Goal: Register for event/course: Sign up to attend an event or enroll in a course

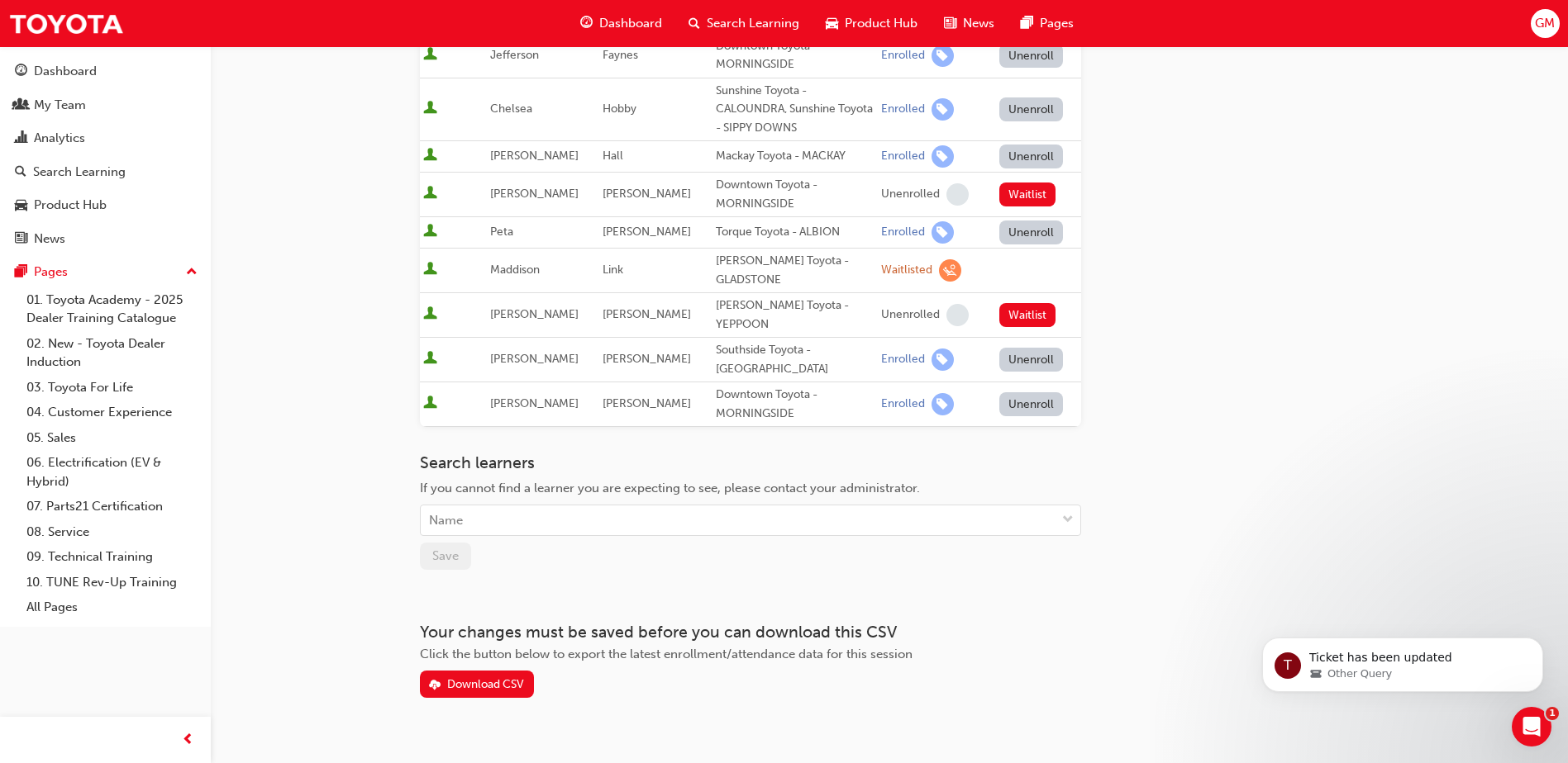
scroll to position [720, 0]
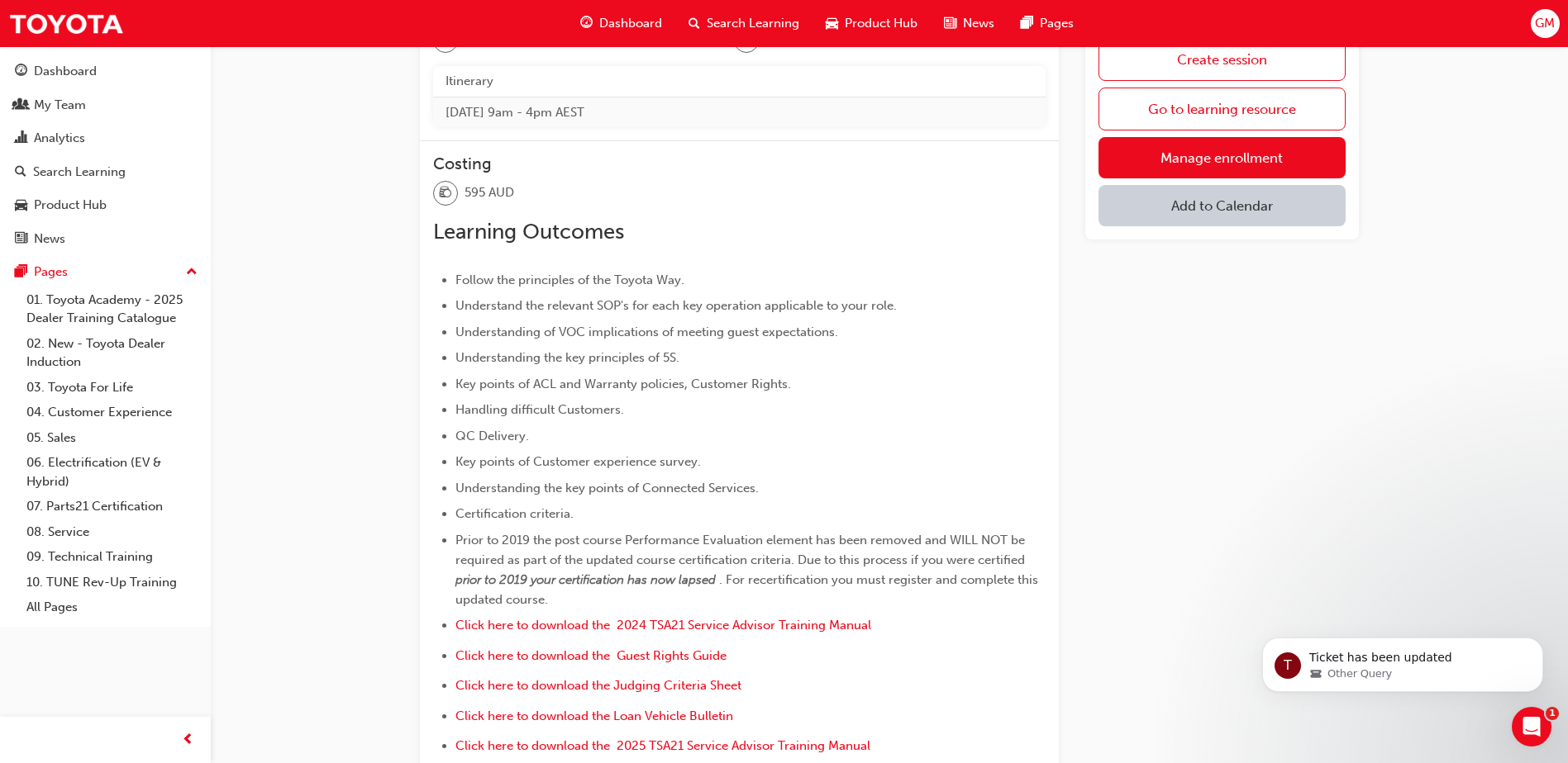
scroll to position [393, 0]
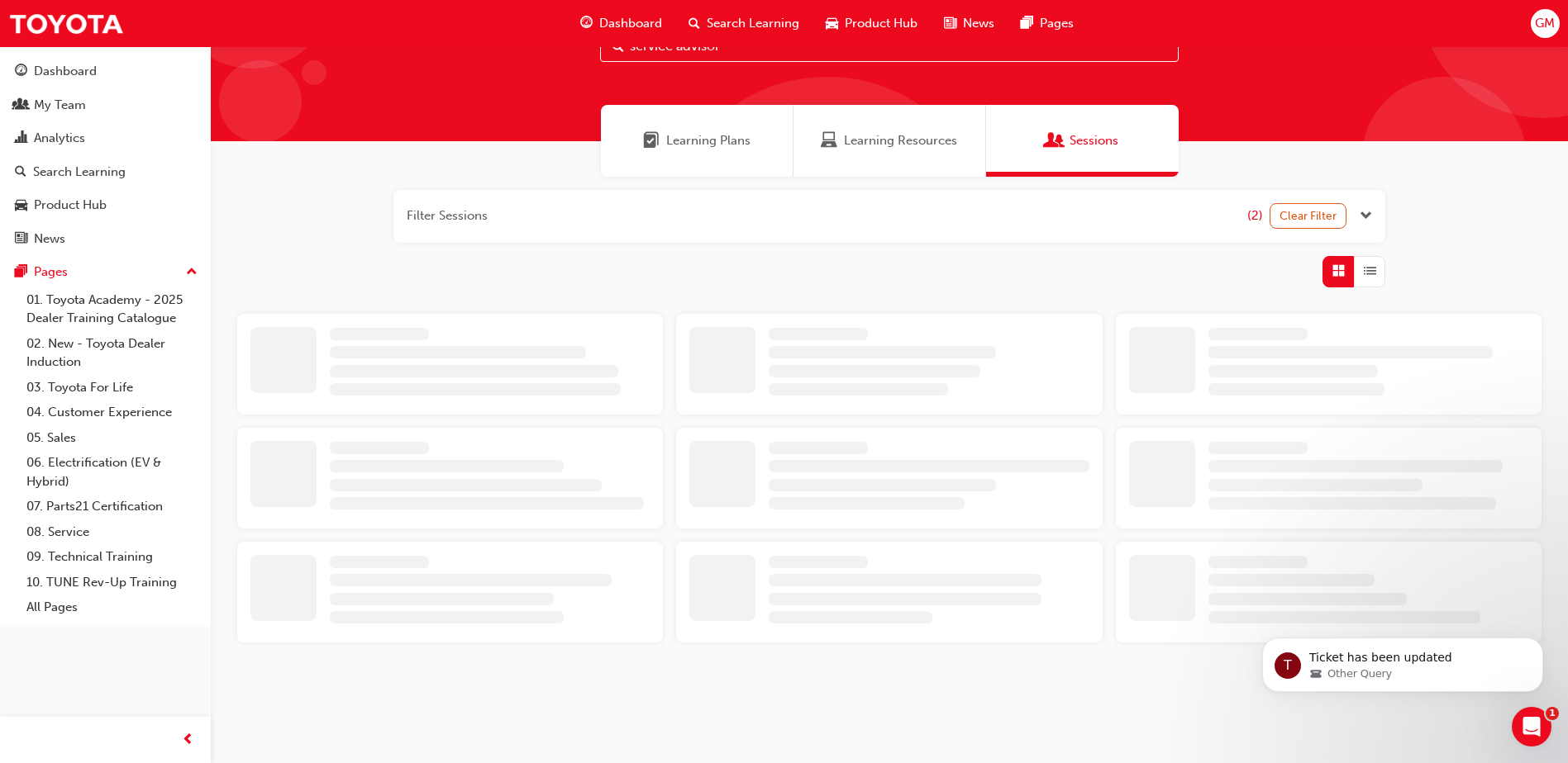
scroll to position [393, 0]
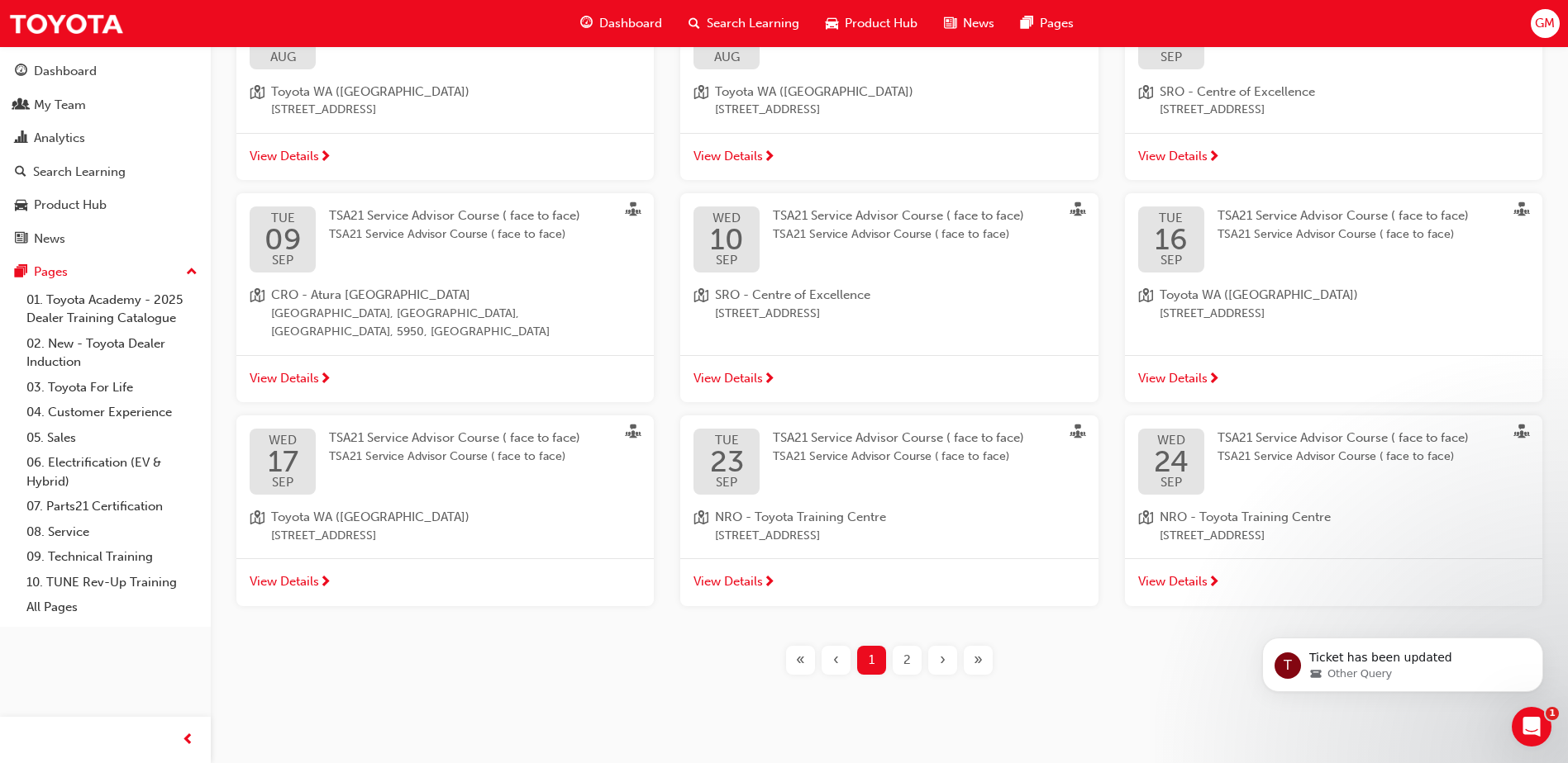
click at [1281, 448] on span "TSA21 Service Advisor Course ( face to face)" at bounding box center [1343, 458] width 251 height 19
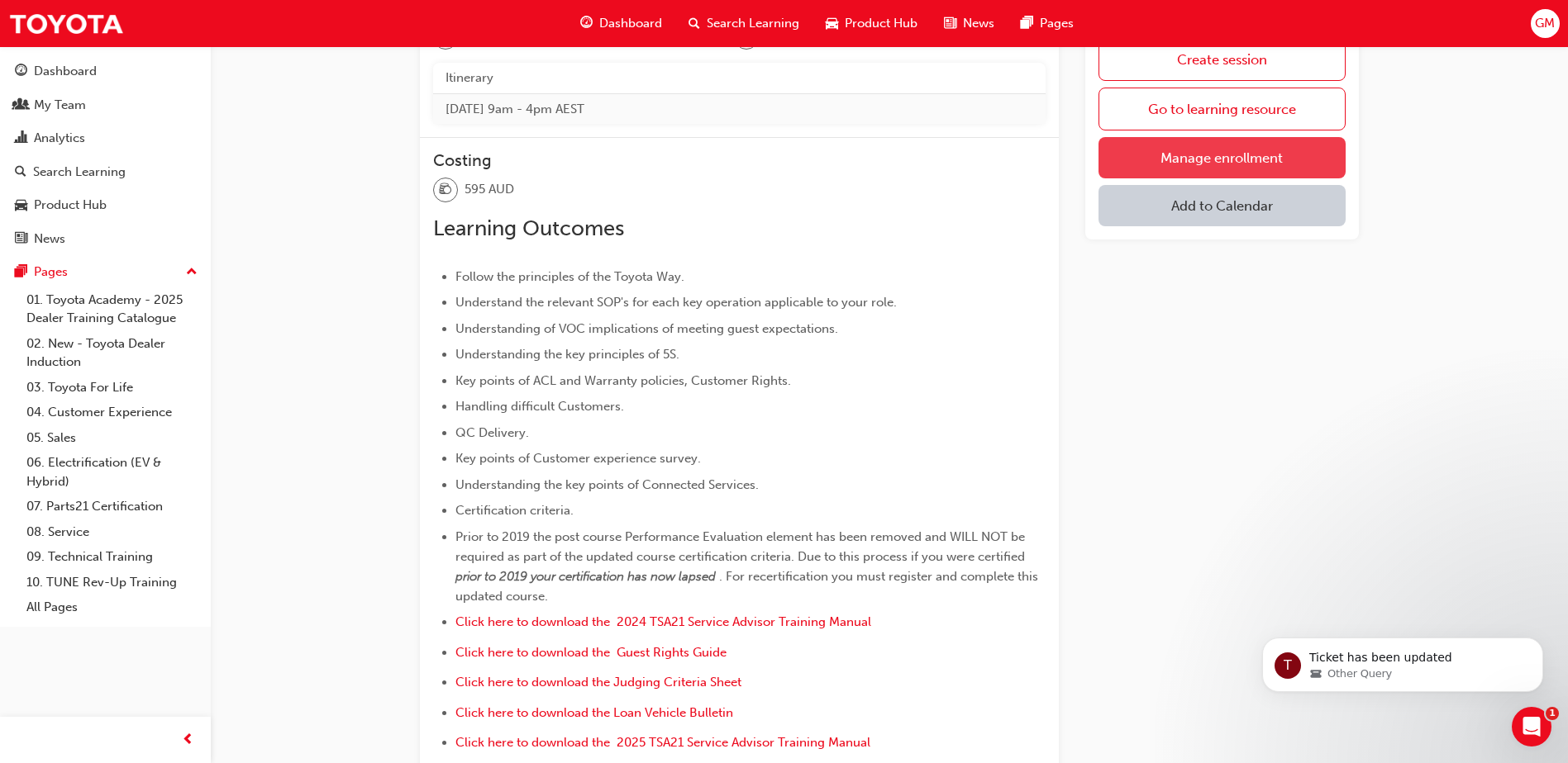
click at [1202, 150] on link "Manage enrollment" at bounding box center [1222, 157] width 247 height 41
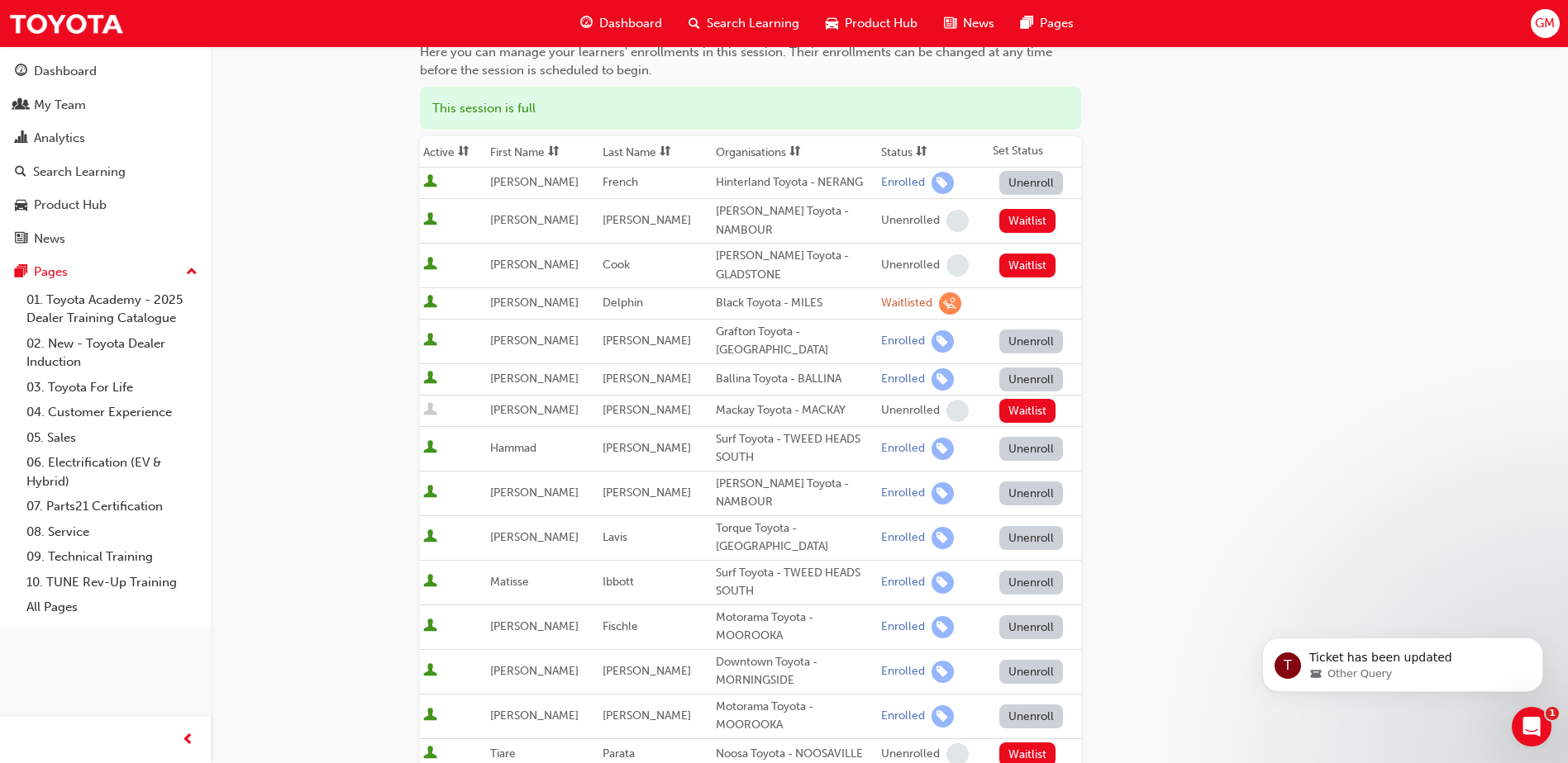
scroll to position [166, 0]
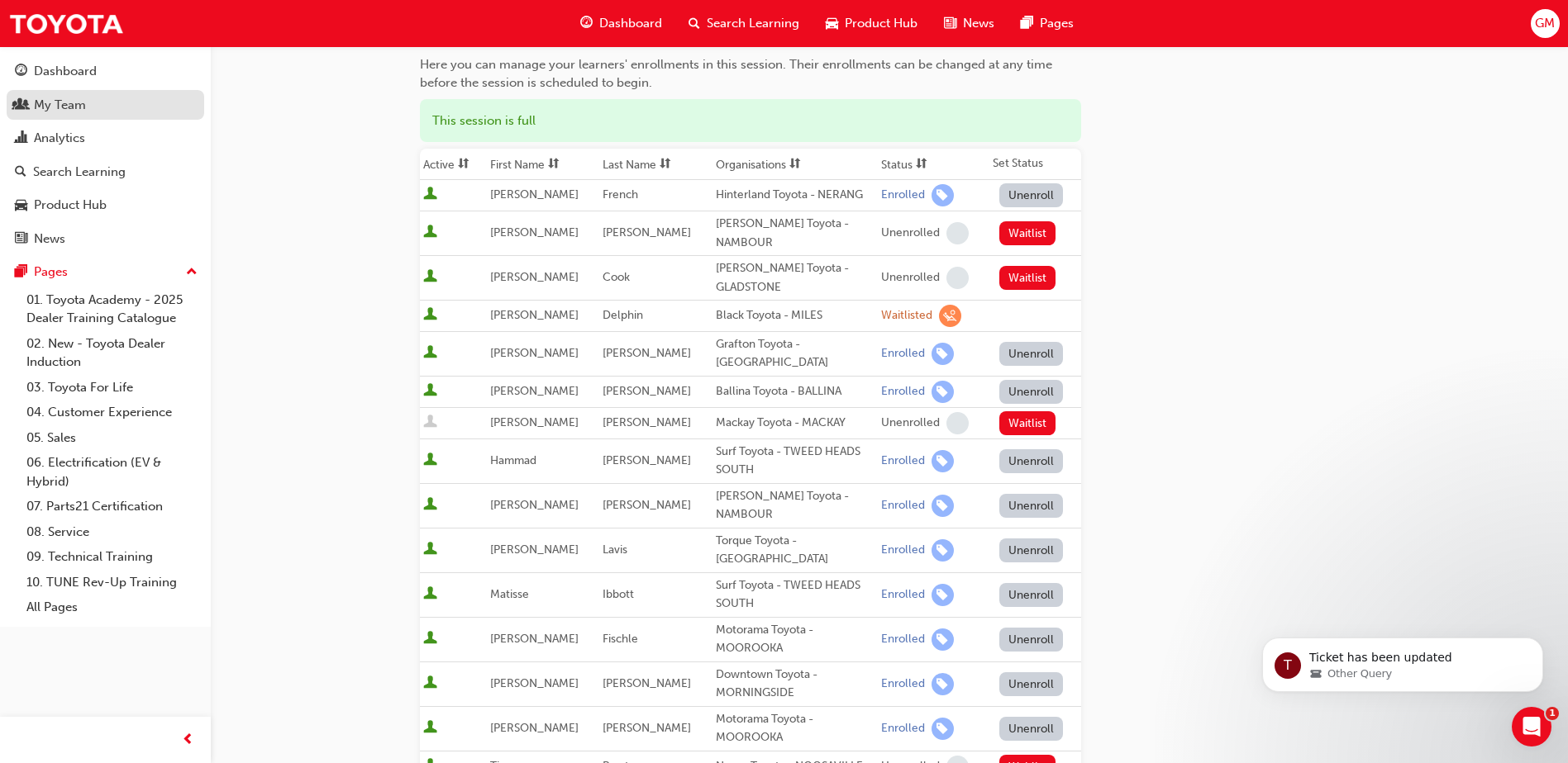
click at [45, 101] on div "My Team" at bounding box center [59, 105] width 52 height 19
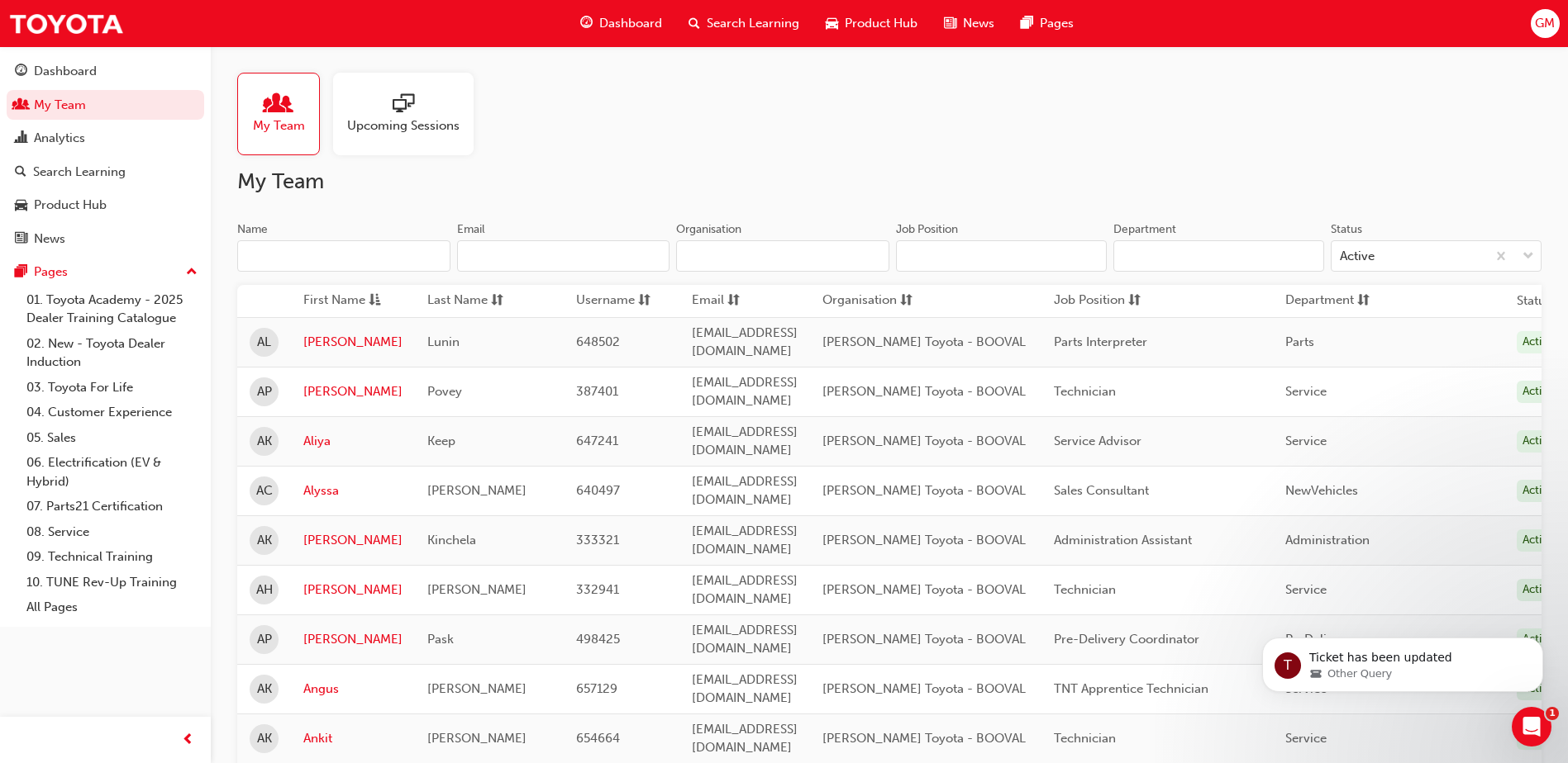
click at [395, 117] on span "sessionType_ONLINE_URL-icon" at bounding box center [403, 105] width 21 height 23
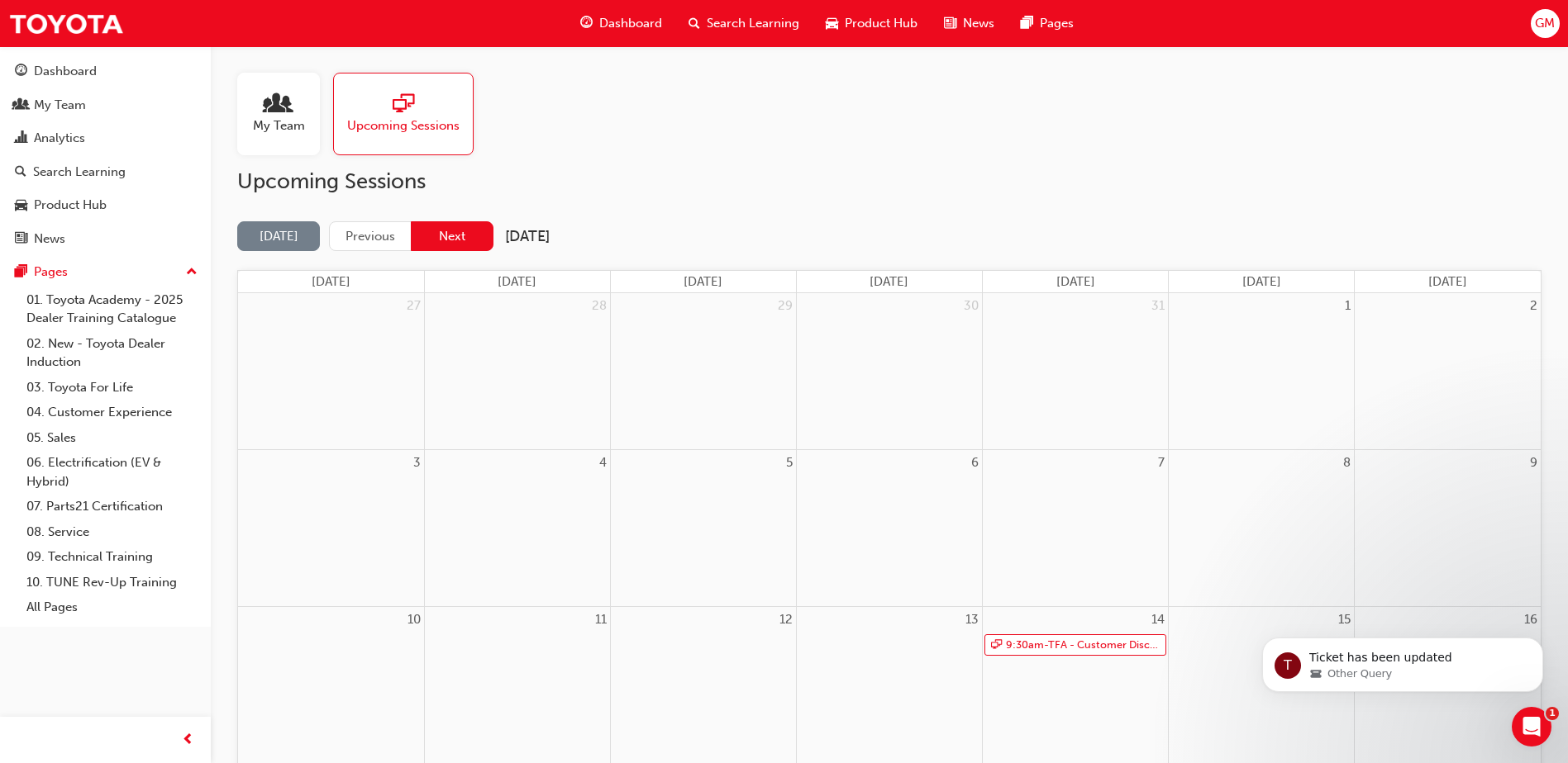
click at [444, 244] on button "Next" at bounding box center [452, 236] width 82 height 31
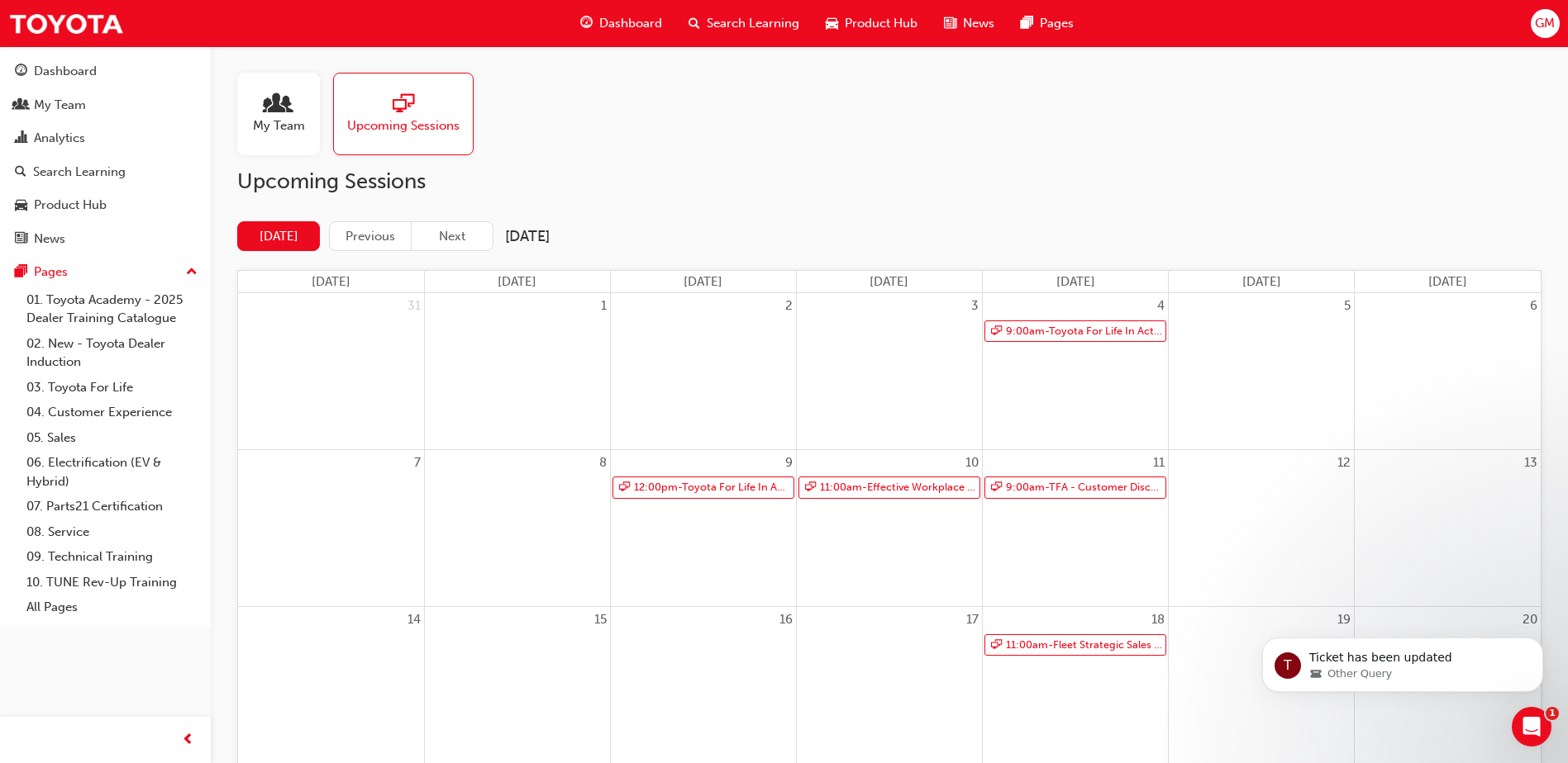
click at [305, 122] on div "My Team" at bounding box center [279, 114] width 82 height 82
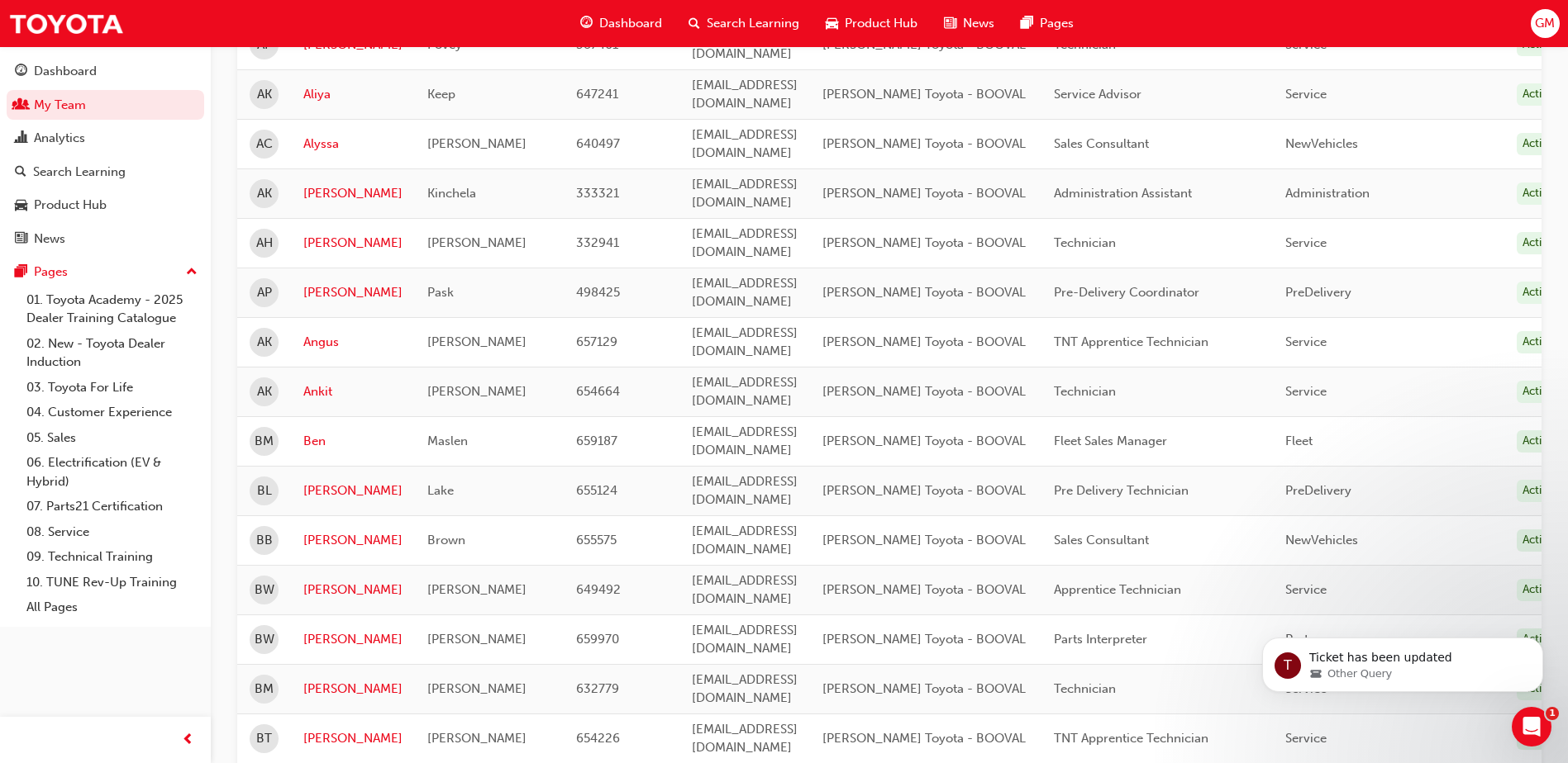
scroll to position [414, 0]
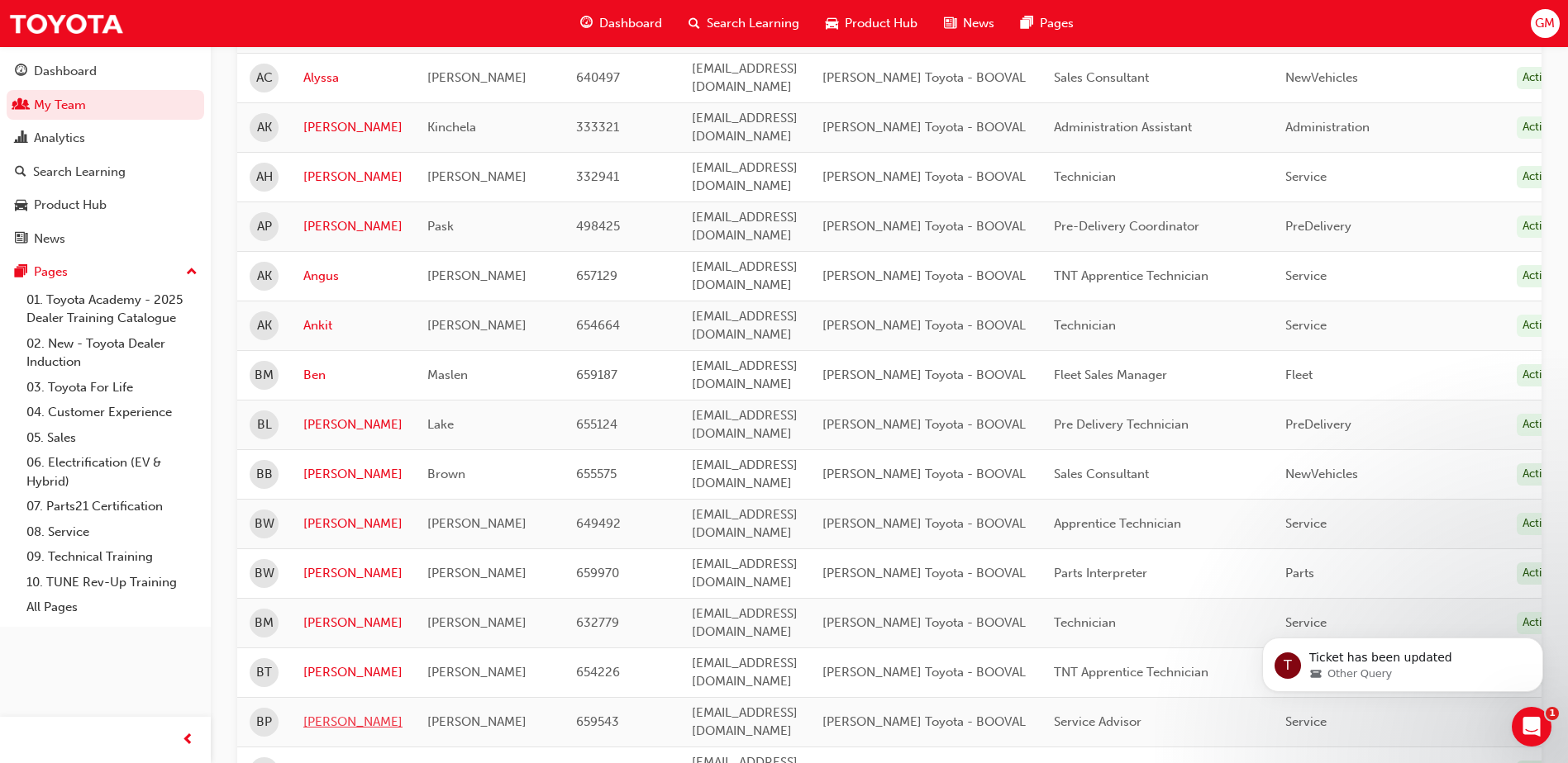
click at [307, 713] on link "[PERSON_NAME]" at bounding box center [353, 723] width 100 height 19
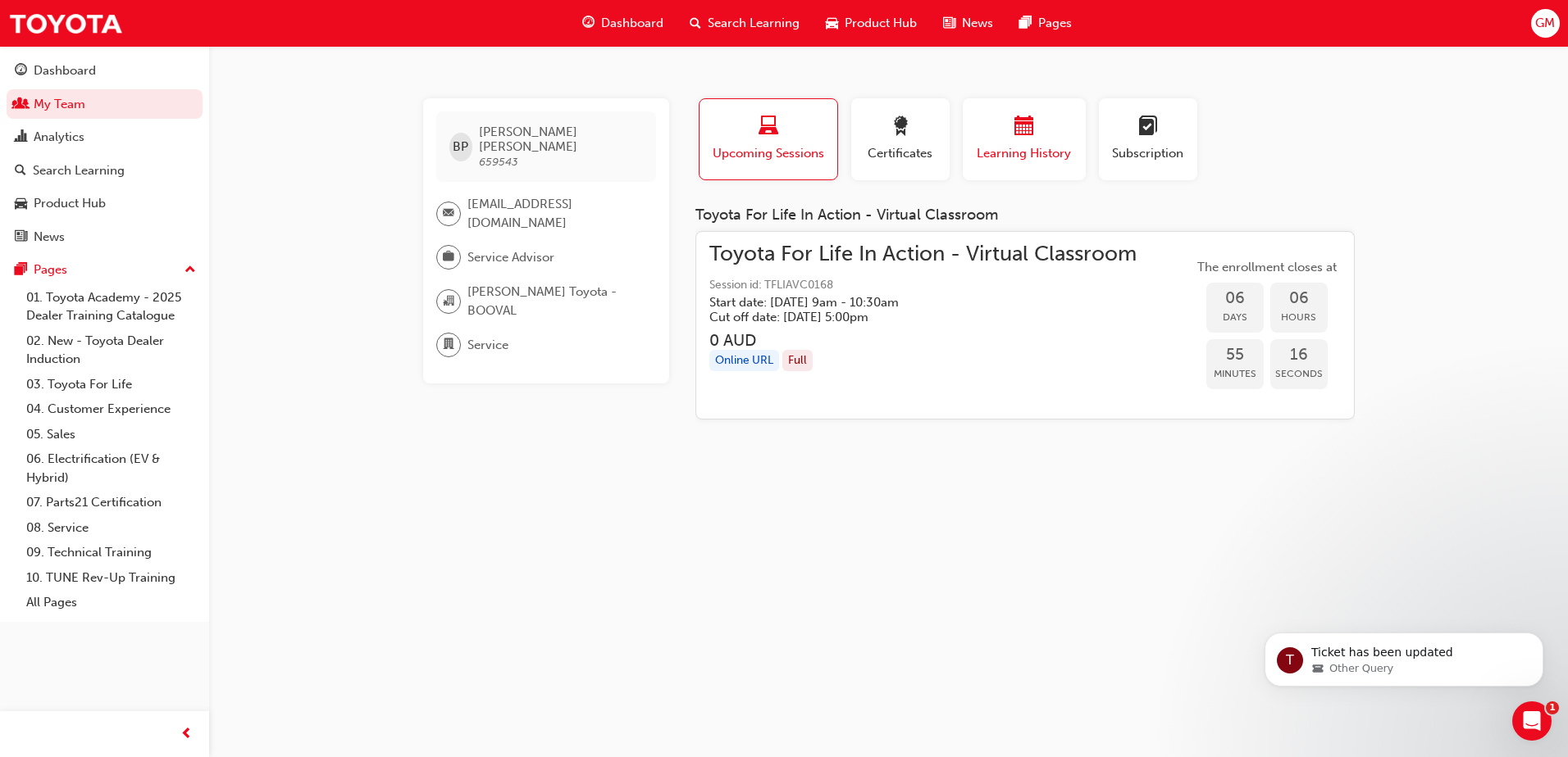
click at [1030, 141] on div "button" at bounding box center [1024, 129] width 99 height 26
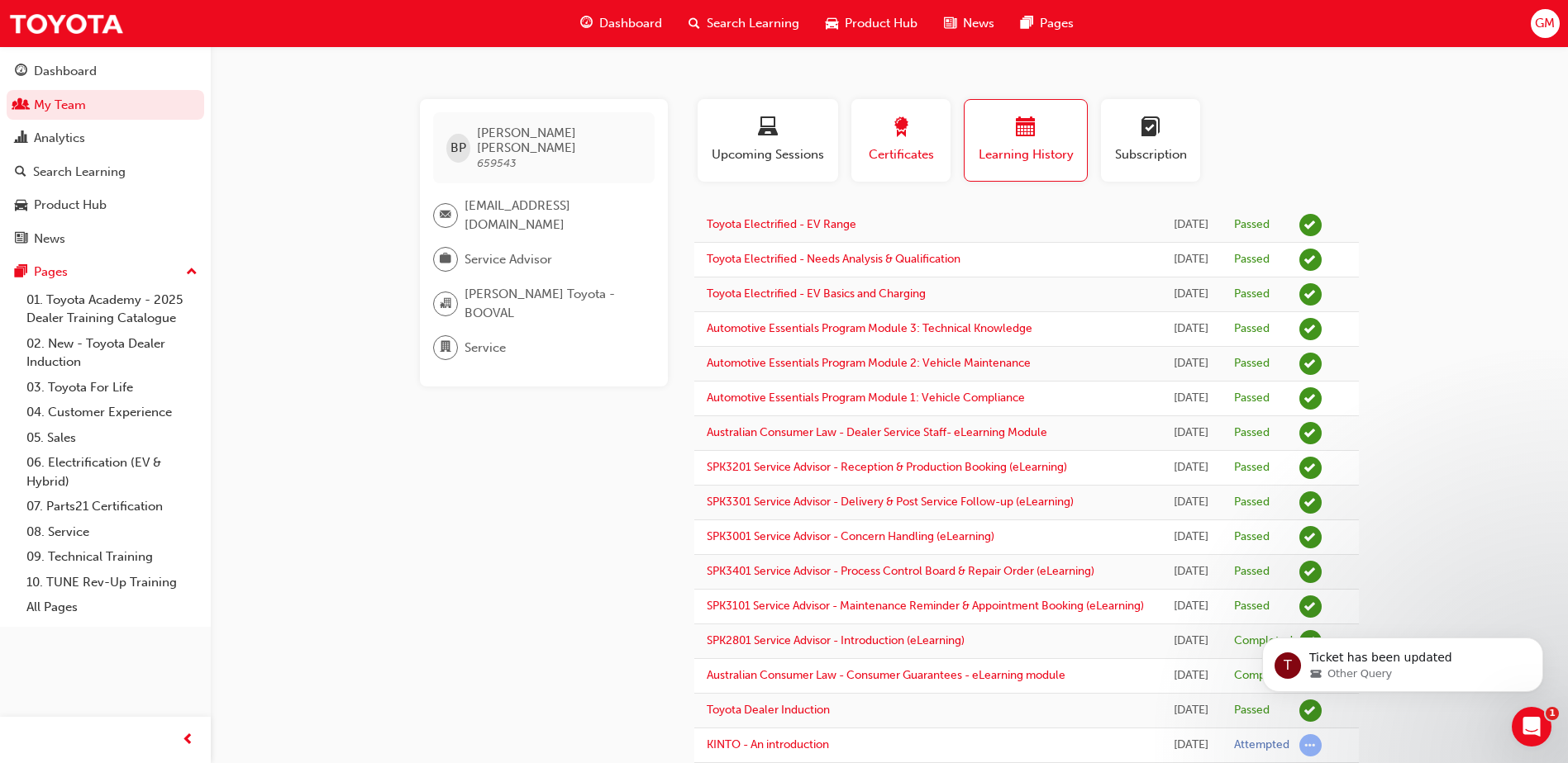
click at [935, 139] on div "button" at bounding box center [901, 130] width 75 height 26
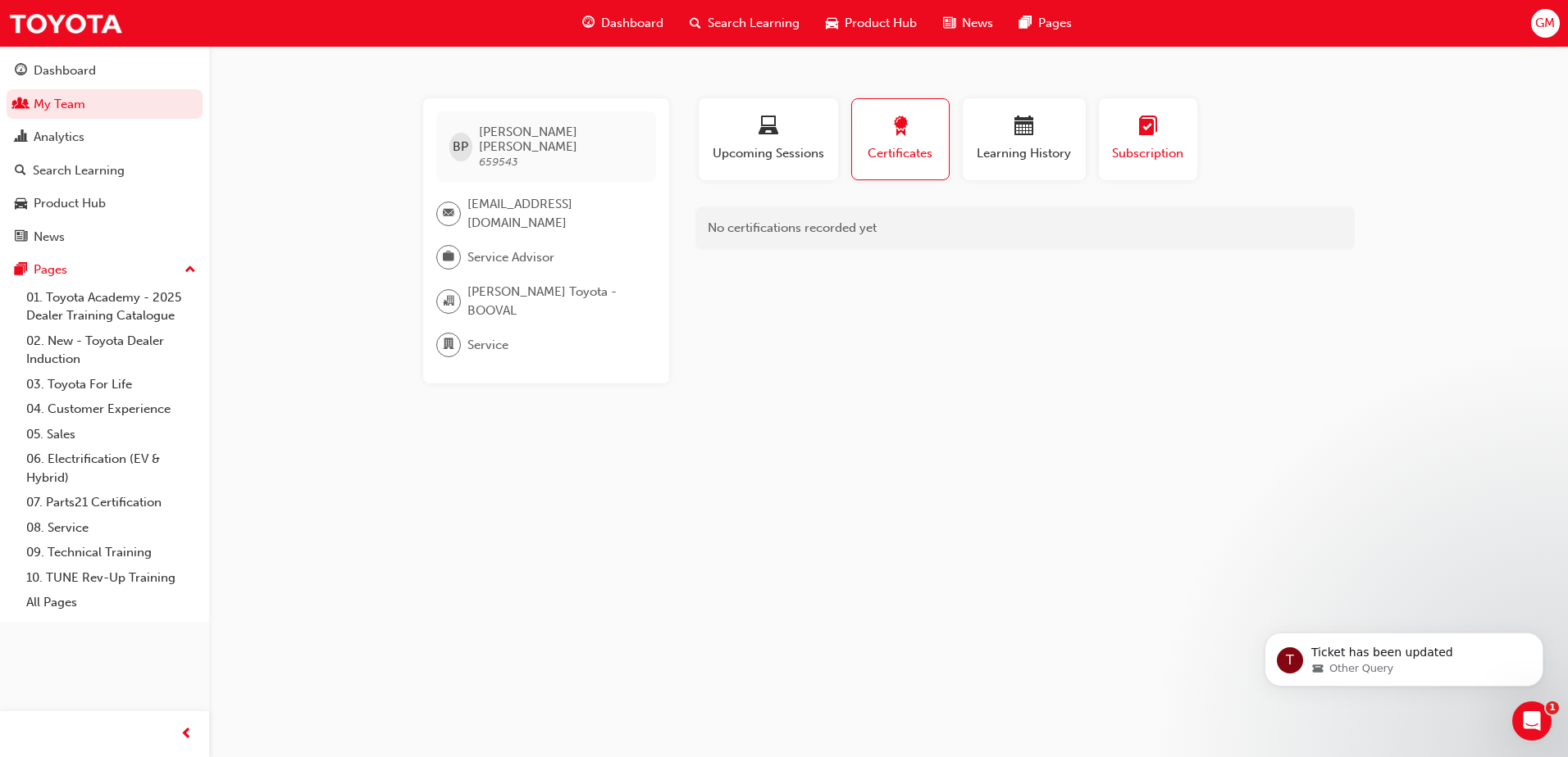
click at [1135, 141] on div "button" at bounding box center [1148, 129] width 74 height 26
click at [1004, 134] on div "button" at bounding box center [1024, 129] width 99 height 26
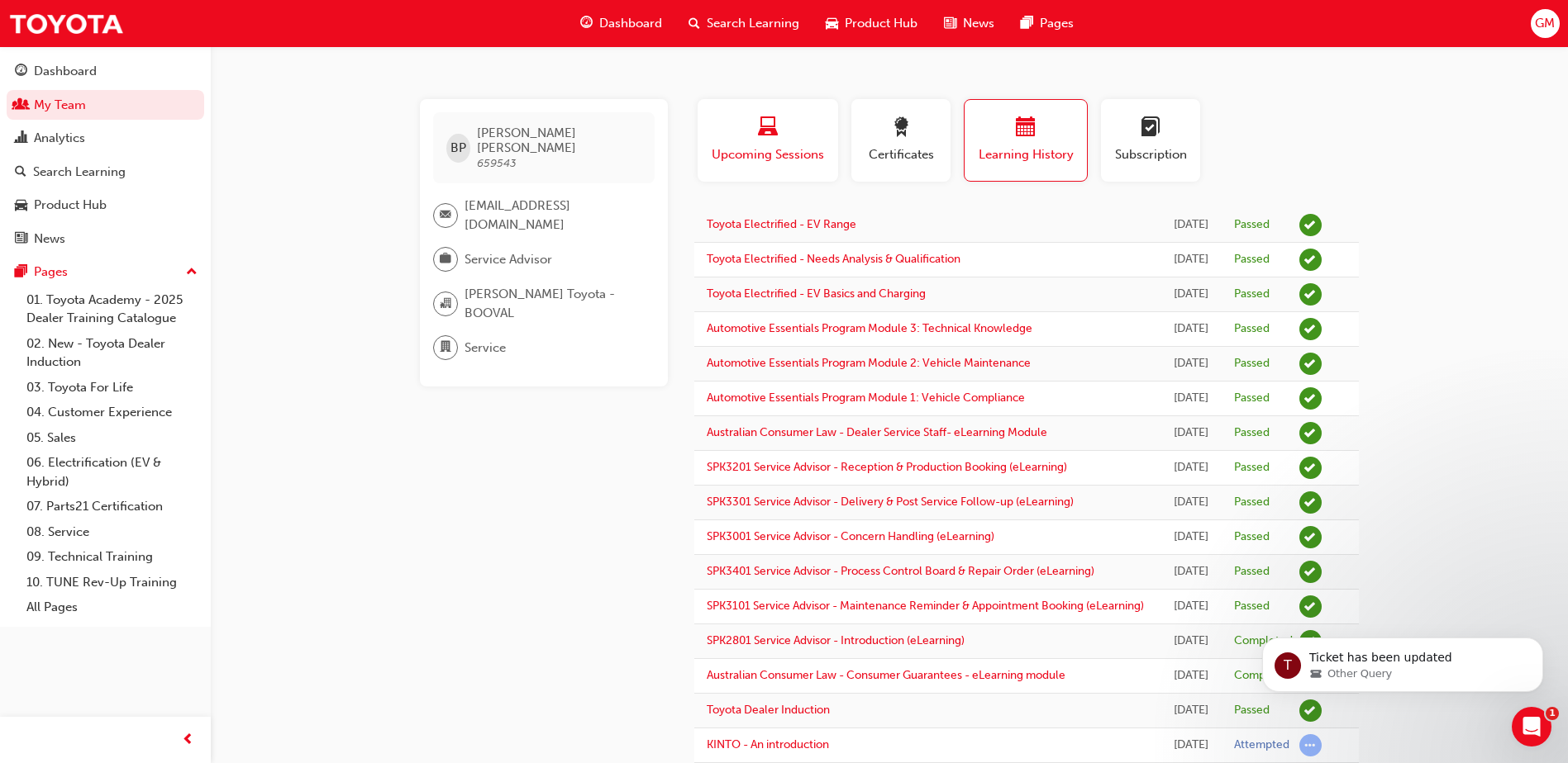
click at [872, 124] on div "button" at bounding box center [901, 130] width 75 height 26
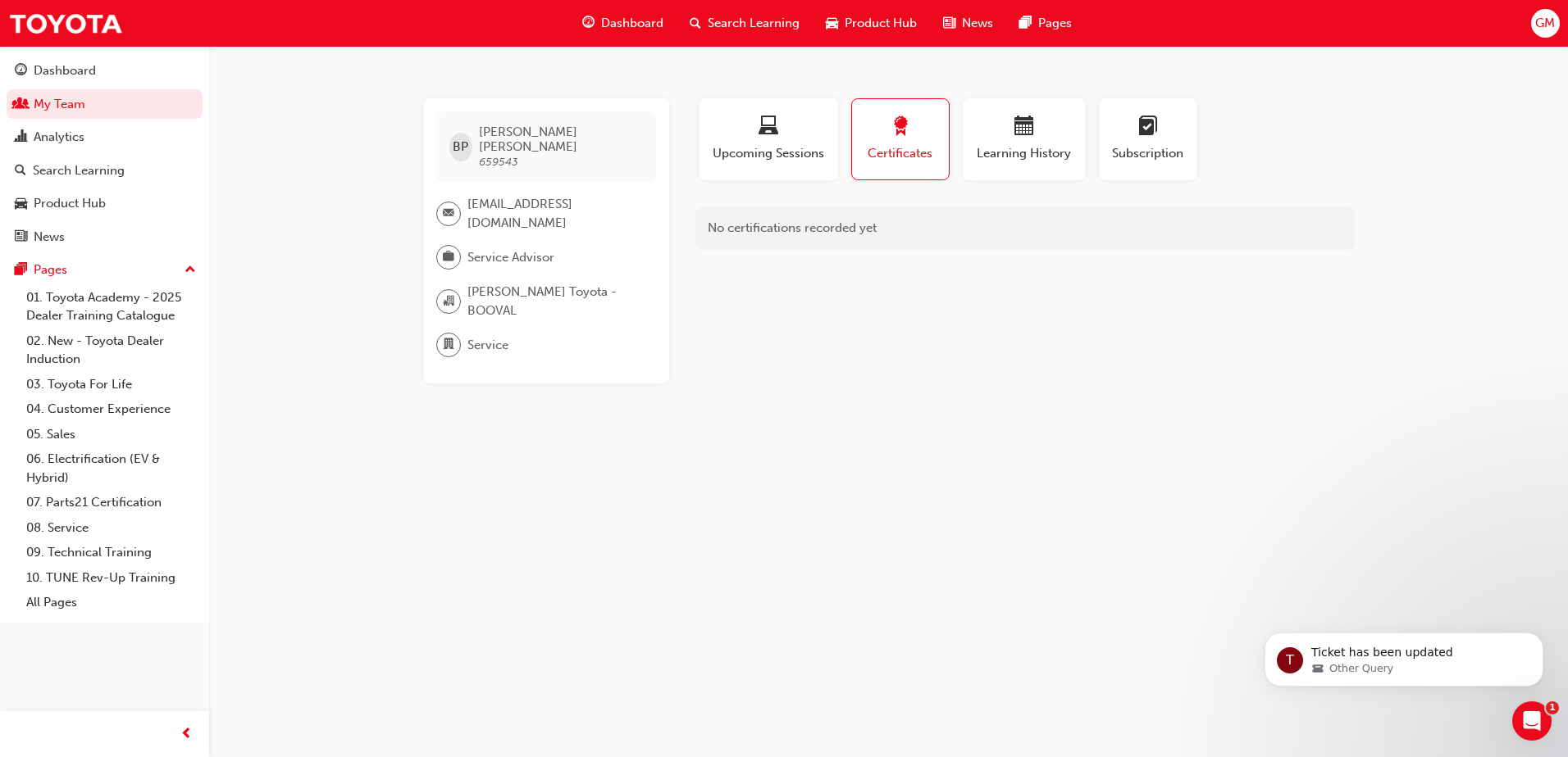
click at [713, 19] on span "Search Learning" at bounding box center [754, 24] width 92 height 19
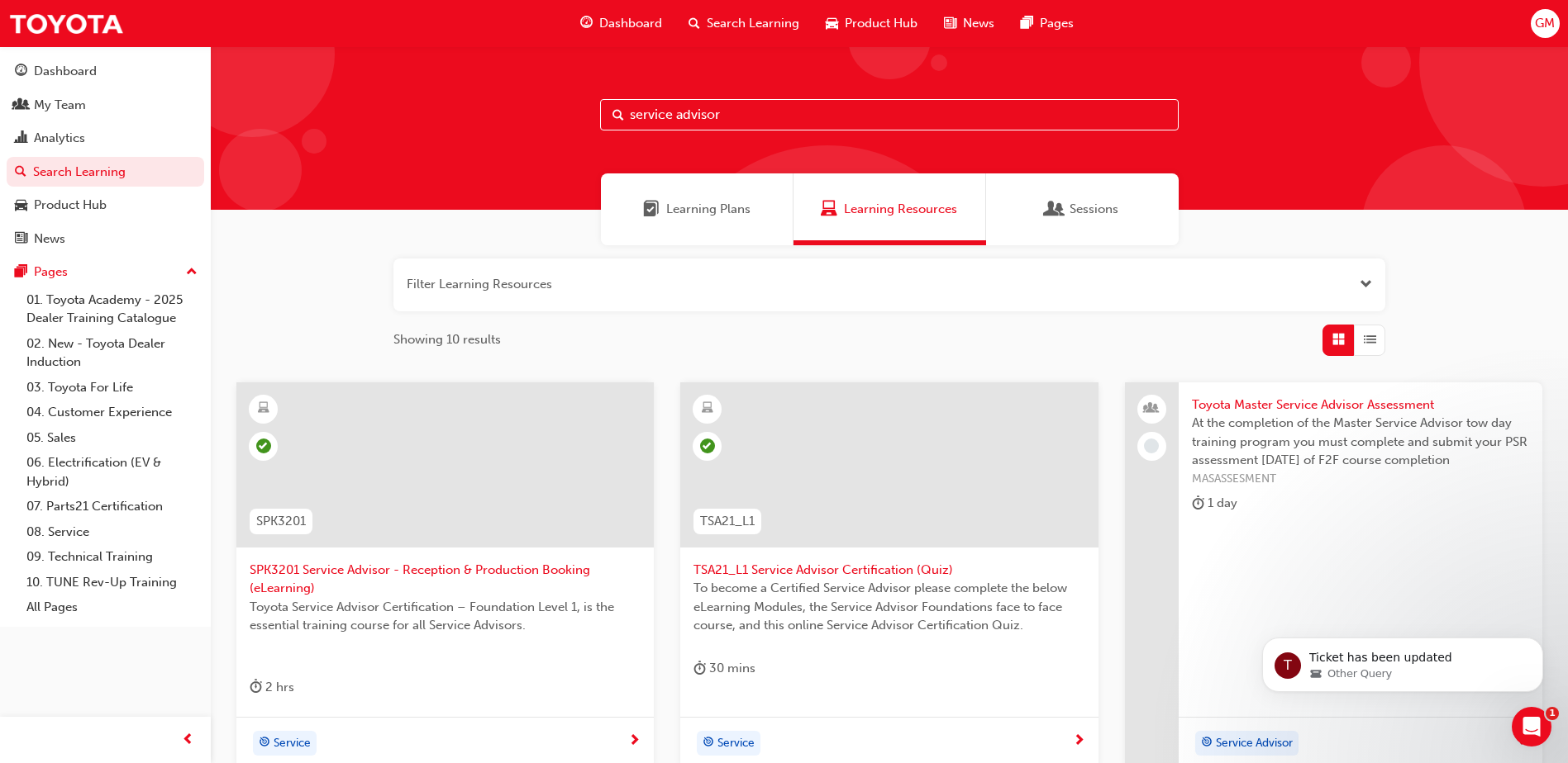
click at [1045, 210] on div "Sessions" at bounding box center [1082, 209] width 193 height 72
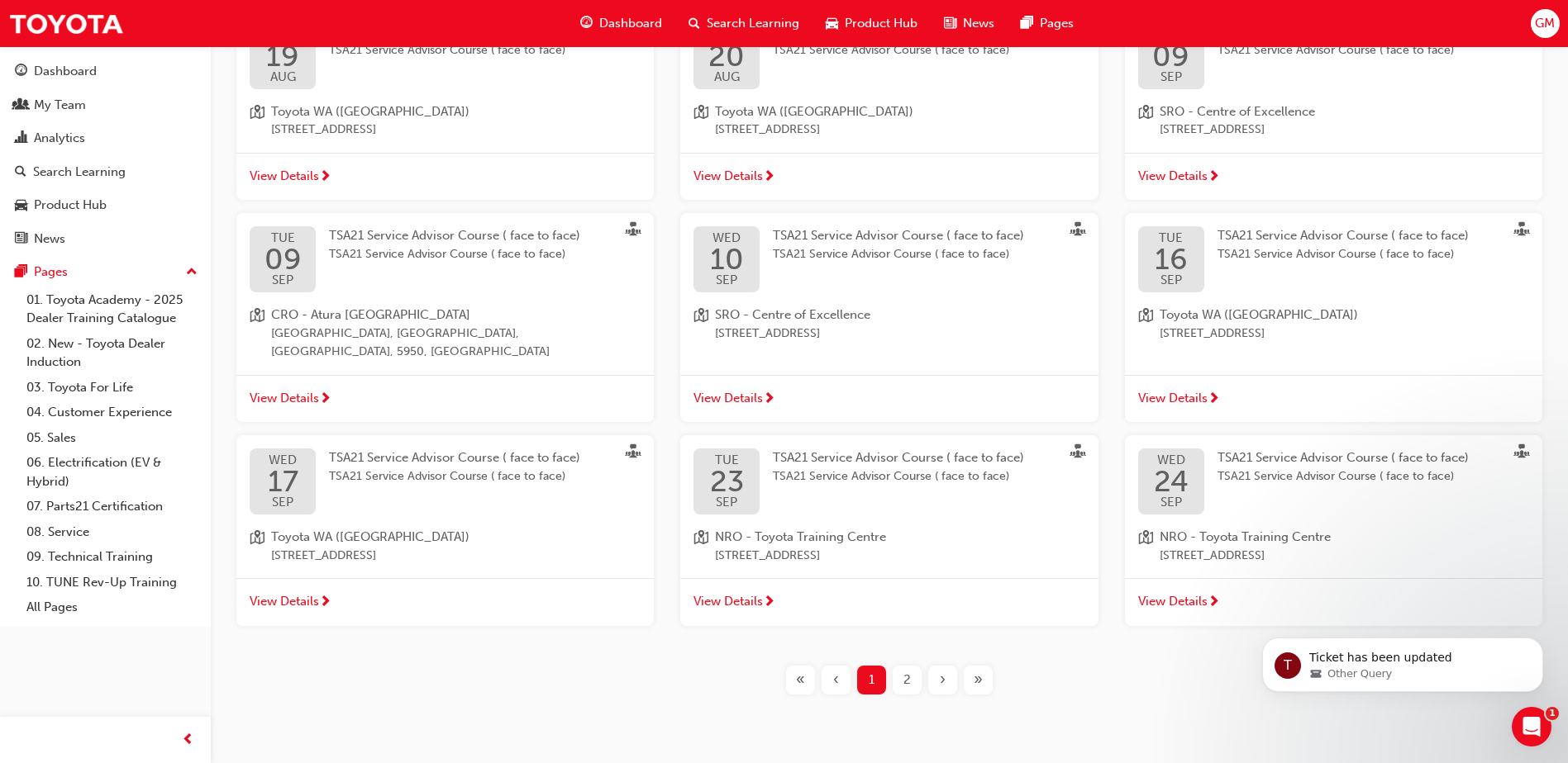
scroll to position [393, 0]
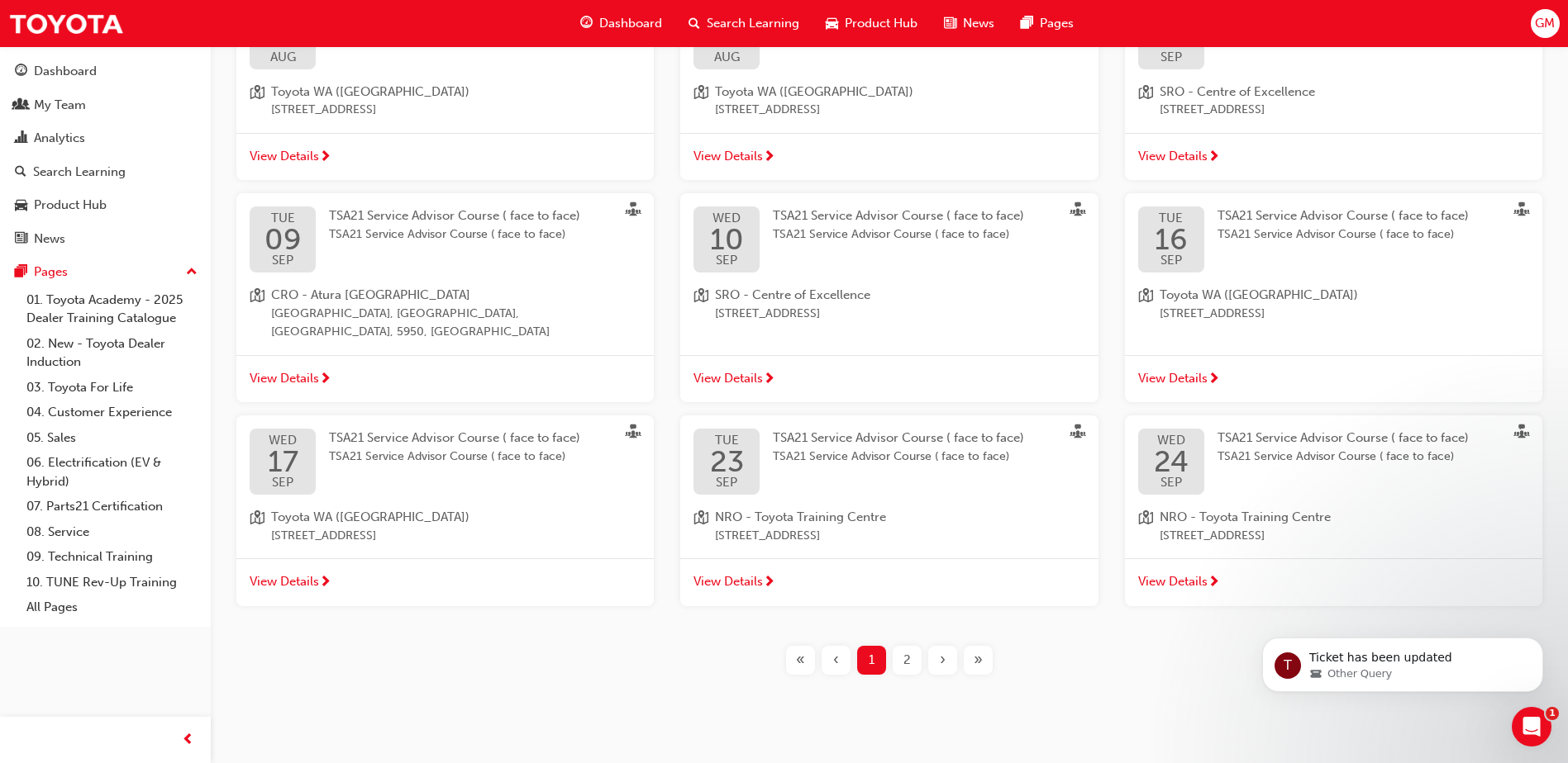
click at [852, 431] on span "TSA21 Service Advisor Course ( face to face)" at bounding box center [898, 438] width 251 height 15
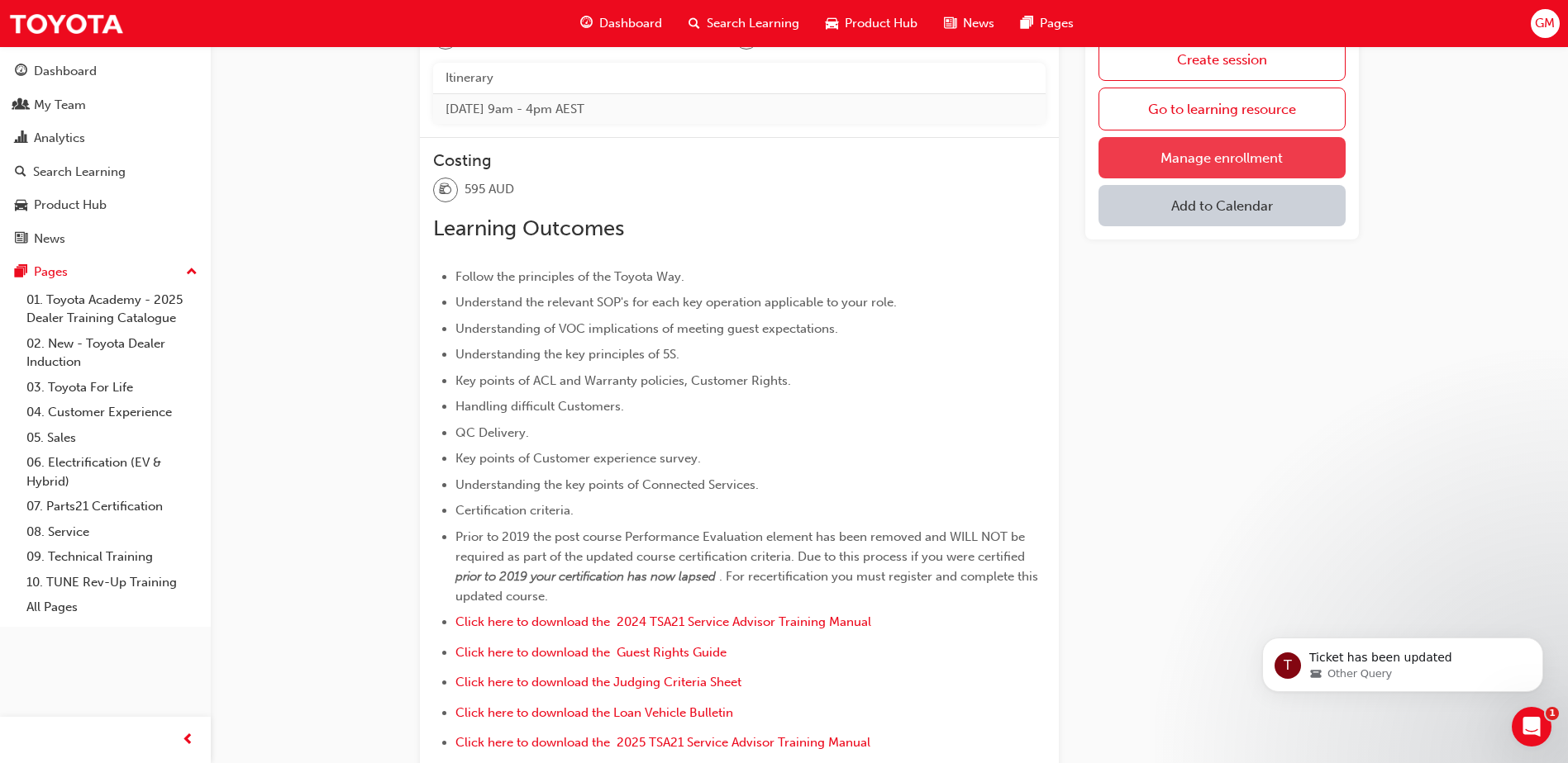
click at [1155, 157] on link "Manage enrollment" at bounding box center [1222, 157] width 247 height 41
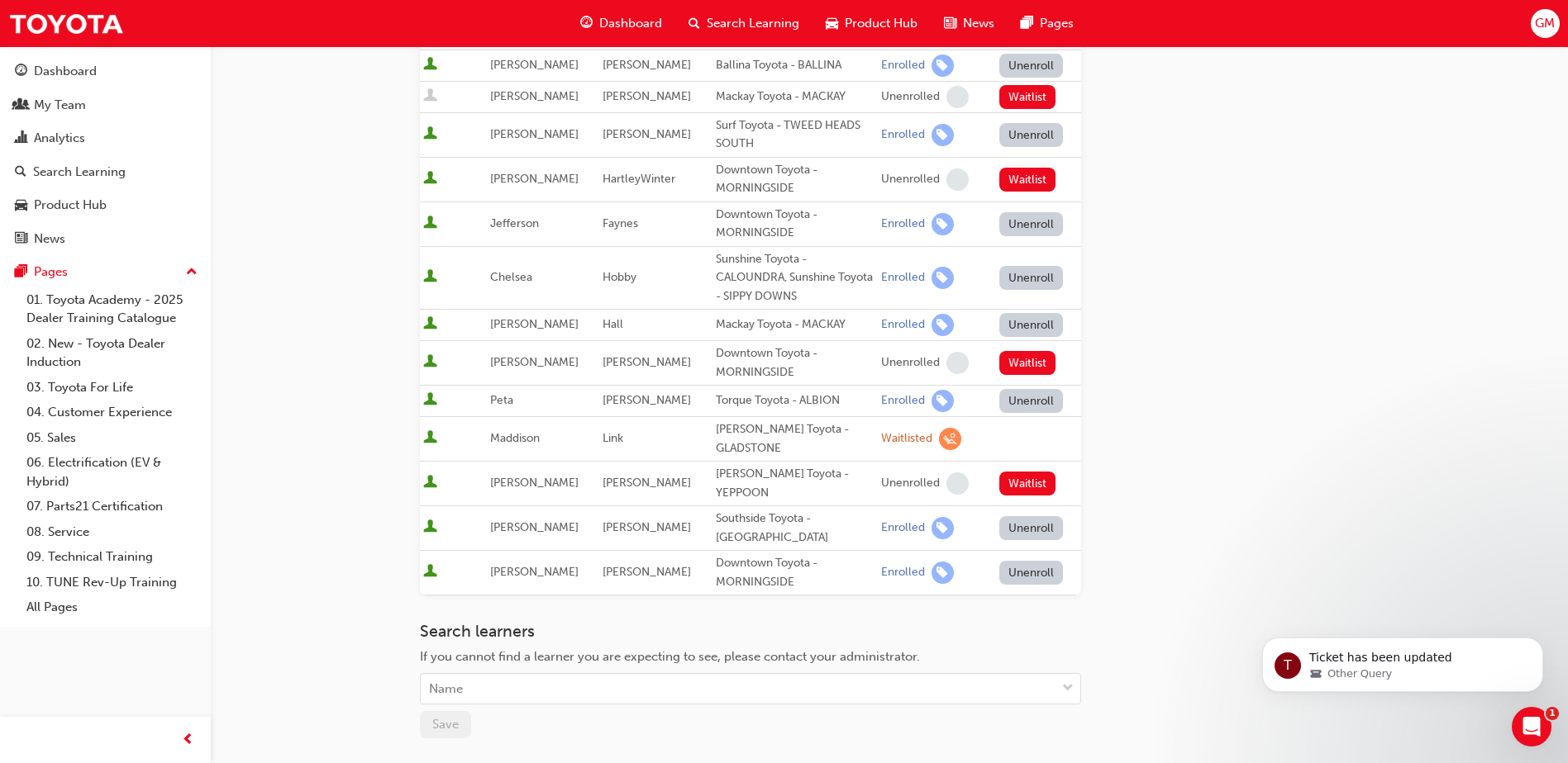
scroll to position [578, 0]
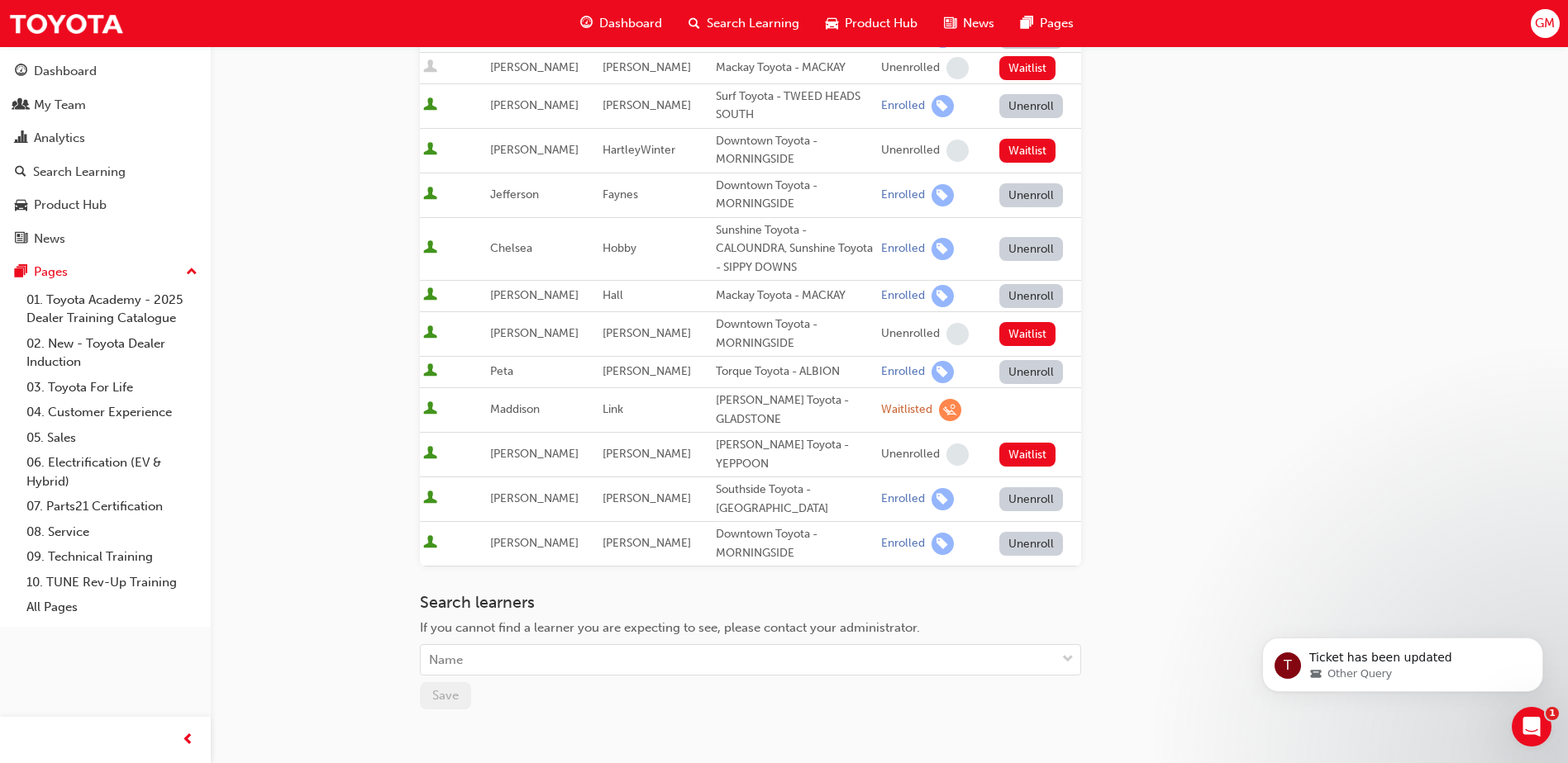
scroll to position [393, 0]
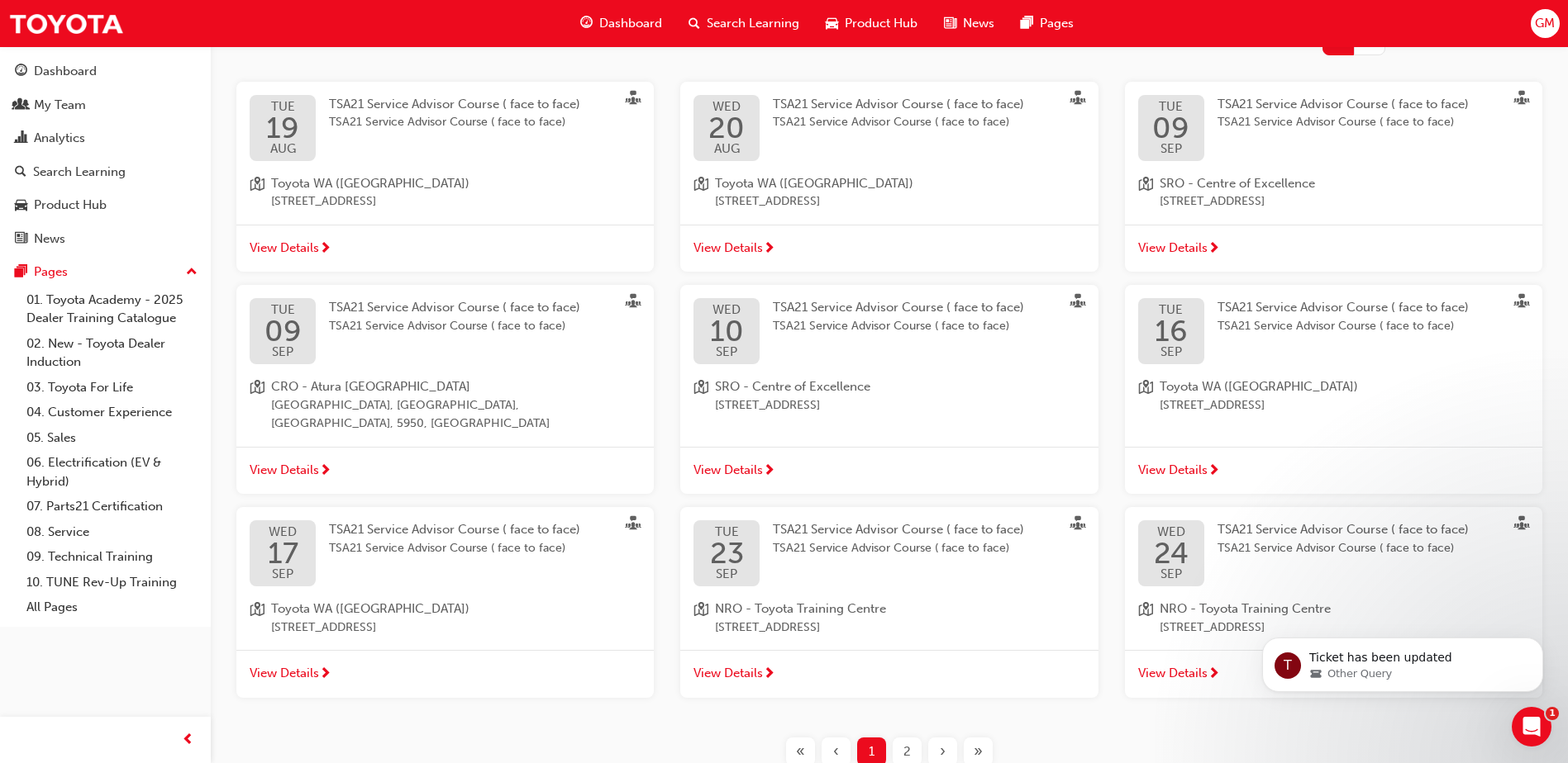
scroll to position [393, 0]
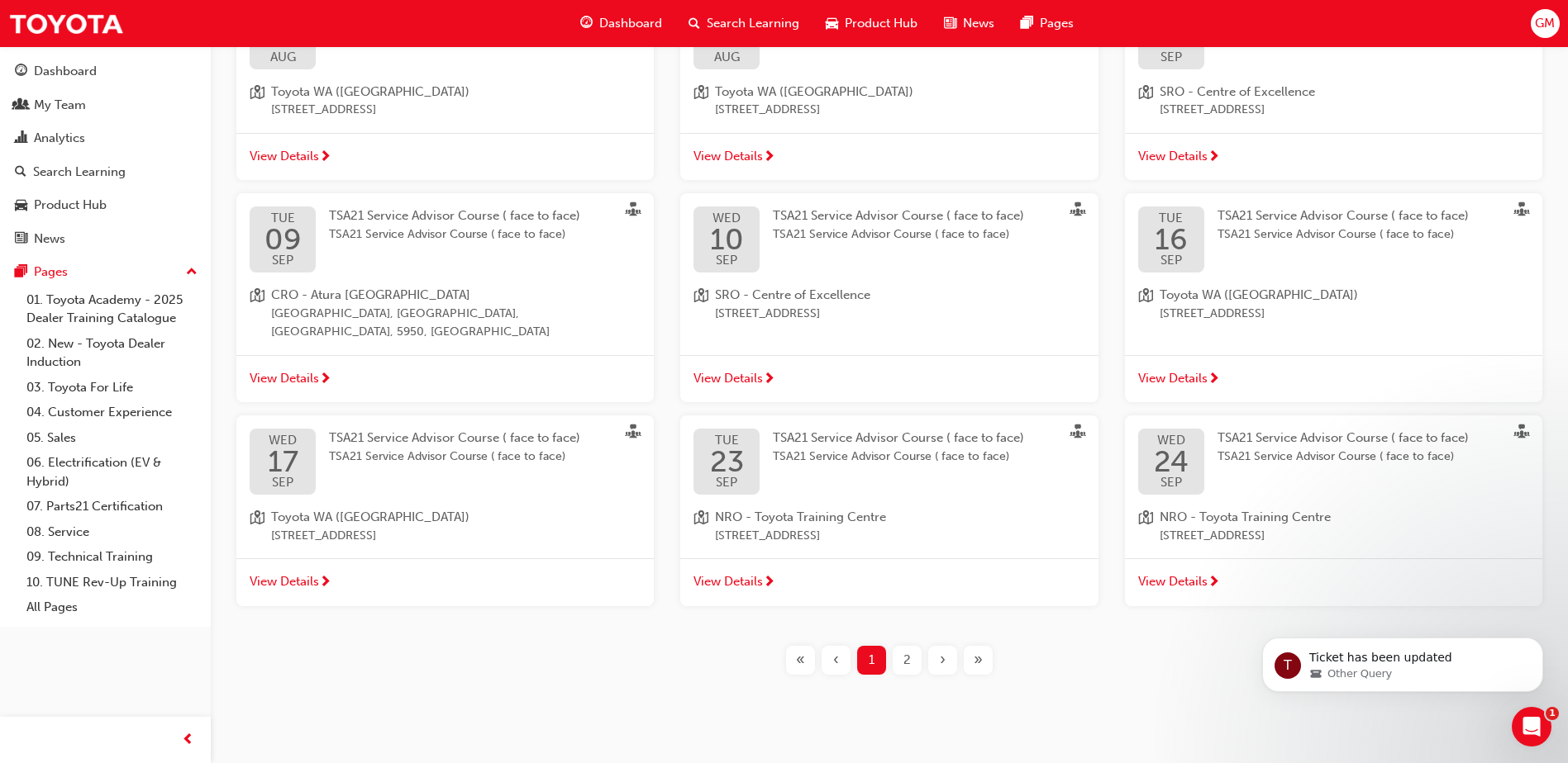
click at [1305, 448] on span "TSA21 Service Advisor Course ( face to face)" at bounding box center [1343, 458] width 251 height 19
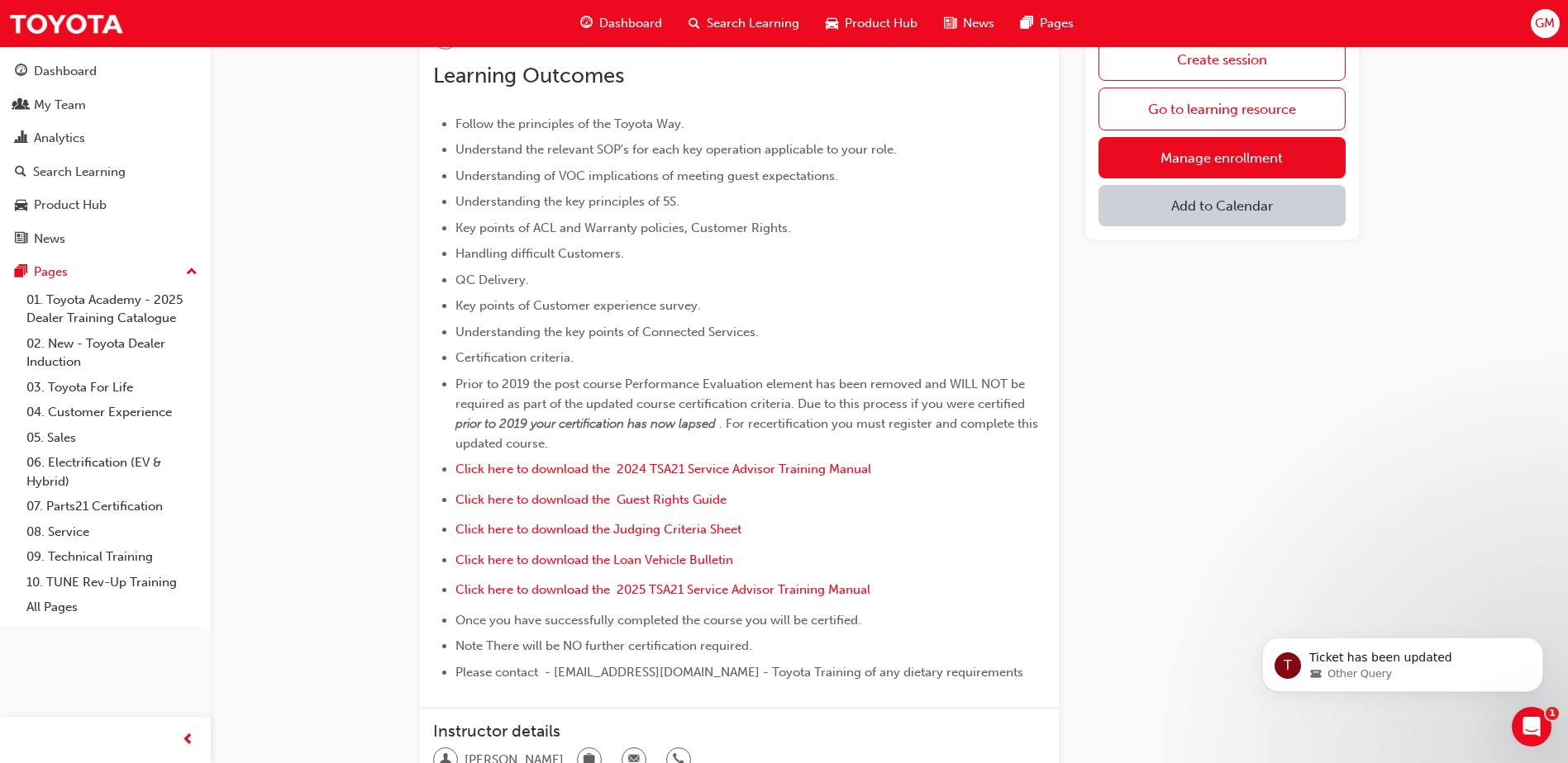
scroll to position [558, 0]
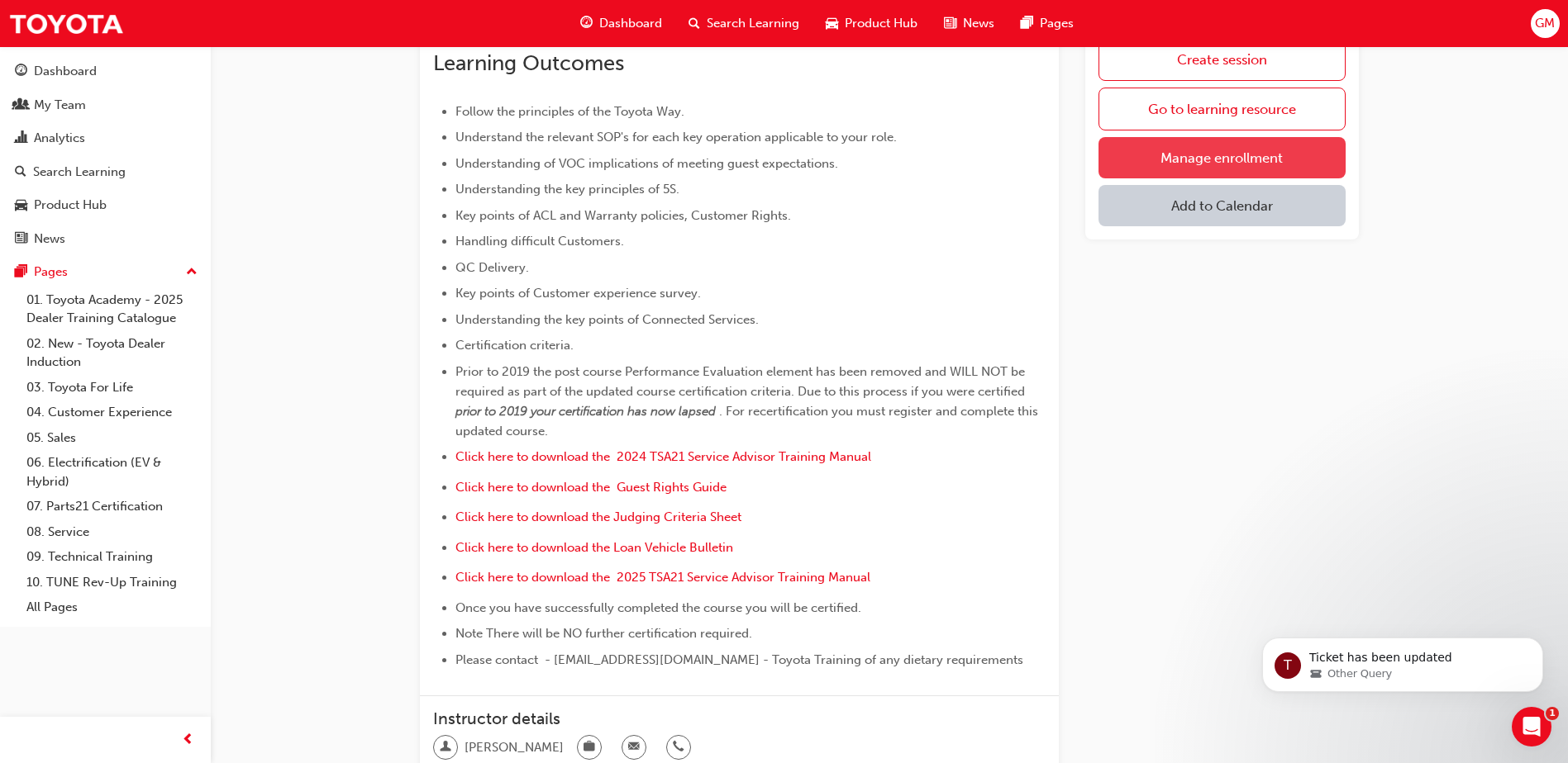
click at [1202, 163] on link "Manage enrollment" at bounding box center [1222, 157] width 247 height 41
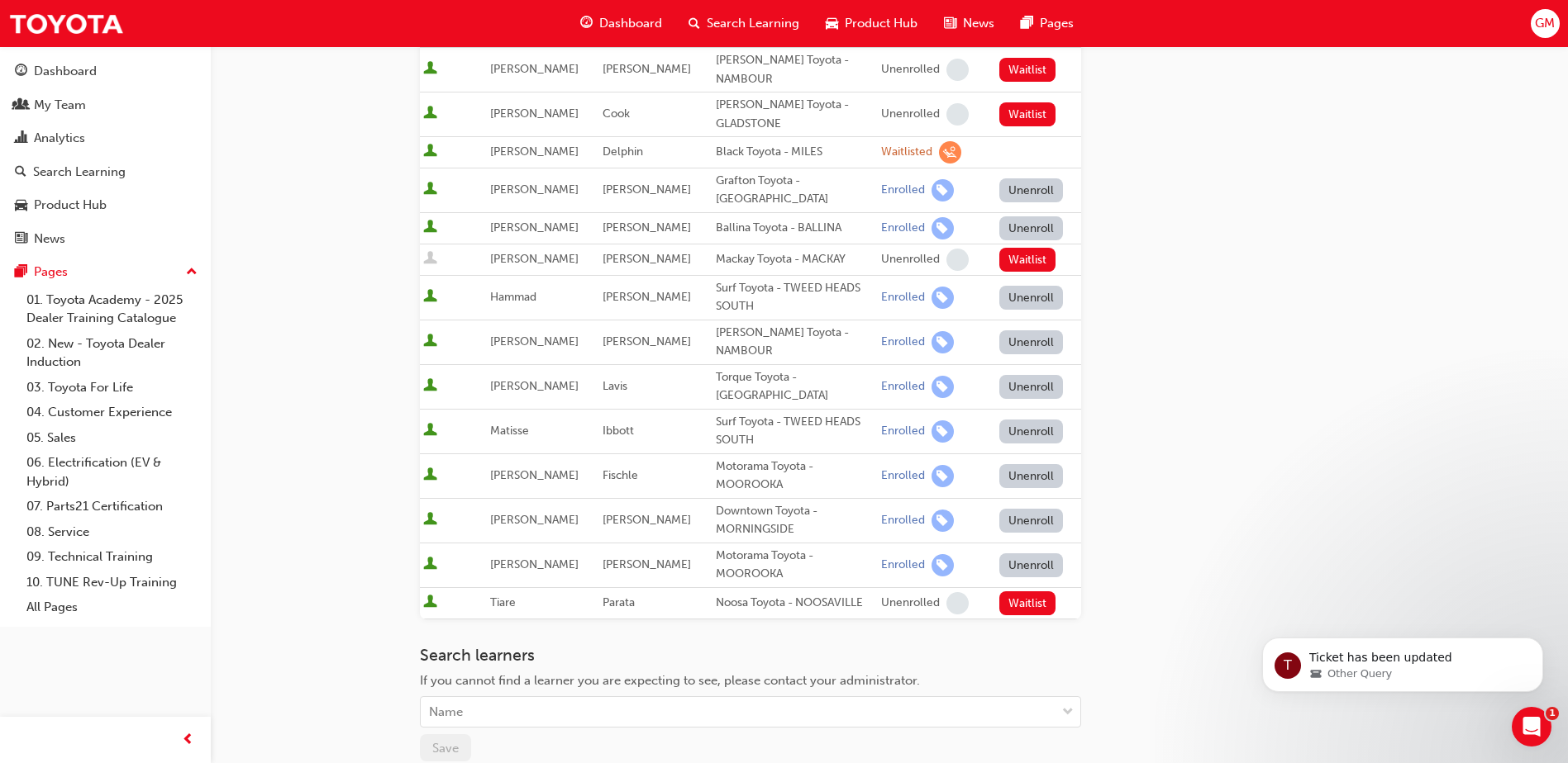
scroll to position [330, 0]
click at [540, 697] on div "Name" at bounding box center [738, 711] width 635 height 29
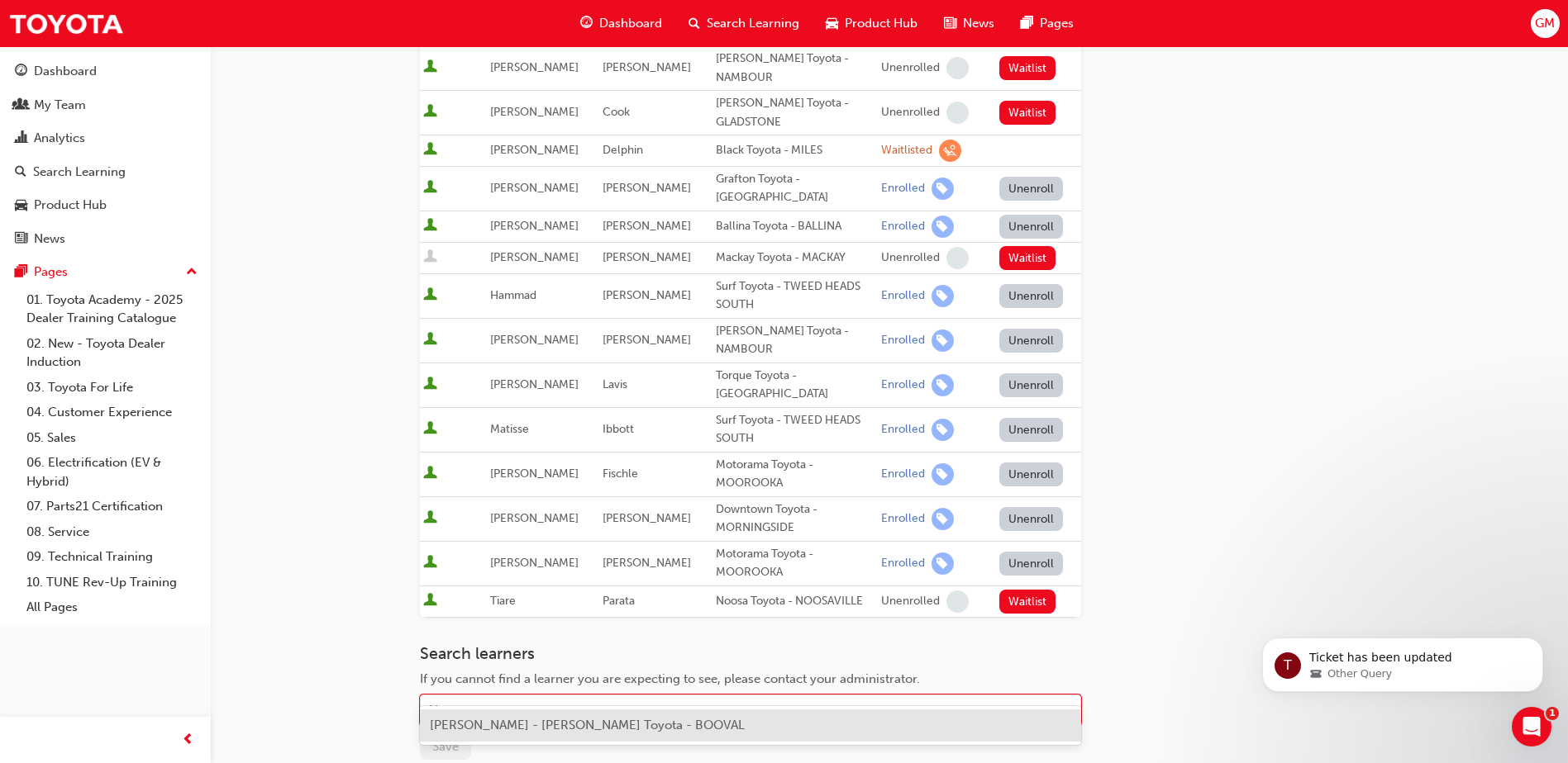
click at [546, 726] on span "[PERSON_NAME] - [PERSON_NAME] Toyota - BOOVAL" at bounding box center [587, 726] width 315 height 15
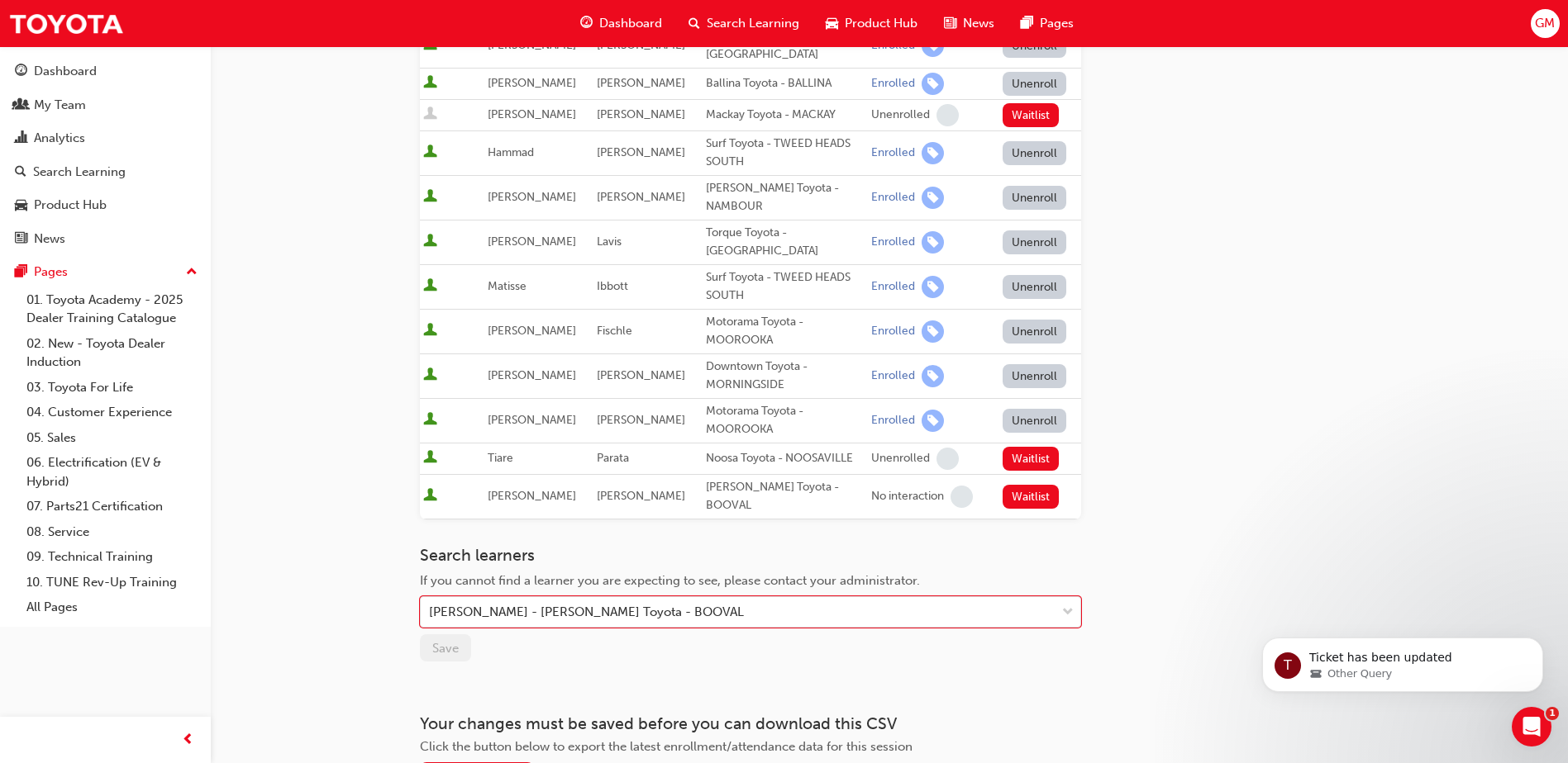
scroll to position [496, 0]
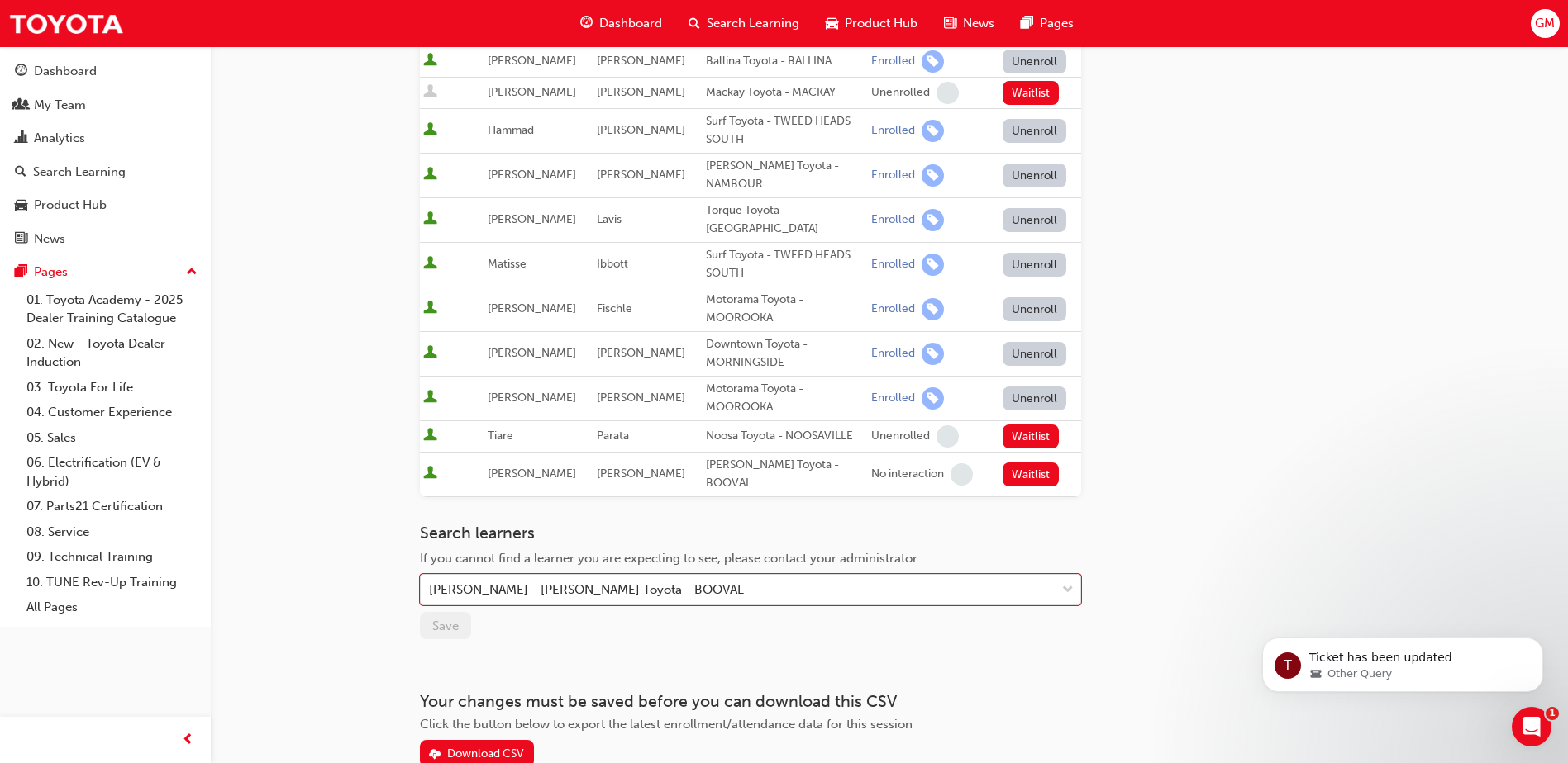
click at [737, 24] on span "Search Learning" at bounding box center [753, 24] width 93 height 19
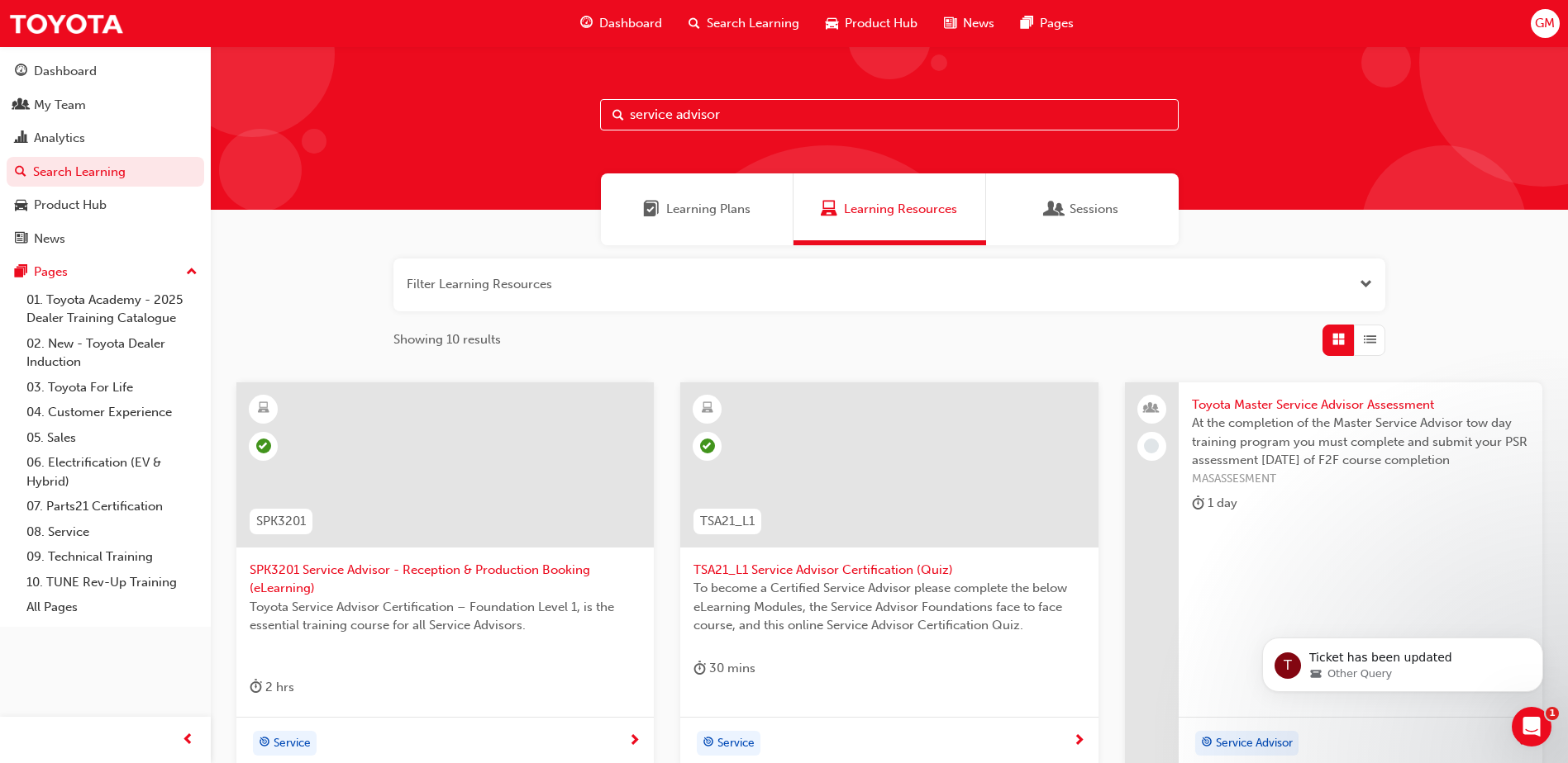
click at [1053, 211] on span "Sessions" at bounding box center [1055, 210] width 16 height 19
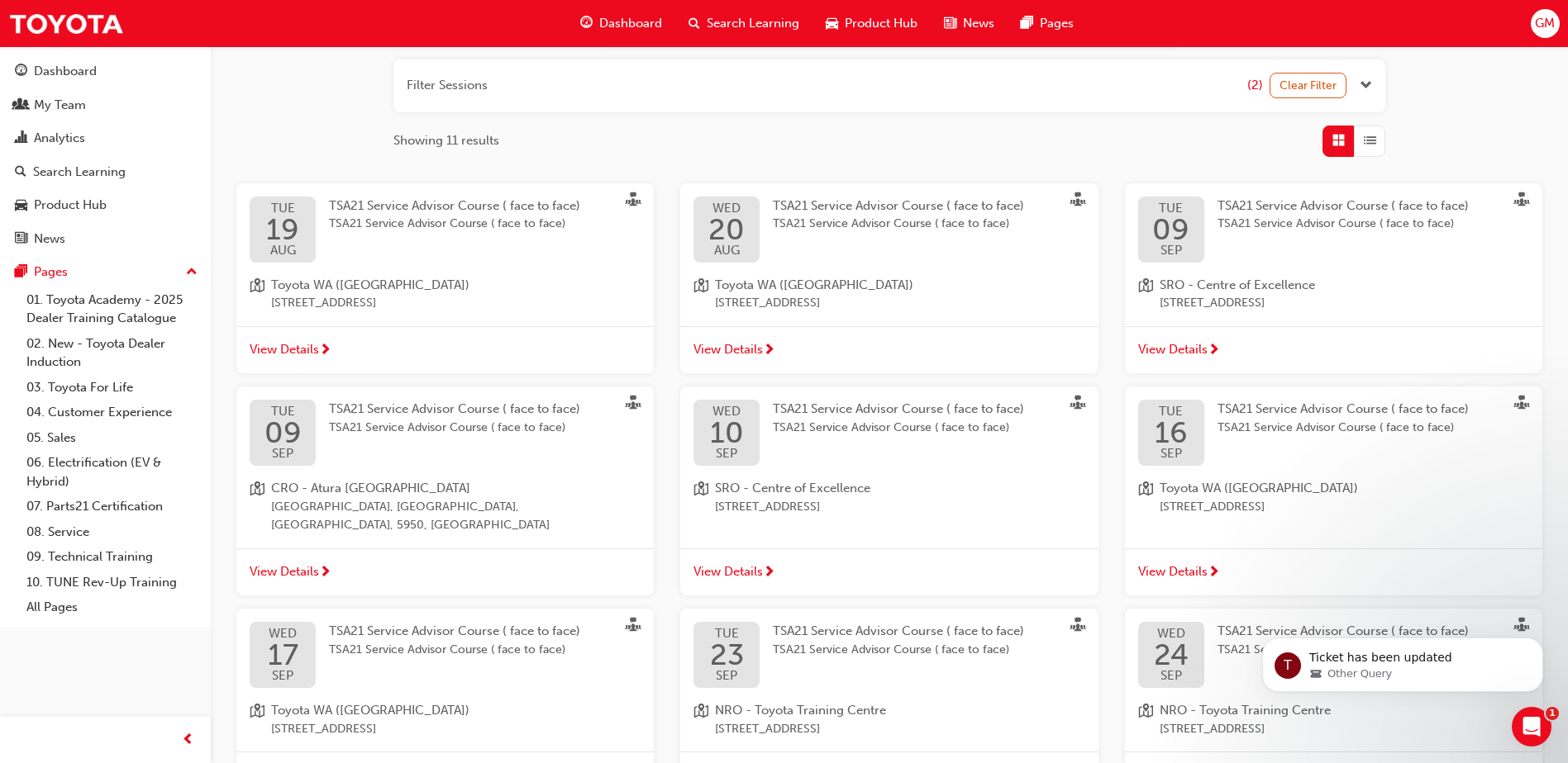
scroll to position [393, 0]
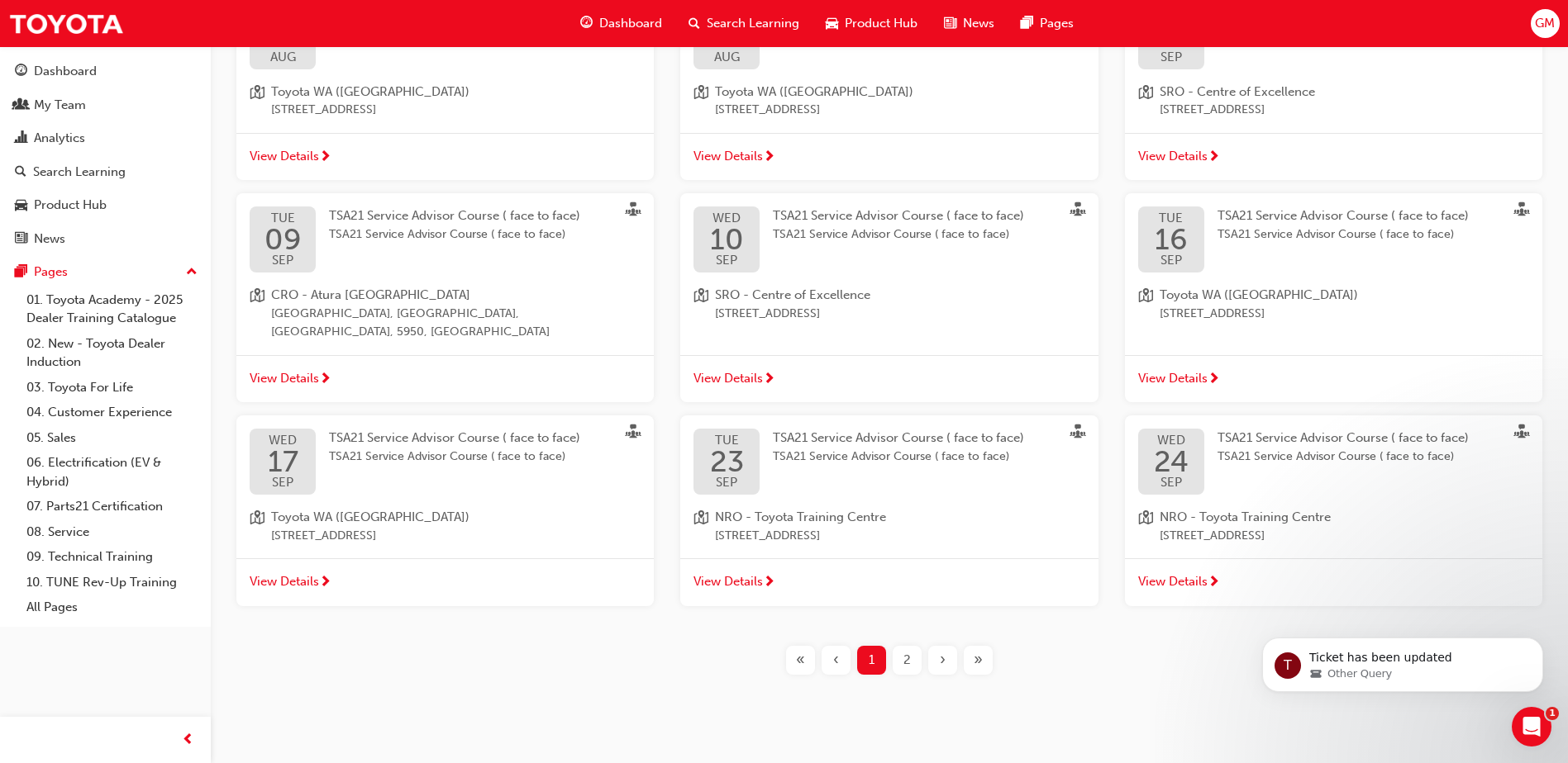
click at [1227, 448] on span "TSA21 Service Advisor Course ( face to face)" at bounding box center [1343, 458] width 251 height 19
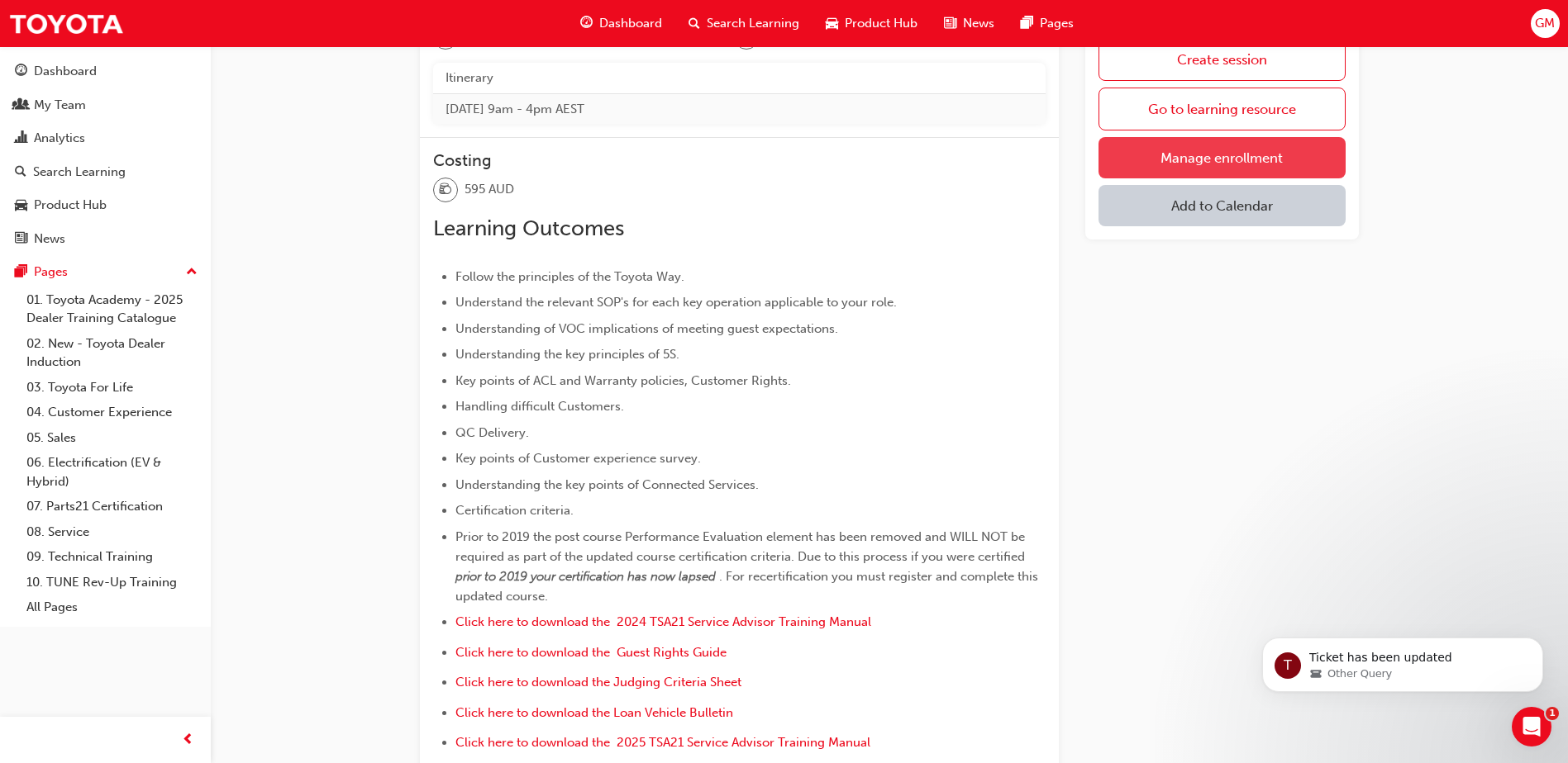
click at [1145, 151] on link "Manage enrollment" at bounding box center [1222, 157] width 247 height 41
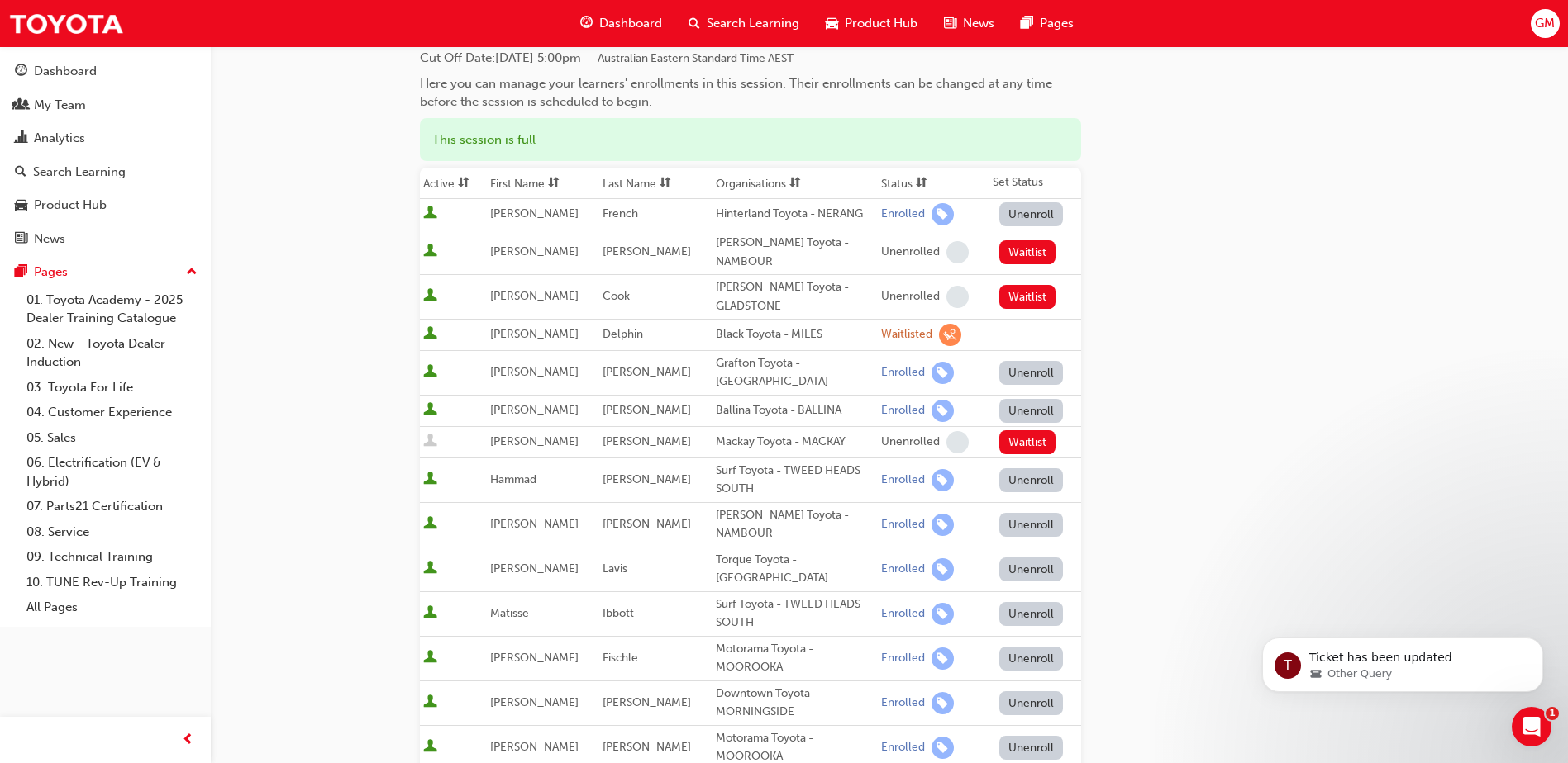
scroll to position [330, 0]
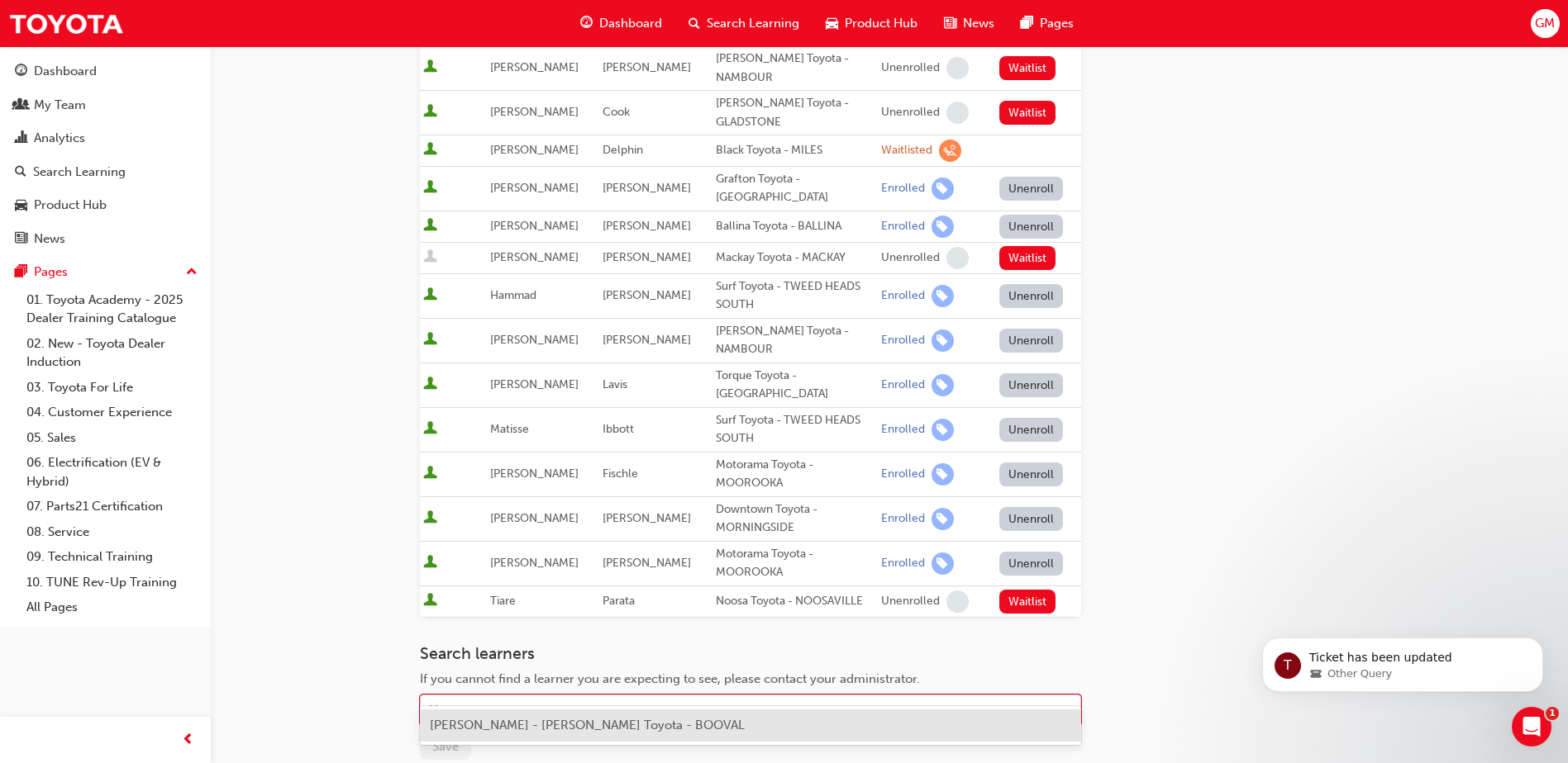
click at [527, 697] on div "Name" at bounding box center [738, 711] width 635 height 29
click at [527, 722] on span "[PERSON_NAME] - [PERSON_NAME] Toyota - BOOVAL" at bounding box center [587, 726] width 315 height 15
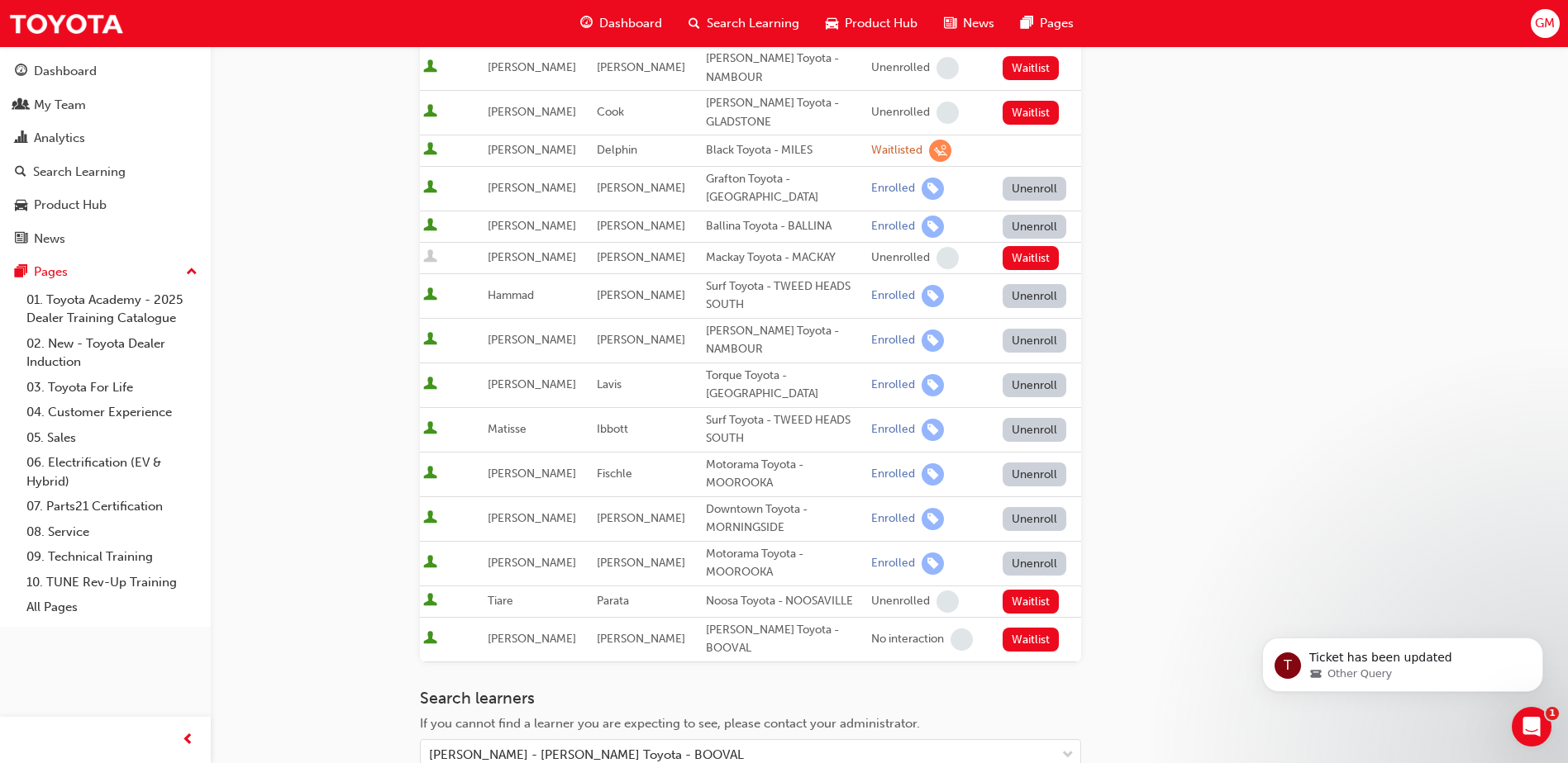
click at [1161, 504] on div "Go to session detail page Manage enrollment for TSA21 Service Advisor Course ( …" at bounding box center [889, 324] width 939 height 1217
click at [1029, 628] on button "Waitlist" at bounding box center [1032, 640] width 57 height 24
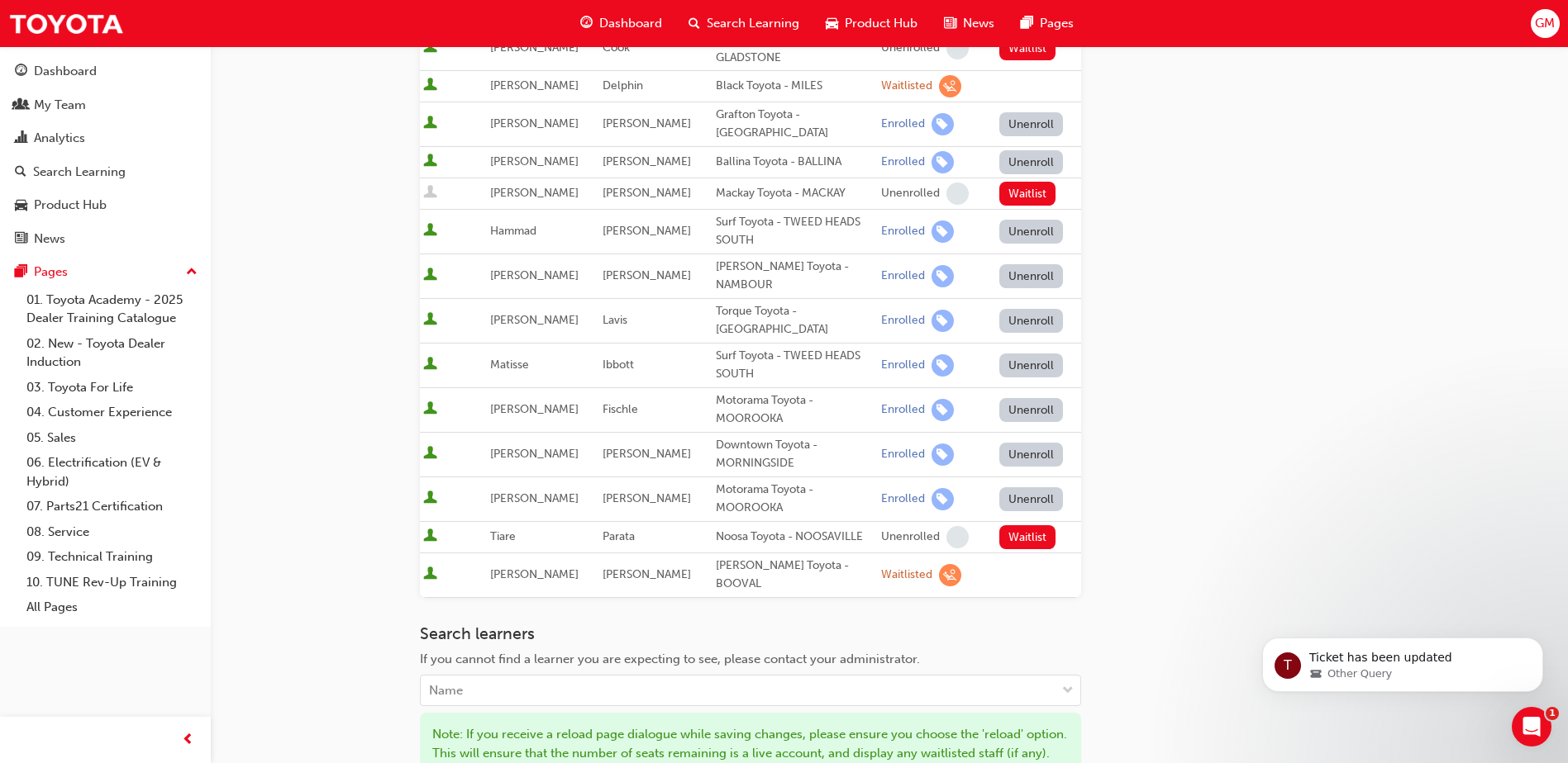
scroll to position [496, 0]
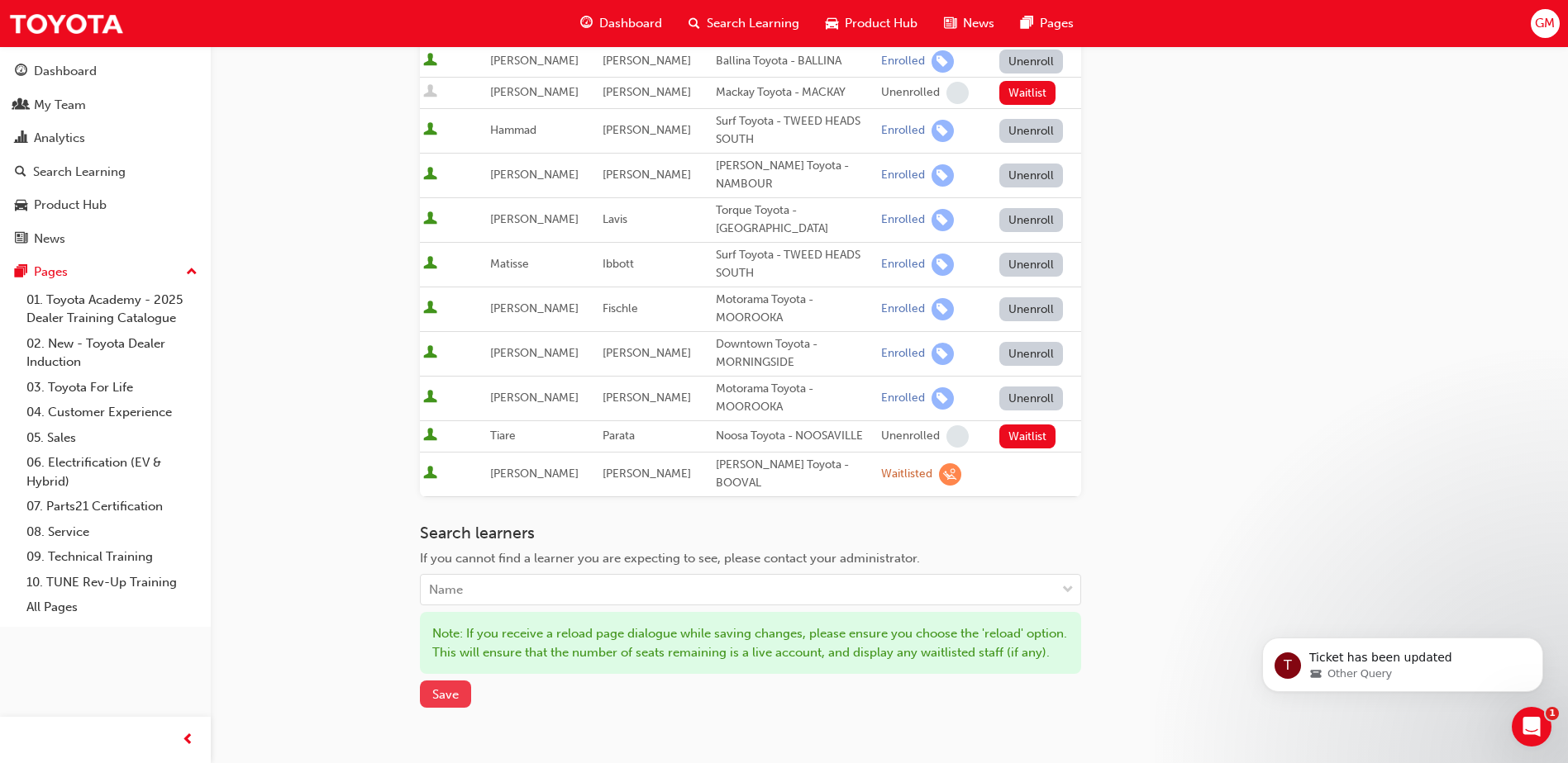
click at [447, 687] on span "Save" at bounding box center [445, 695] width 27 height 15
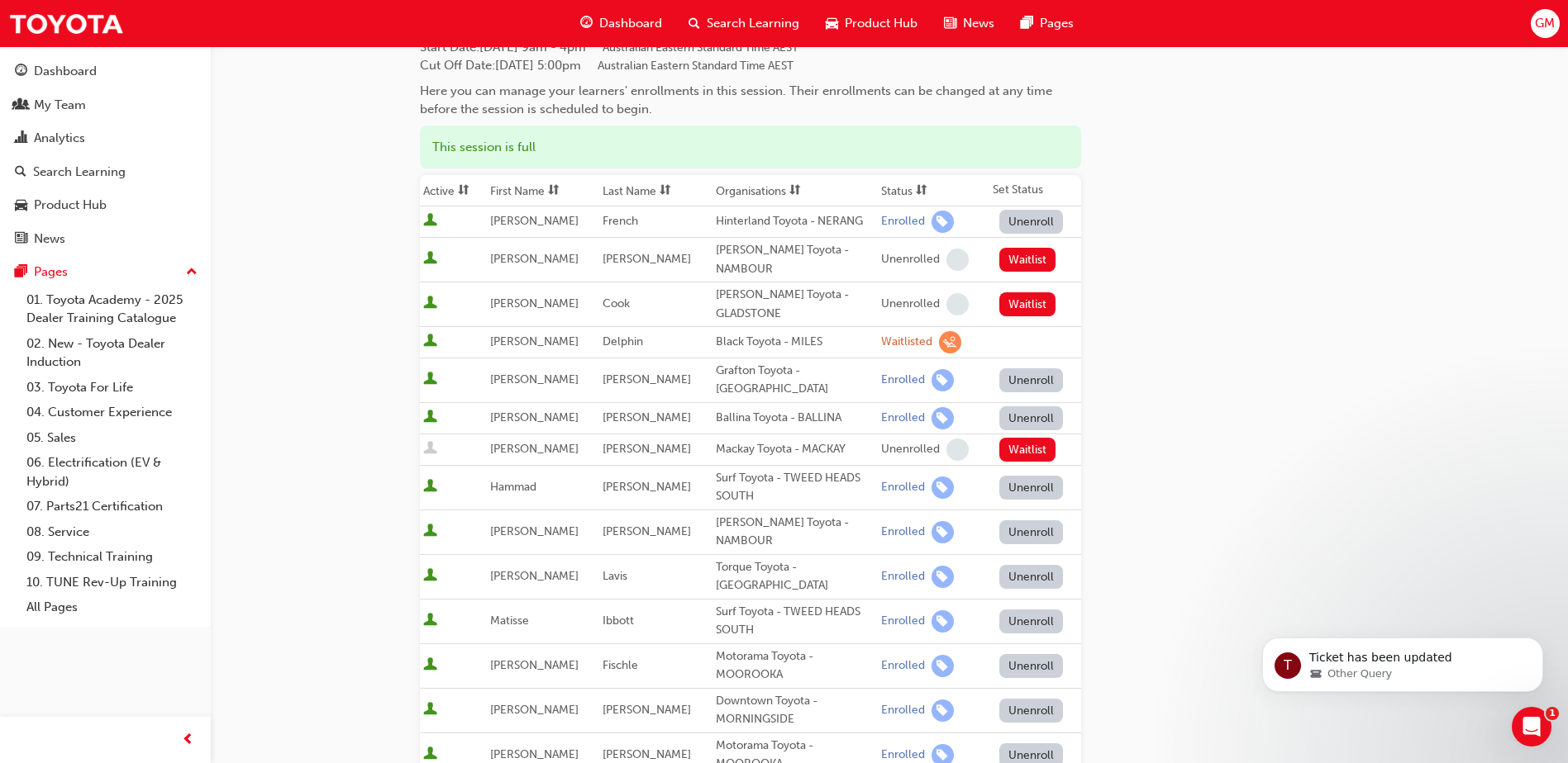
scroll to position [0, 0]
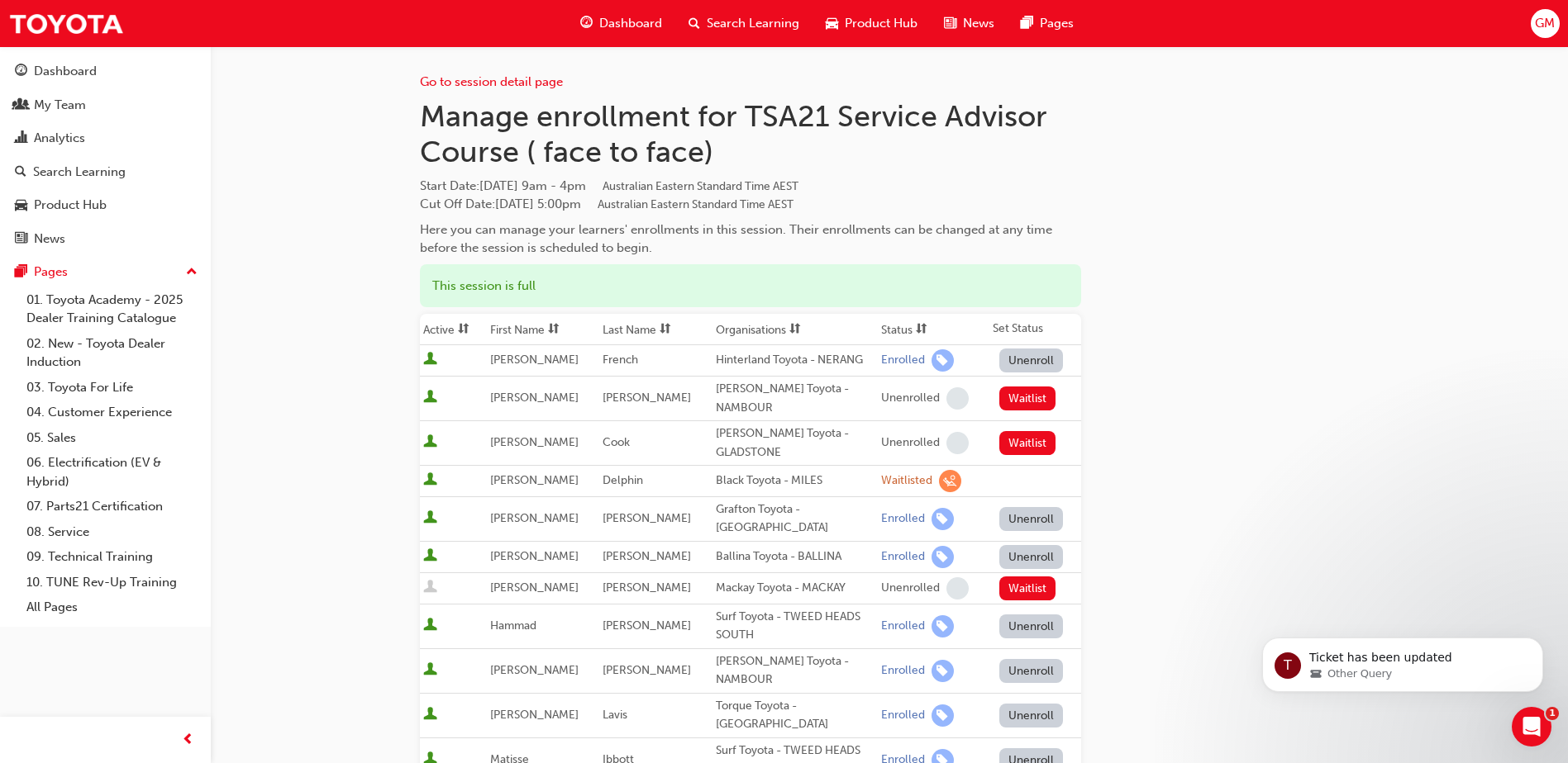
click at [724, 21] on span "Search Learning" at bounding box center [753, 24] width 93 height 19
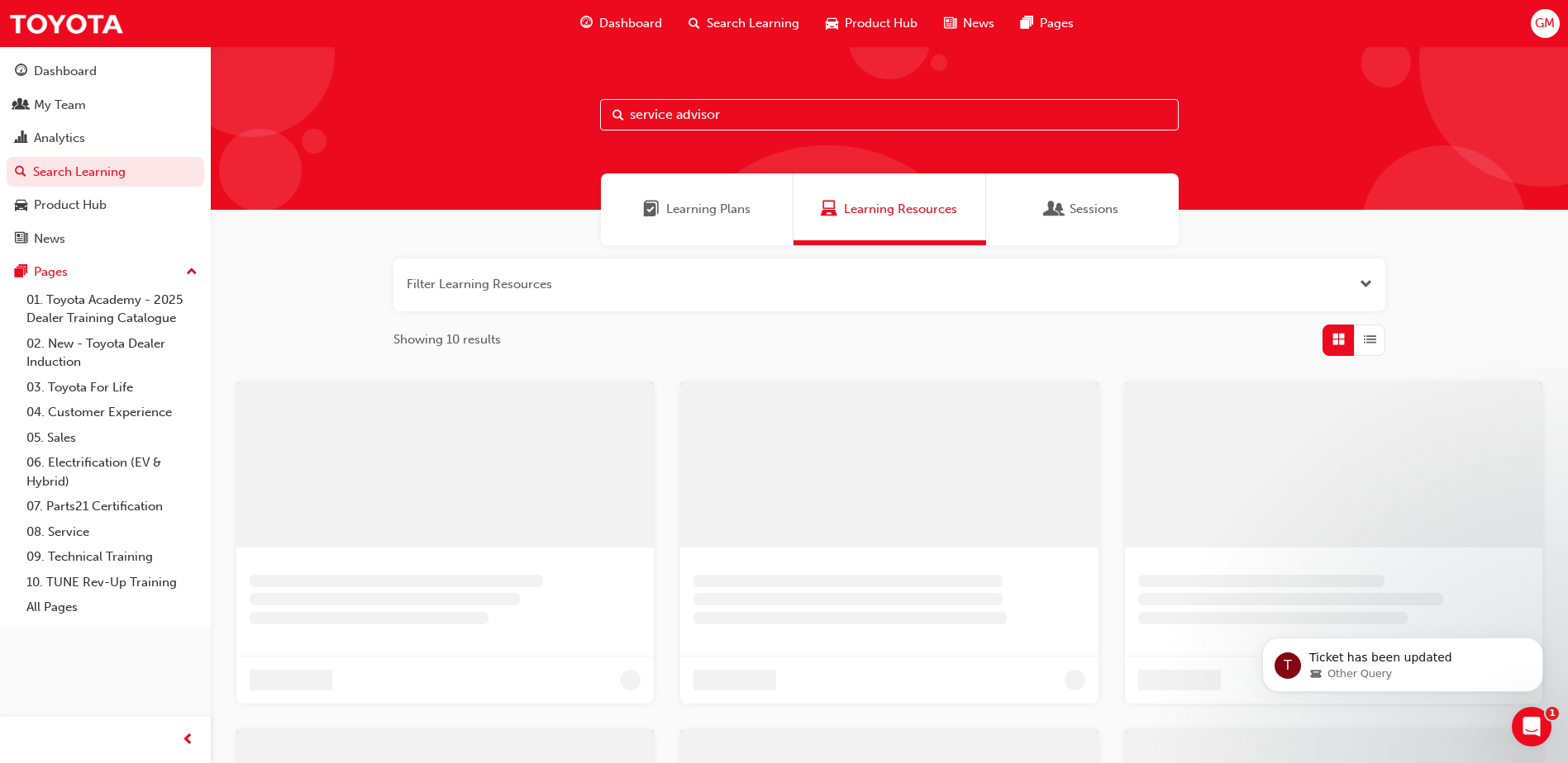
click at [1084, 226] on div "Sessions" at bounding box center [1082, 209] width 193 height 72
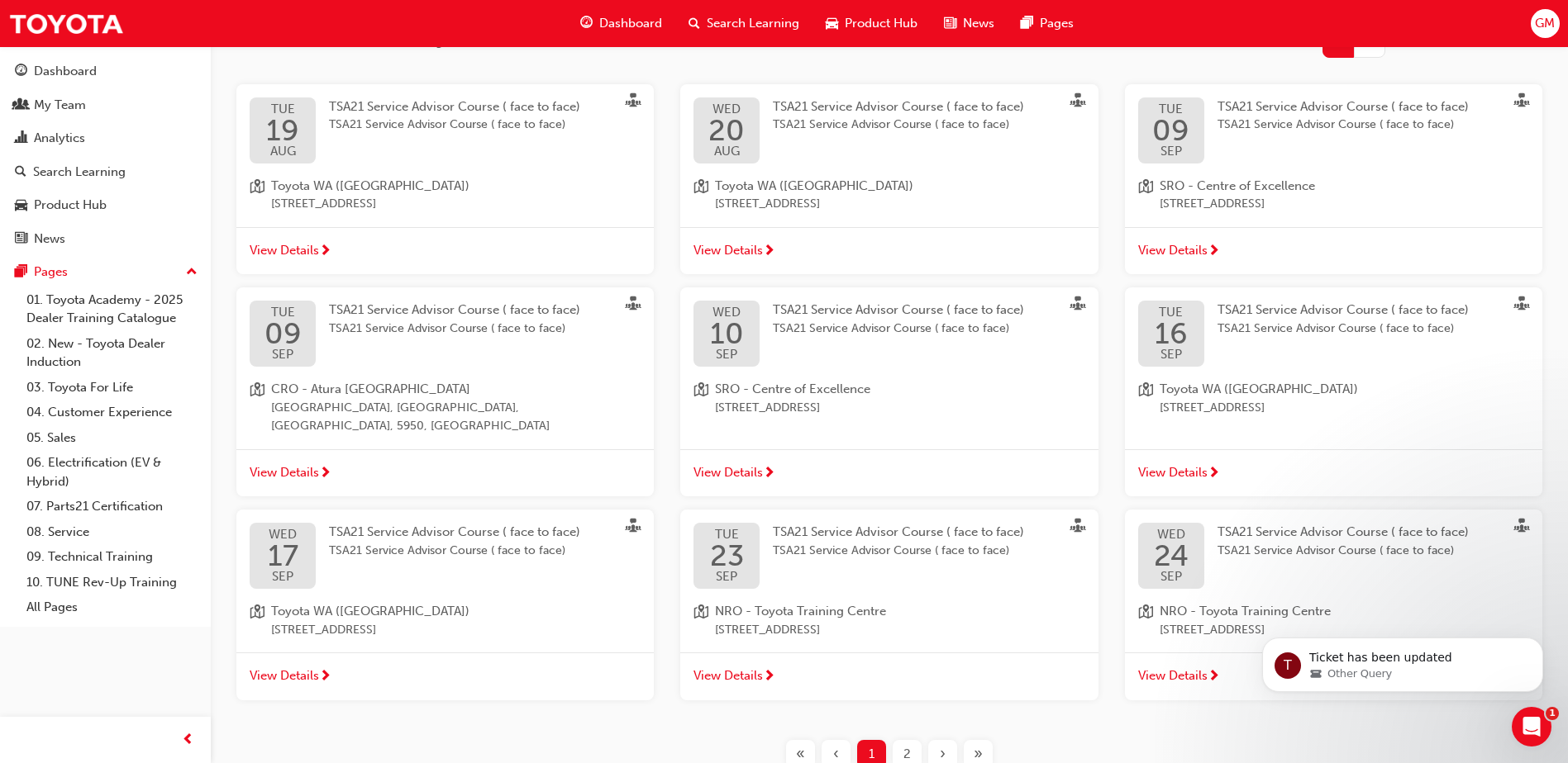
scroll to position [393, 0]
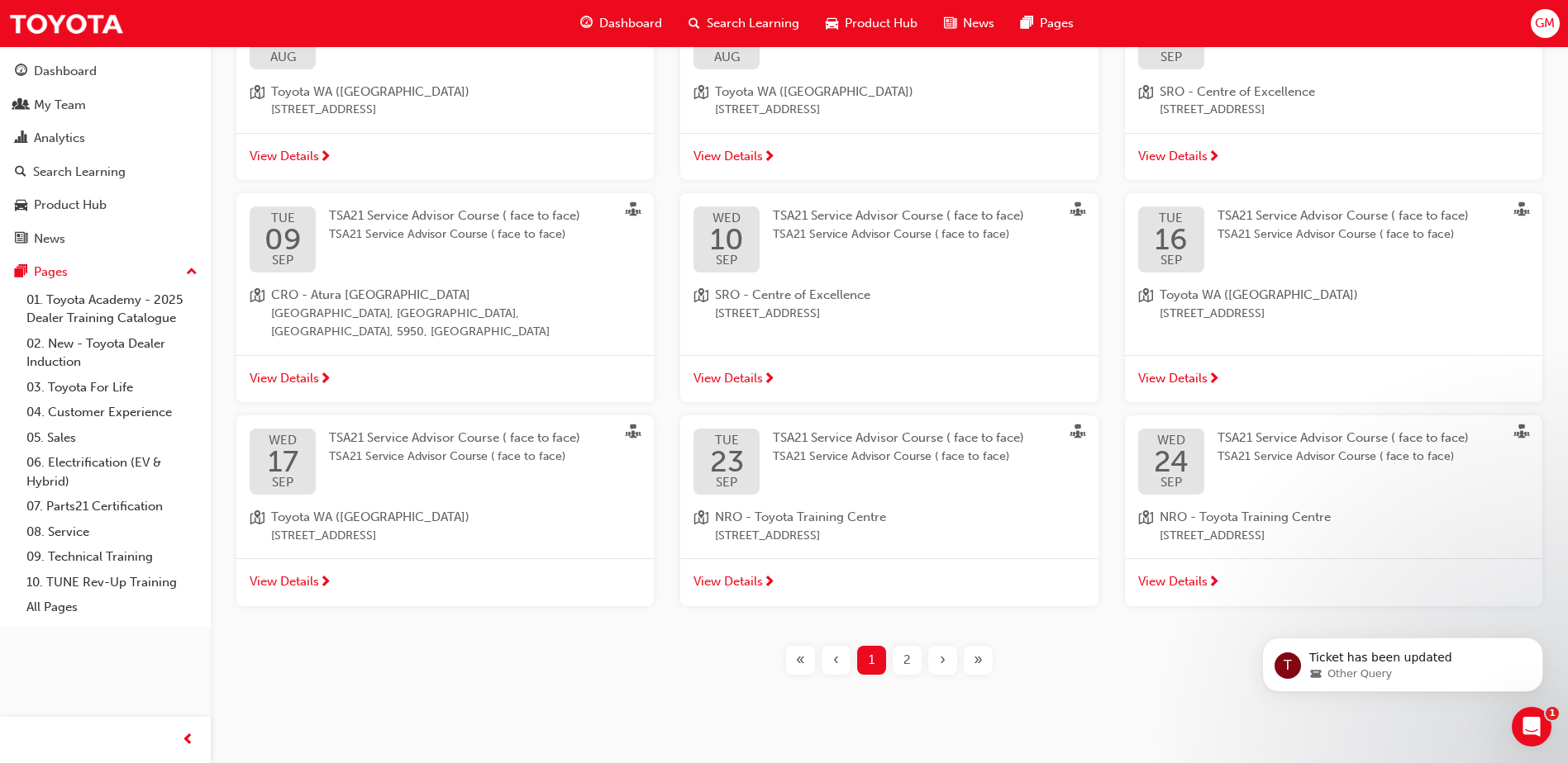
click at [915, 431] on span "TSA21 Service Advisor Course ( face to face)" at bounding box center [898, 438] width 251 height 15
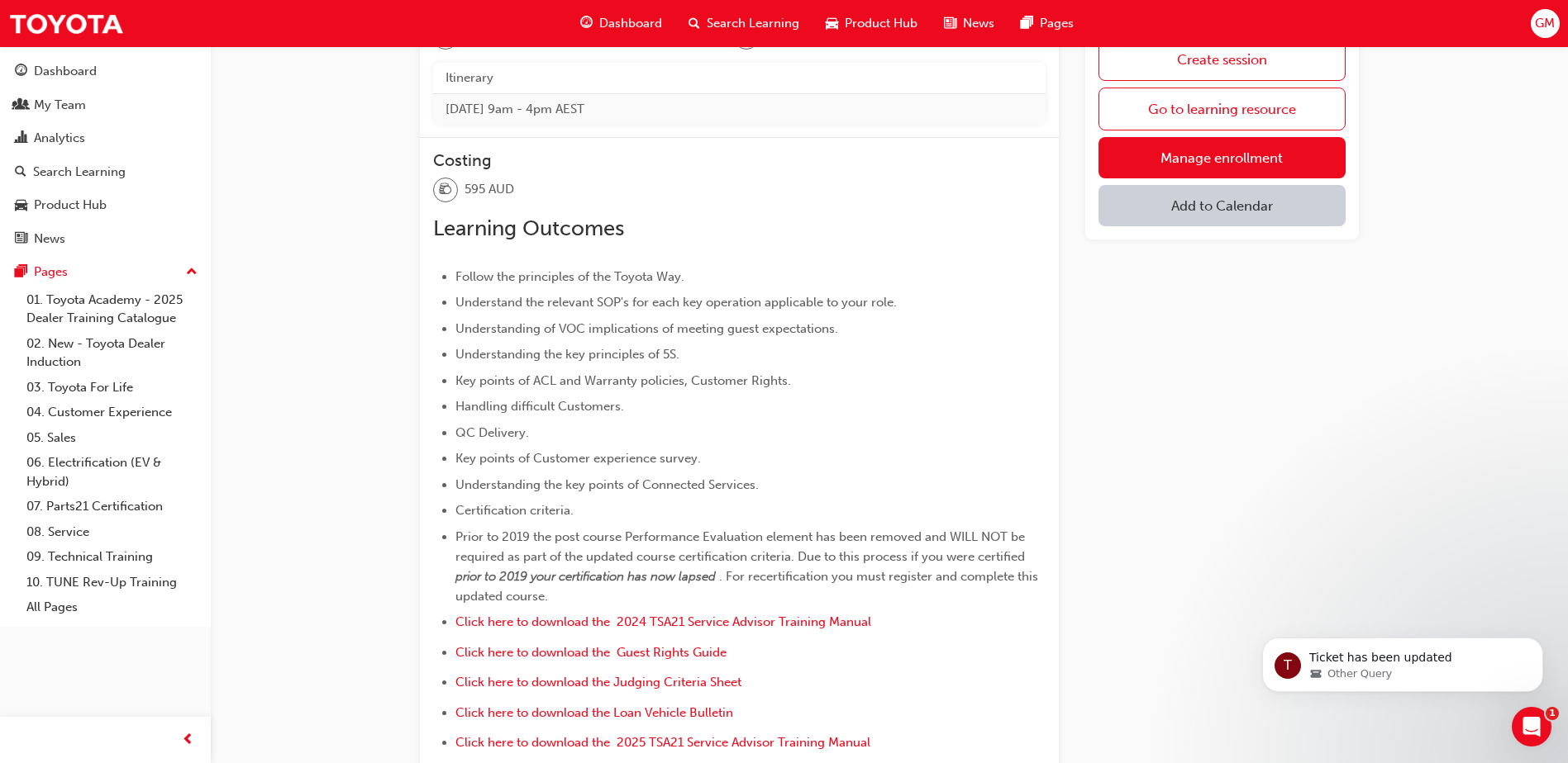
scroll to position [723, 0]
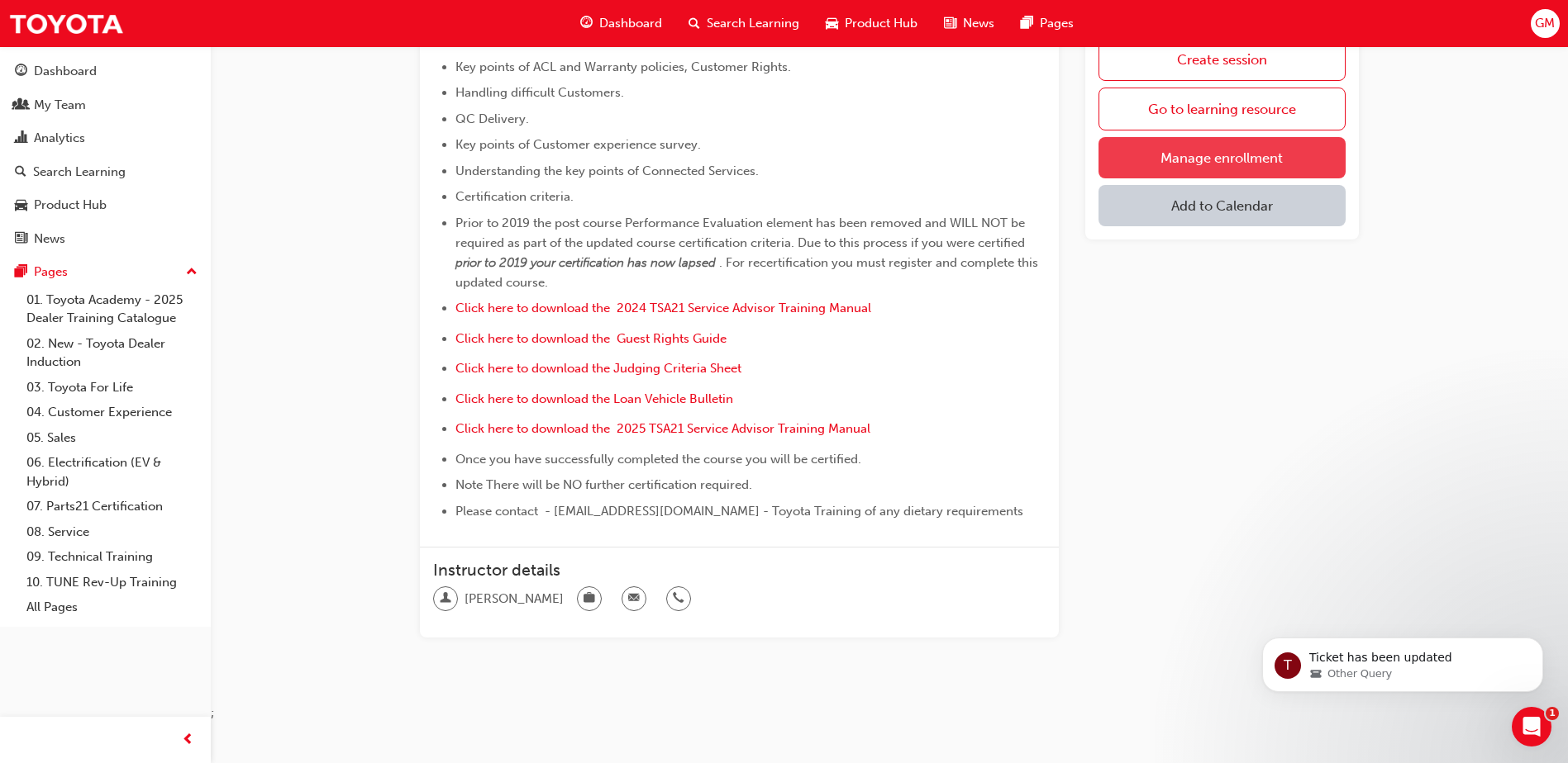
click at [1170, 164] on link "Manage enrollment" at bounding box center [1222, 157] width 247 height 41
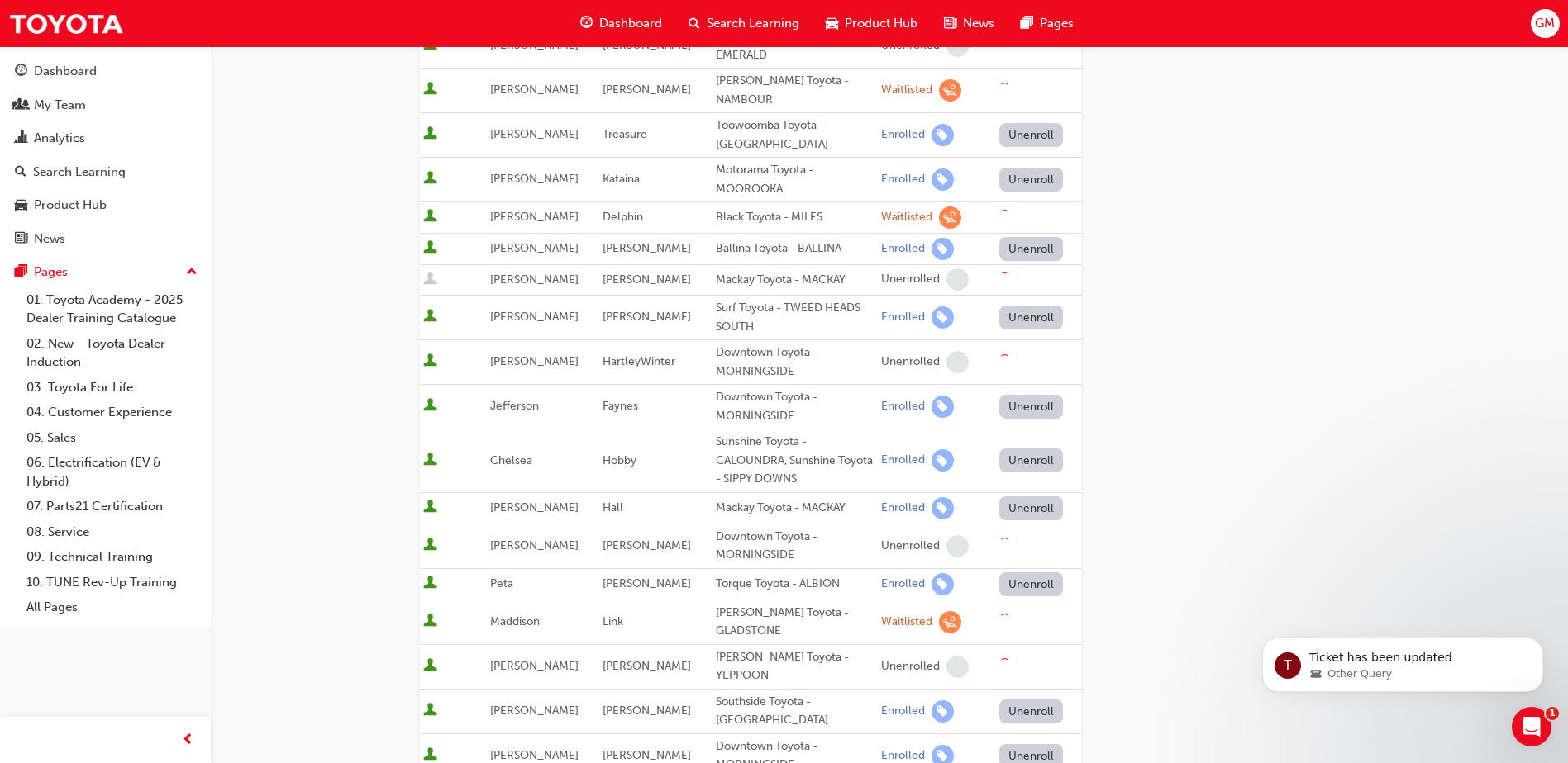
scroll to position [578, 0]
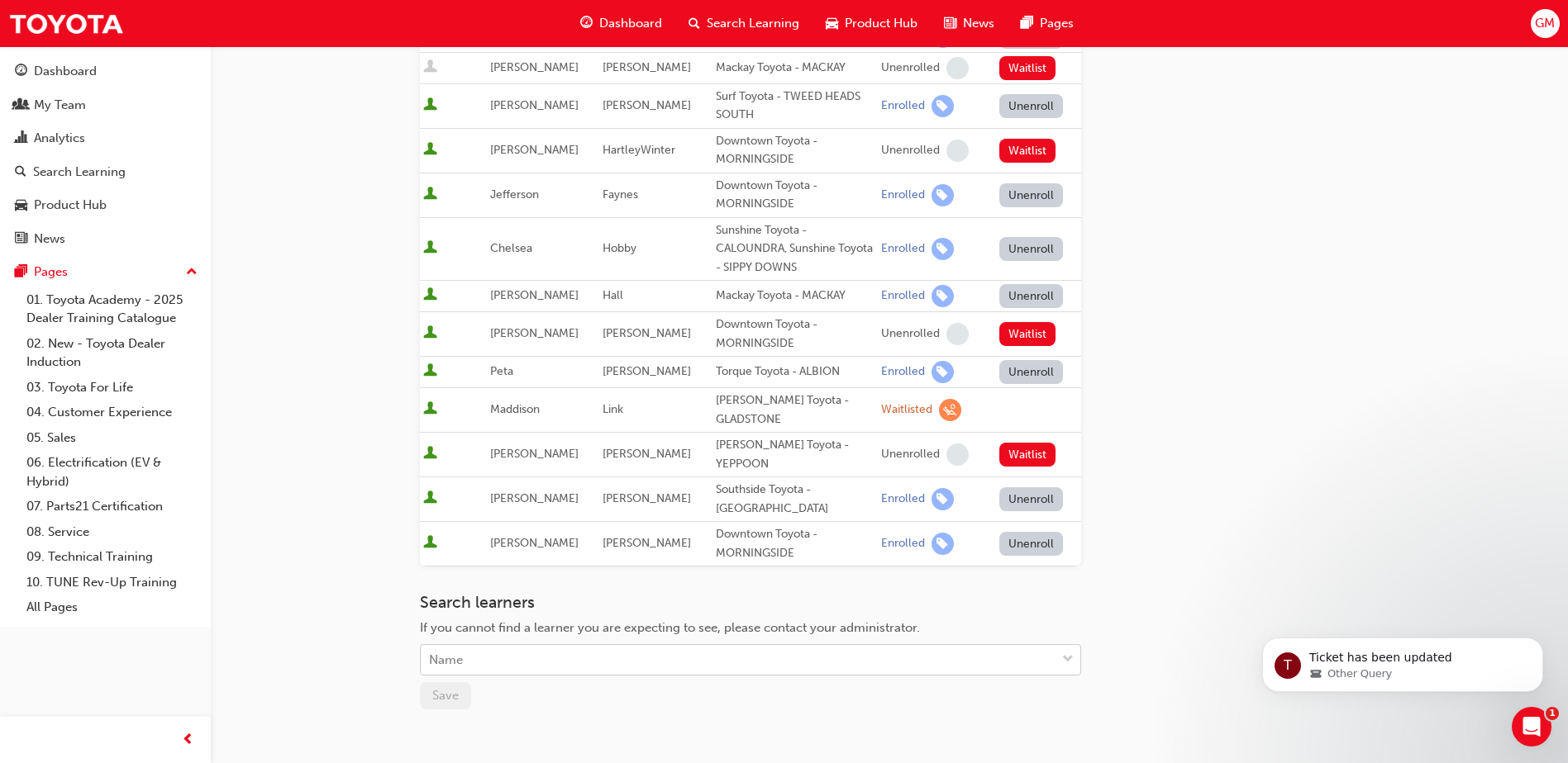
click at [504, 646] on div "Name" at bounding box center [738, 661] width 635 height 29
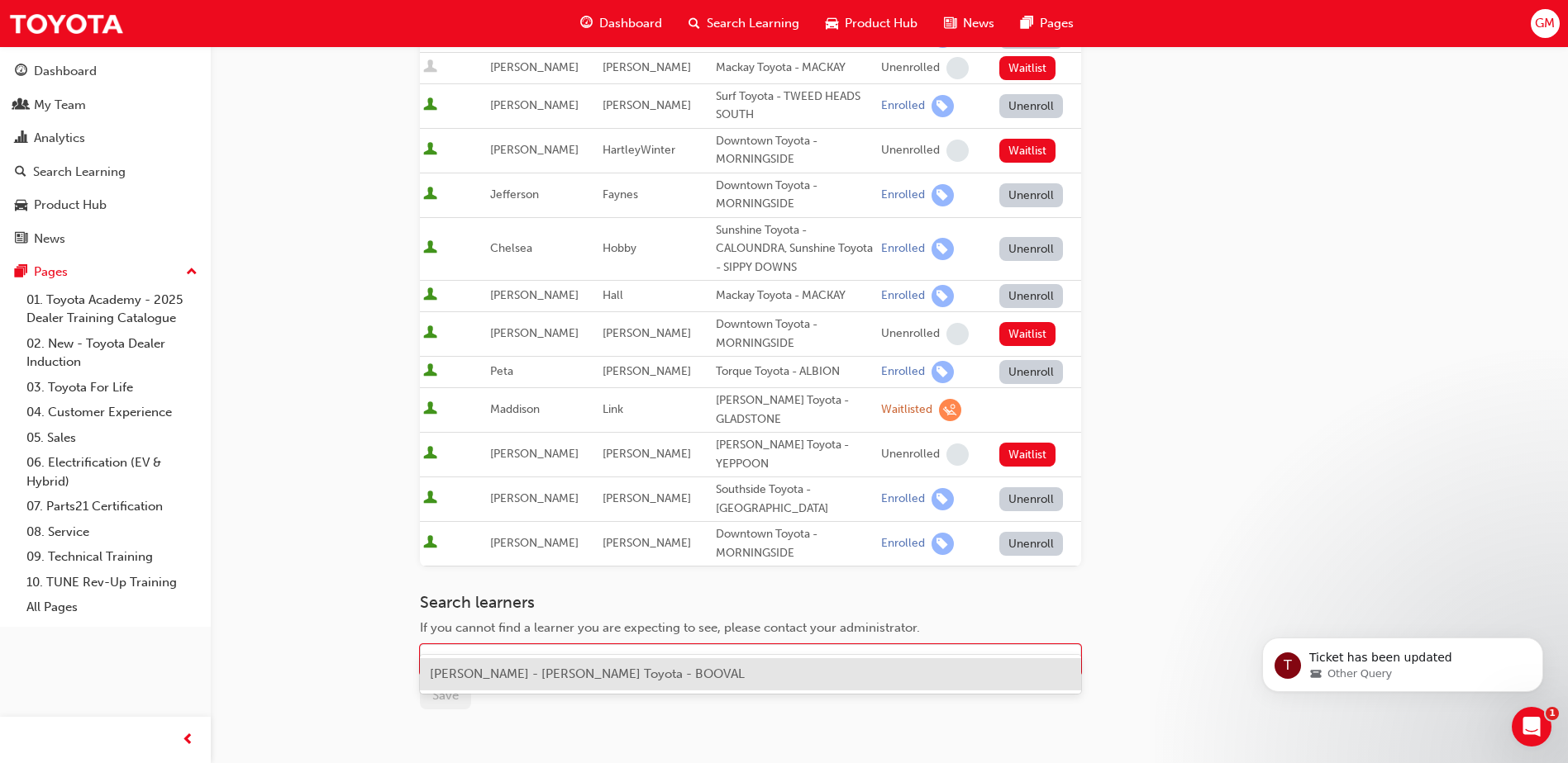
click at [522, 679] on span "[PERSON_NAME] - [PERSON_NAME] Toyota - BOOVAL" at bounding box center [587, 674] width 315 height 15
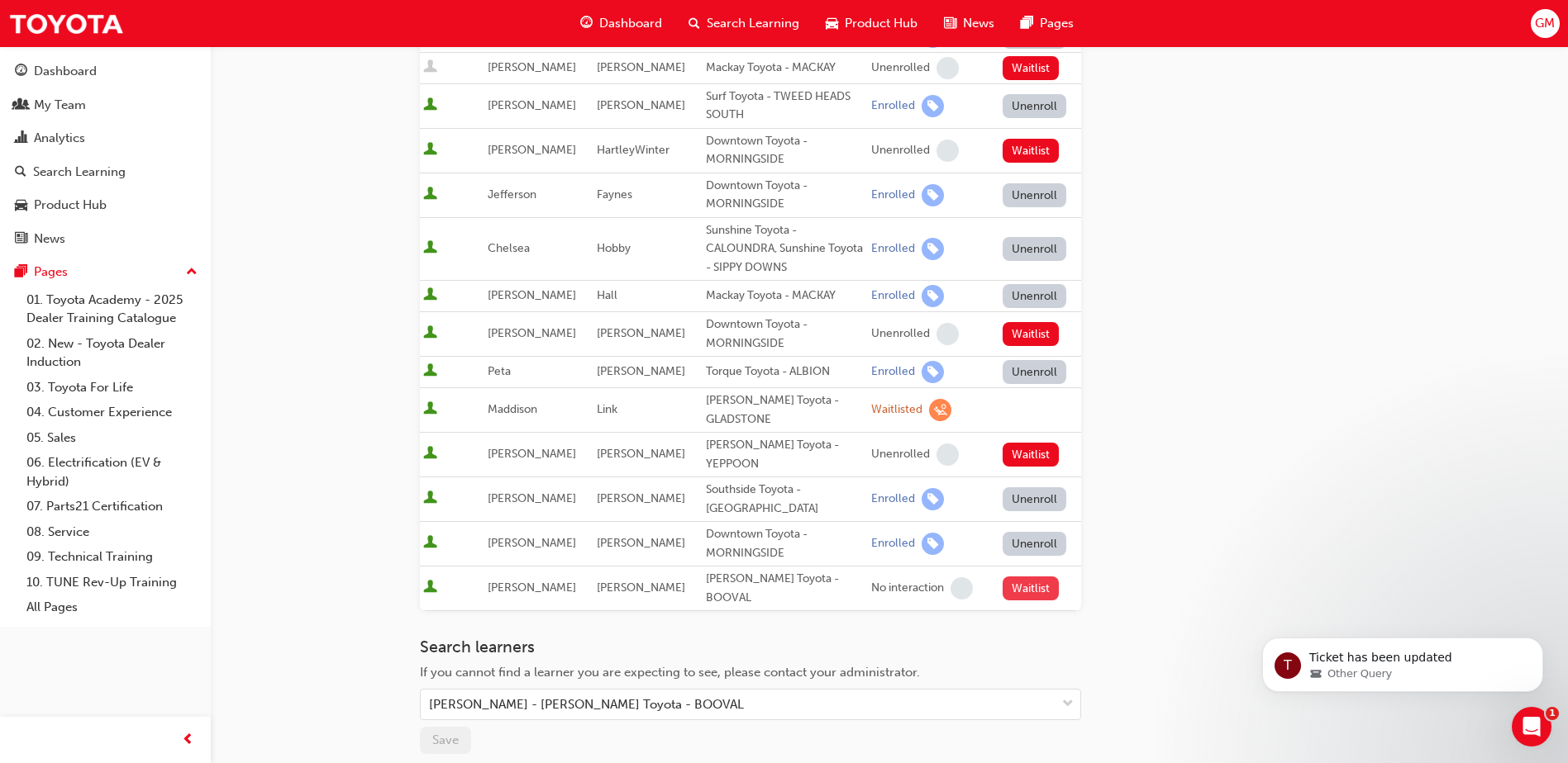
click at [1030, 576] on button "Waitlist" at bounding box center [1032, 588] width 57 height 24
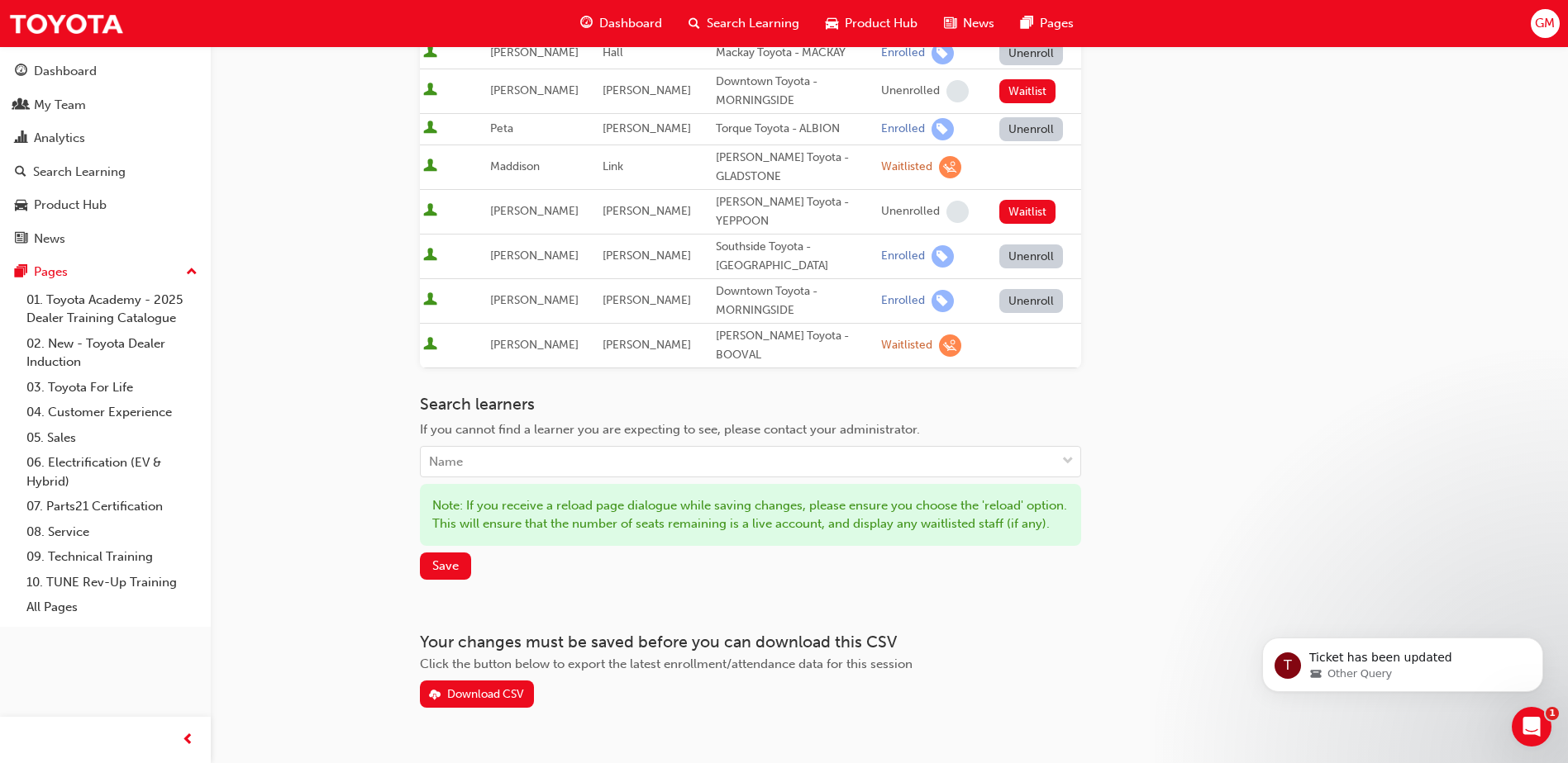
scroll to position [838, 0]
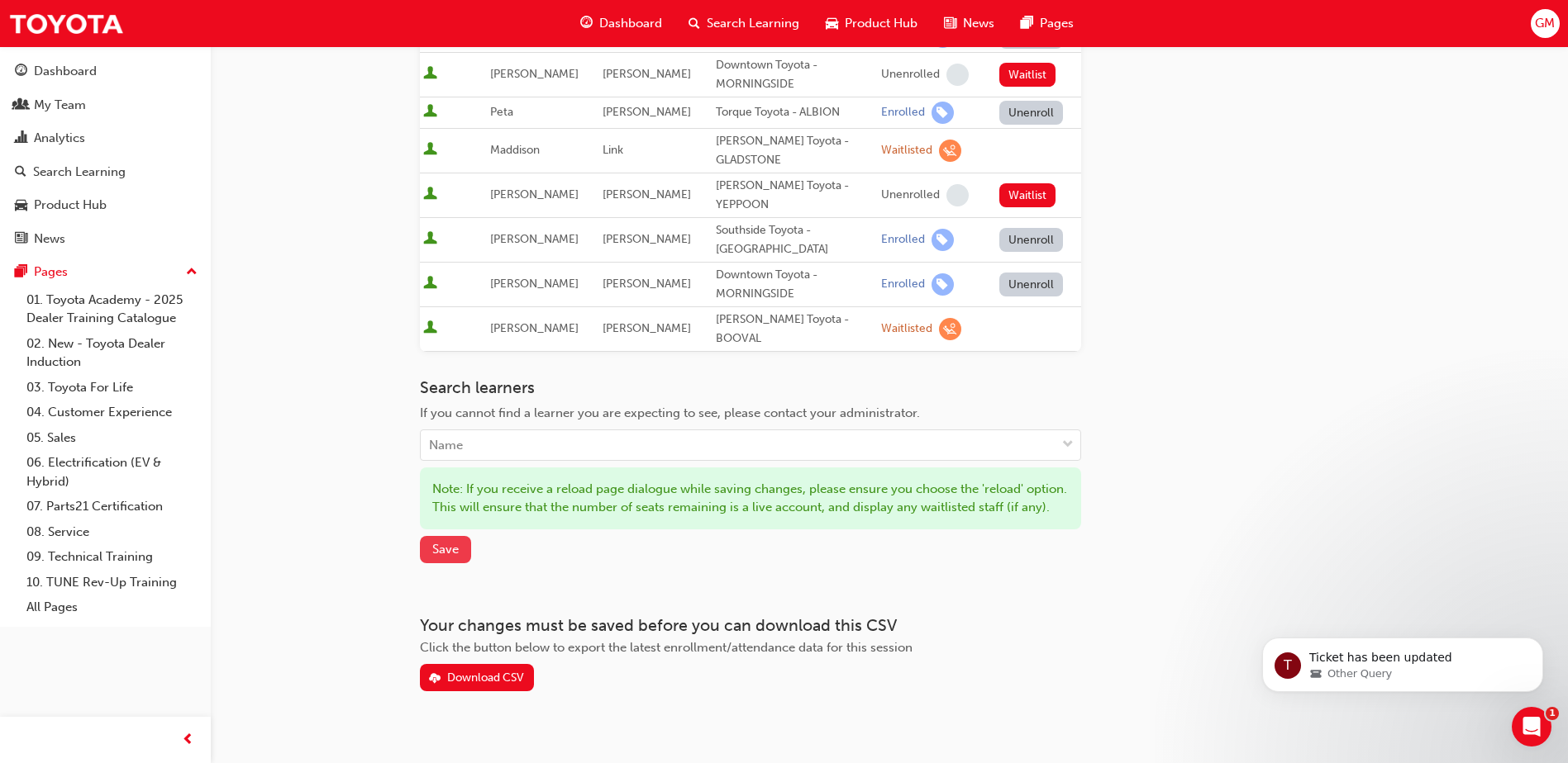
click at [441, 542] on span "Save" at bounding box center [445, 550] width 27 height 15
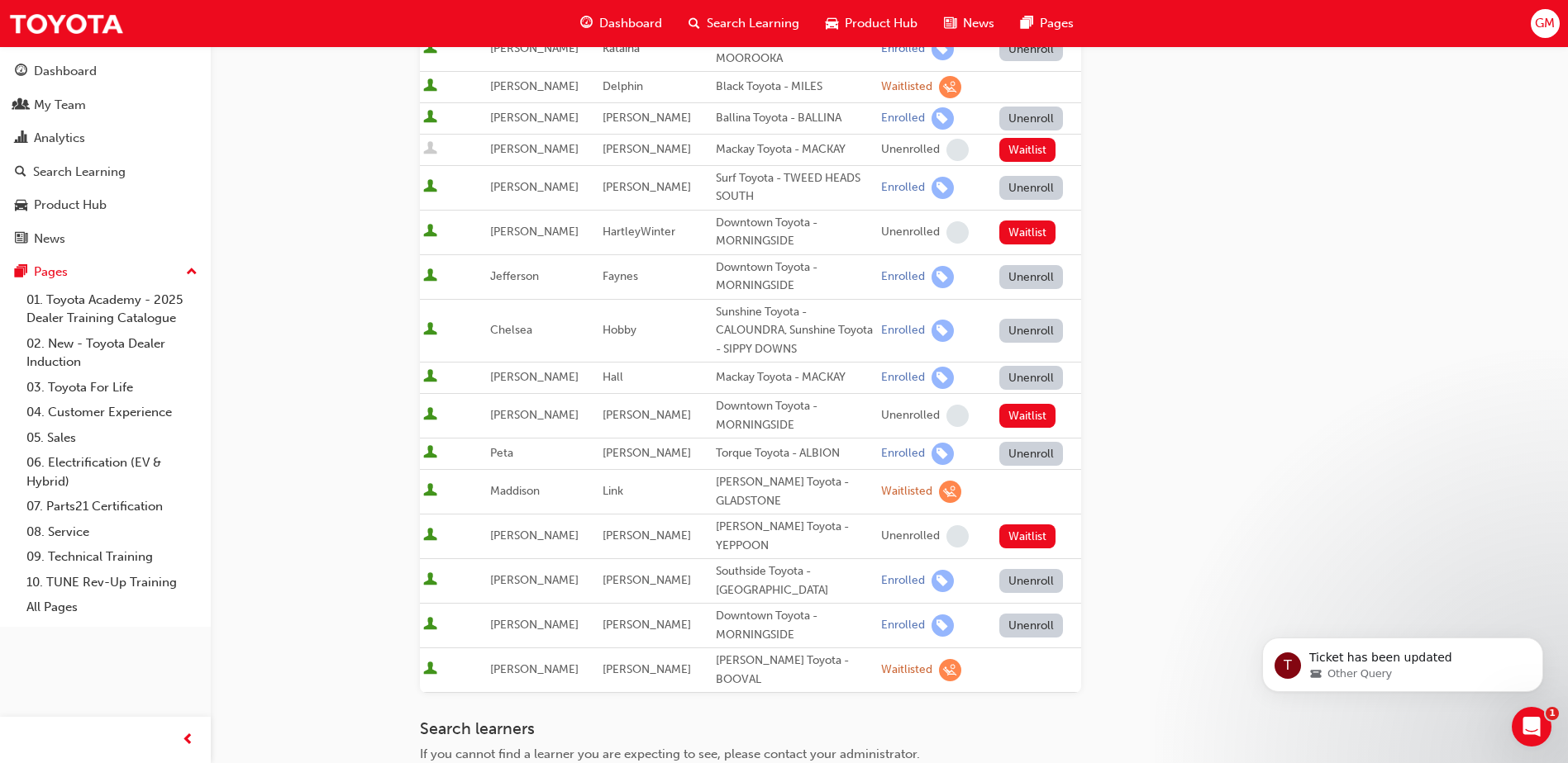
scroll to position [504, 0]
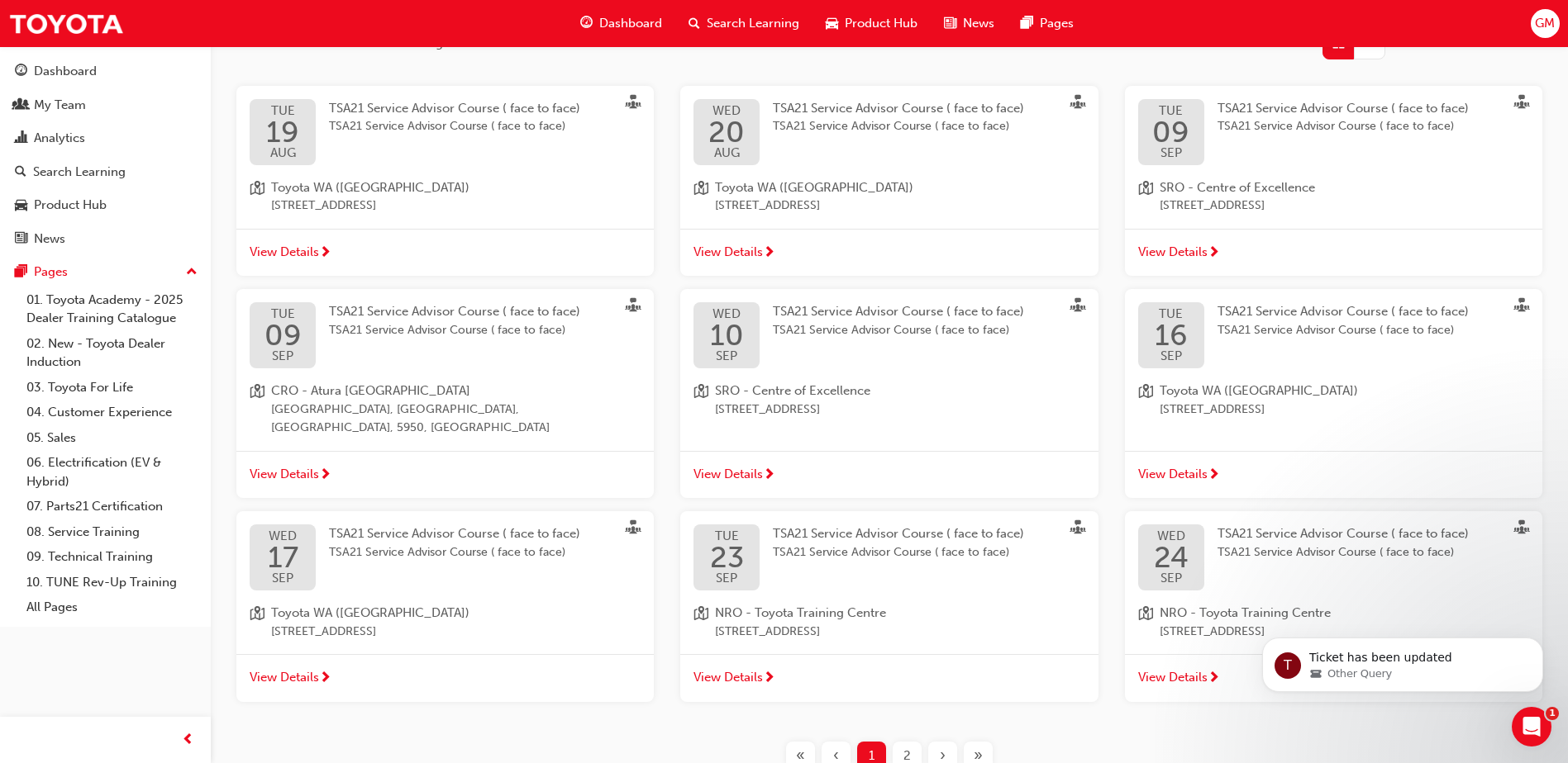
scroll to position [393, 0]
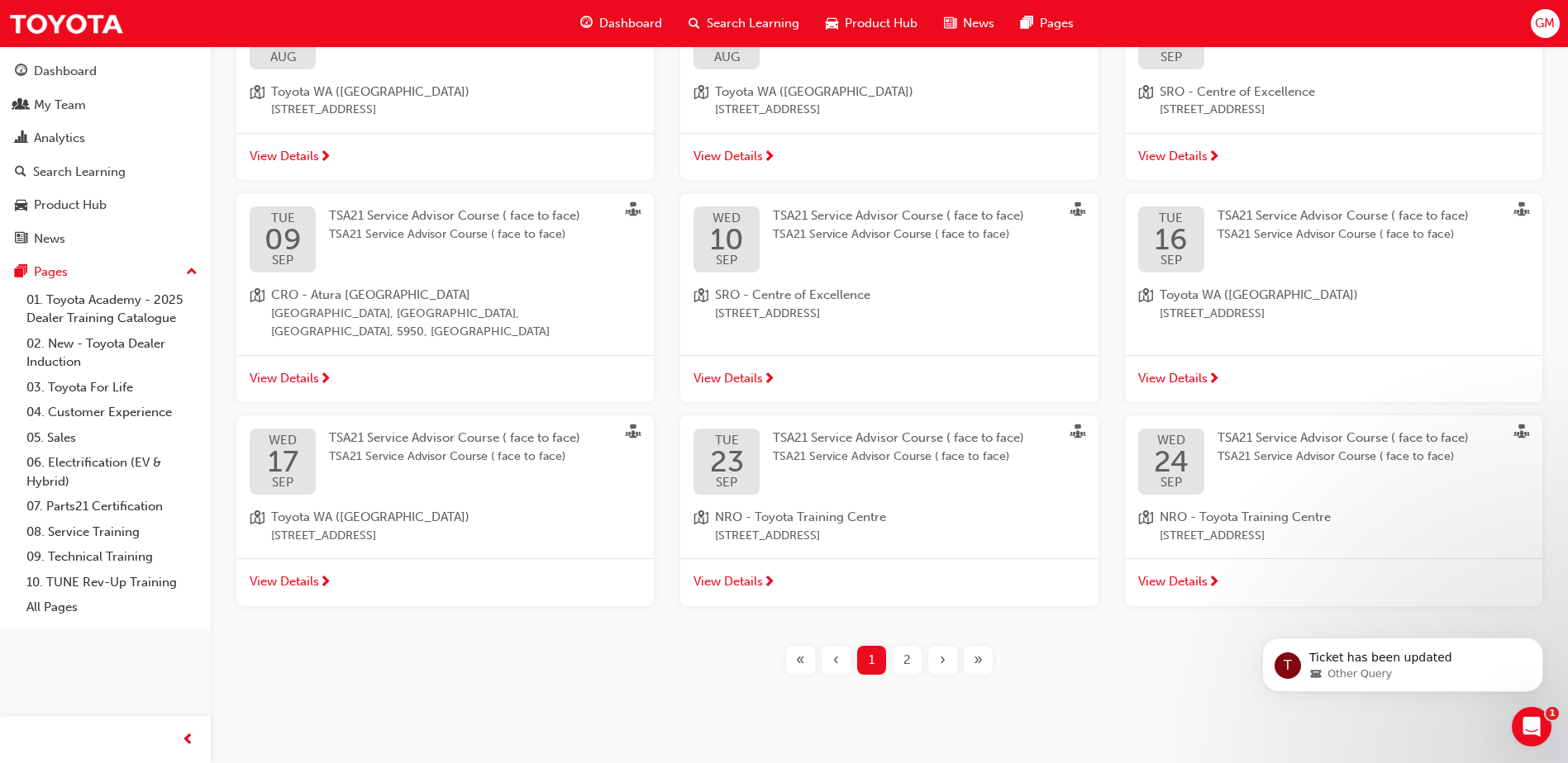
click at [910, 651] on span "2" at bounding box center [907, 661] width 8 height 19
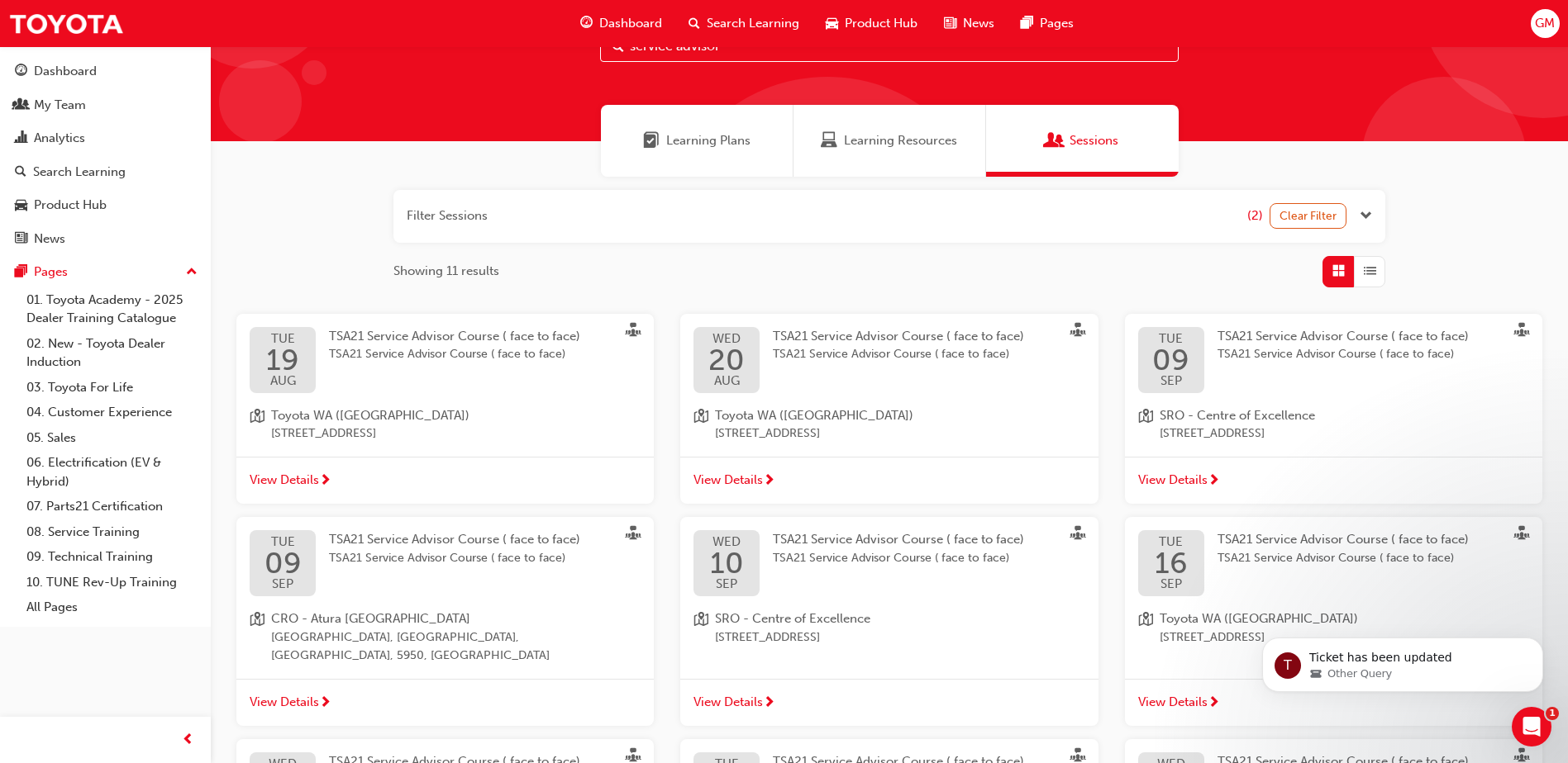
scroll to position [393, 0]
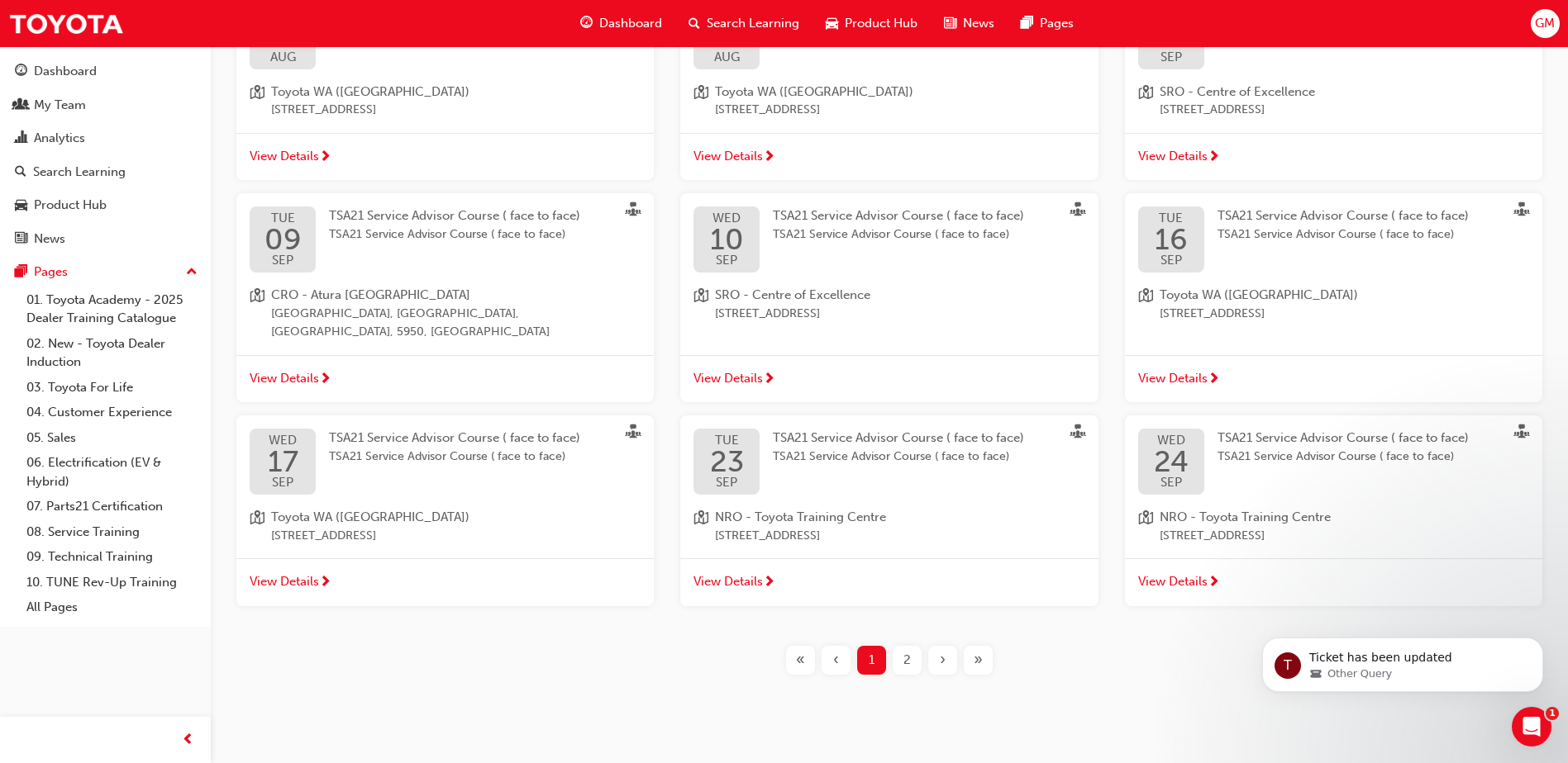
click at [905, 651] on span "2" at bounding box center [907, 661] width 8 height 19
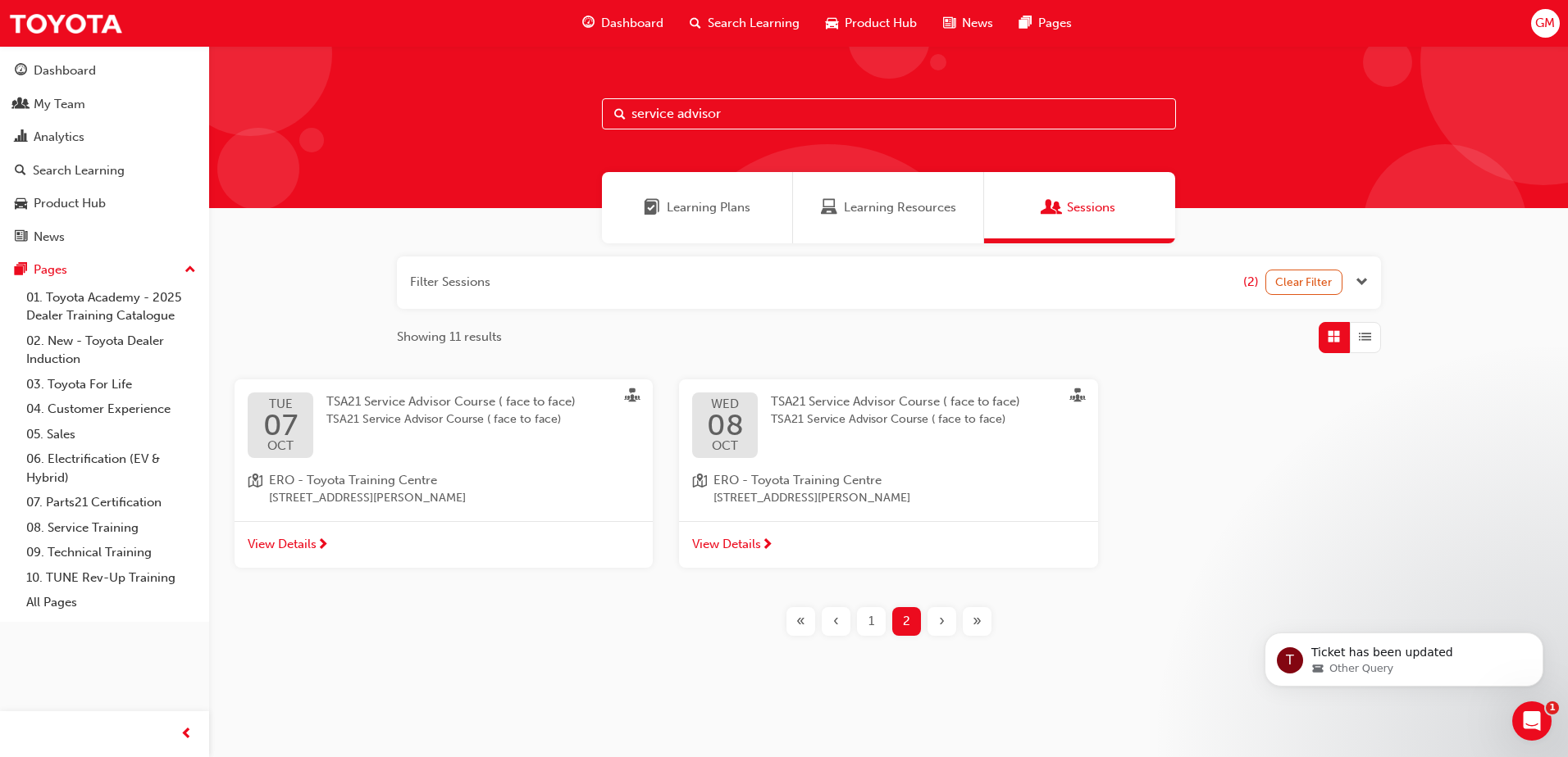
click at [874, 616] on div "1" at bounding box center [871, 621] width 29 height 28
